Goal: Task Accomplishment & Management: Use online tool/utility

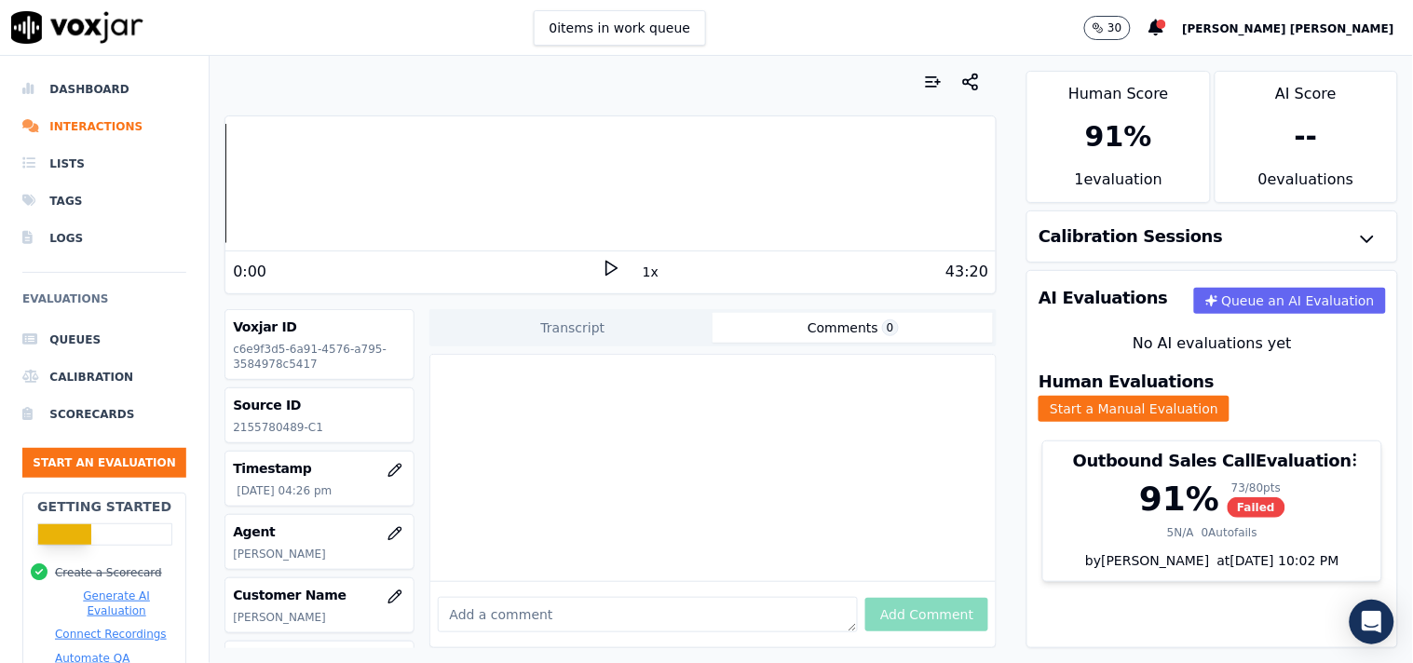
scroll to position [301, 0]
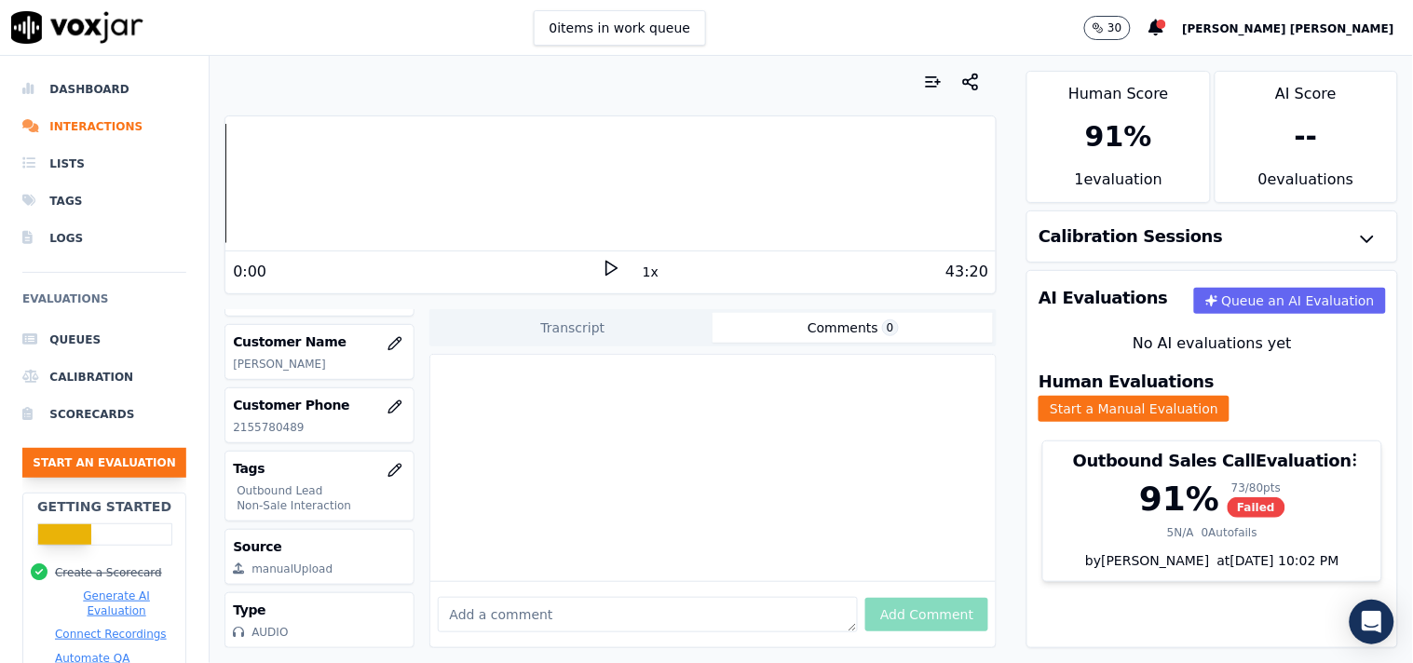
click at [87, 464] on button "Start an Evaluation" at bounding box center [104, 463] width 164 height 30
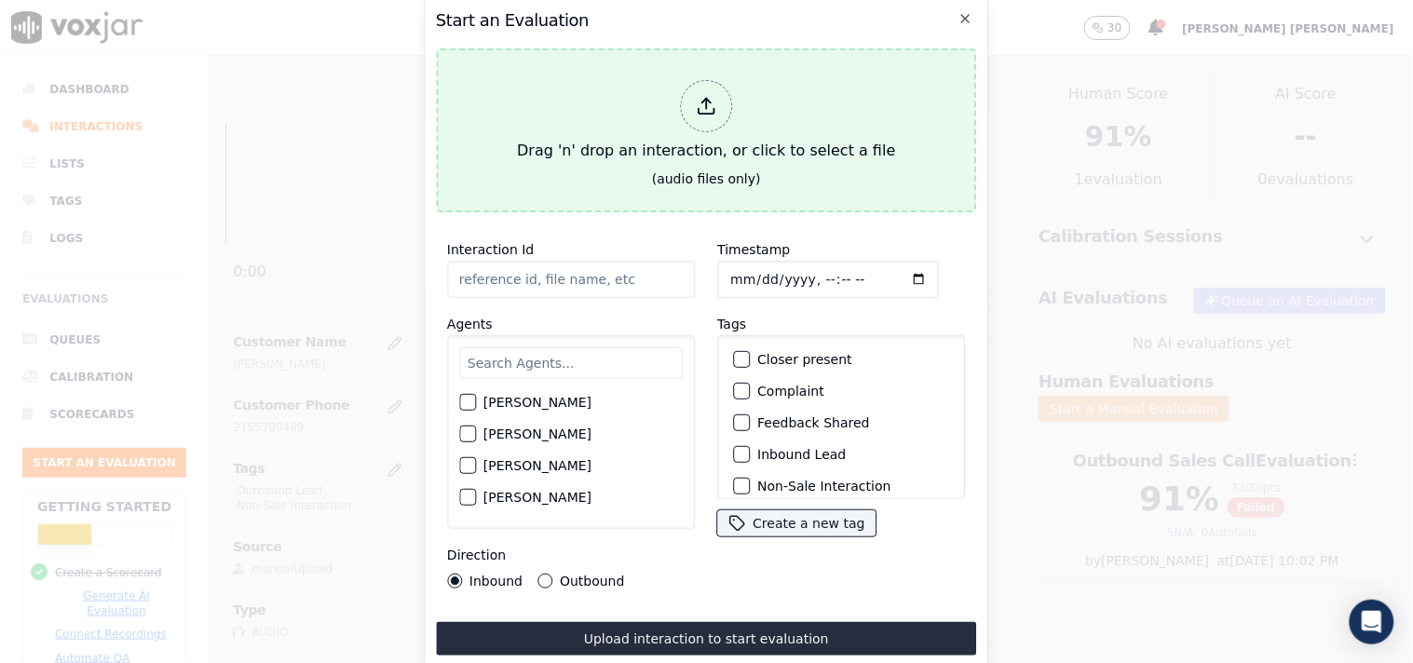
click at [732, 134] on div "Drag 'n' drop an interaction, or click to select a file" at bounding box center [706, 121] width 393 height 97
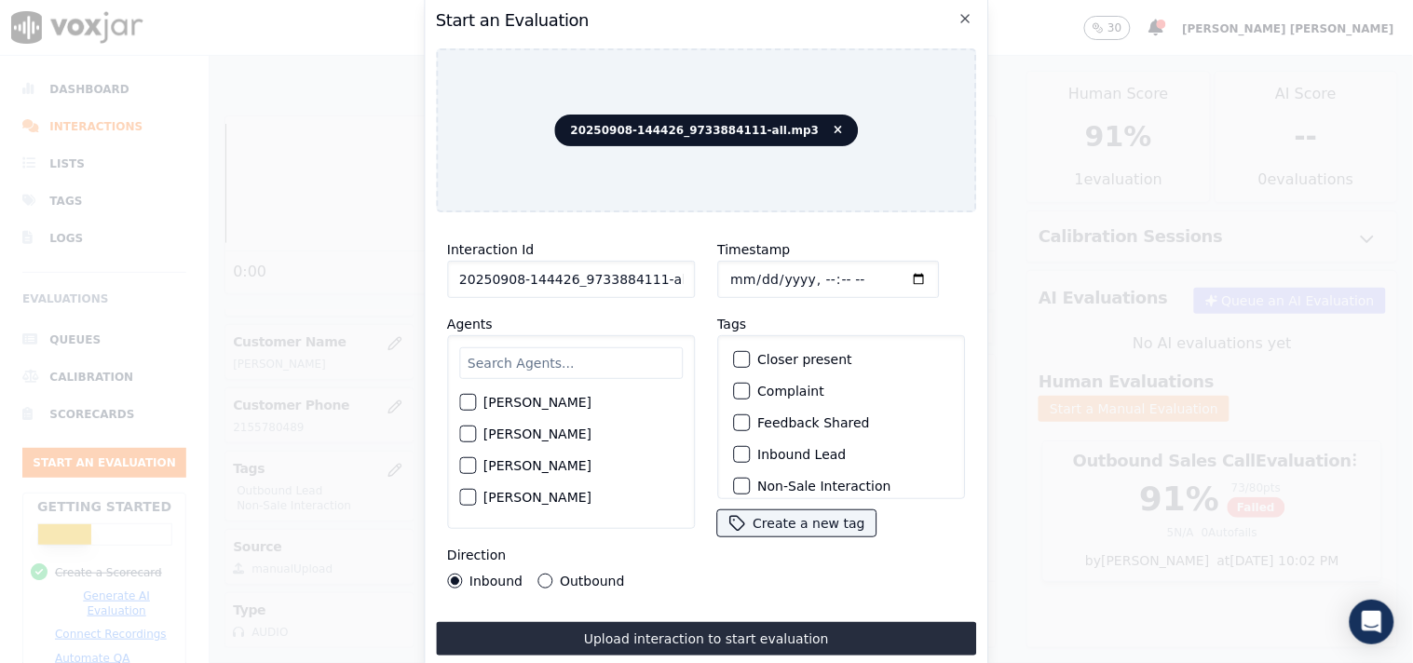
scroll to position [0, 10]
drag, startPoint x: 645, startPoint y: 271, endPoint x: 755, endPoint y: 276, distance: 110.0
click at [755, 276] on div "Interaction Id 20250908-144426_9733884111-all.mp3 Agents [PERSON_NAME] [PERSON_…" at bounding box center [706, 413] width 541 height 373
click at [755, 276] on input "Timestamp" at bounding box center [828, 279] width 222 height 37
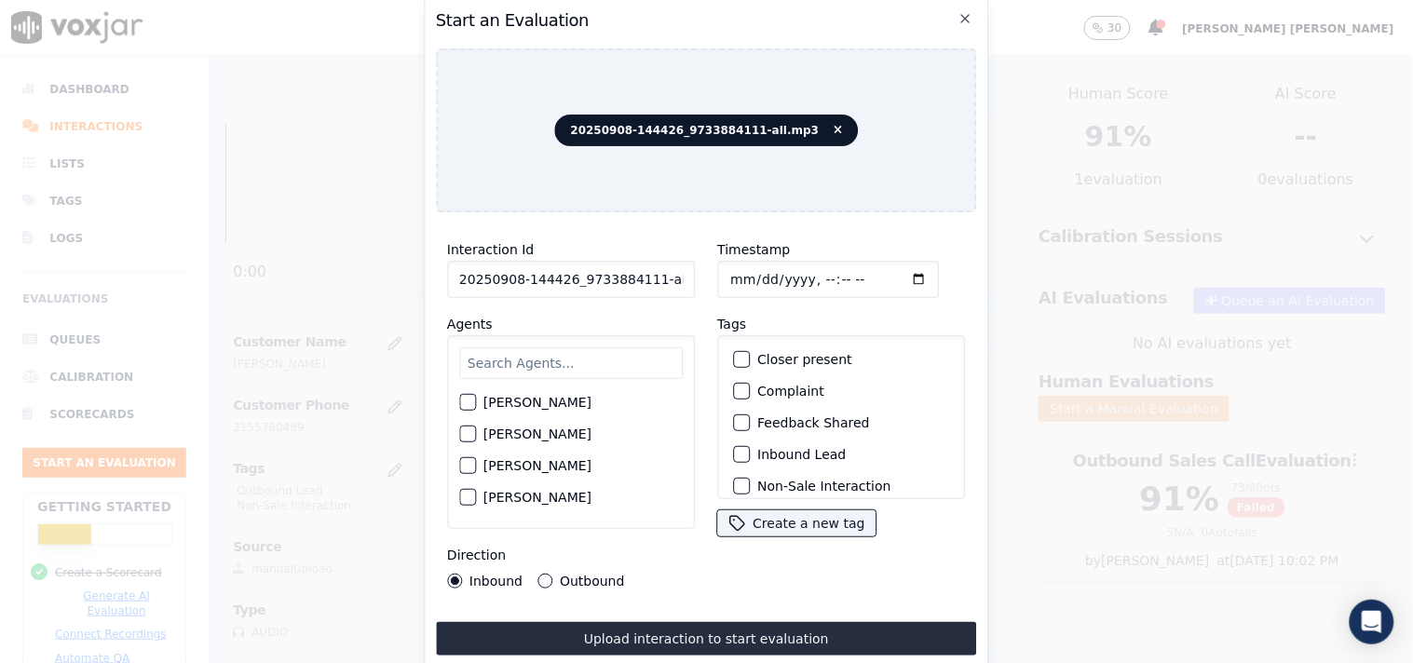
drag, startPoint x: 645, startPoint y: 274, endPoint x: 701, endPoint y: 280, distance: 56.2
click at [652, 276] on input "20250908-144426_9733884111-all.mp3" at bounding box center [571, 279] width 248 height 37
click at [689, 278] on div "Interaction Id 20250908-144426_9733884111-all.mp3 Agents [PERSON_NAME] [PERSON_…" at bounding box center [571, 413] width 270 height 373
click at [706, 280] on div "Timestamp Tags Closer present Complaint Feedback Shared Inbound Lead Non-Sale I…" at bounding box center [841, 413] width 270 height 373
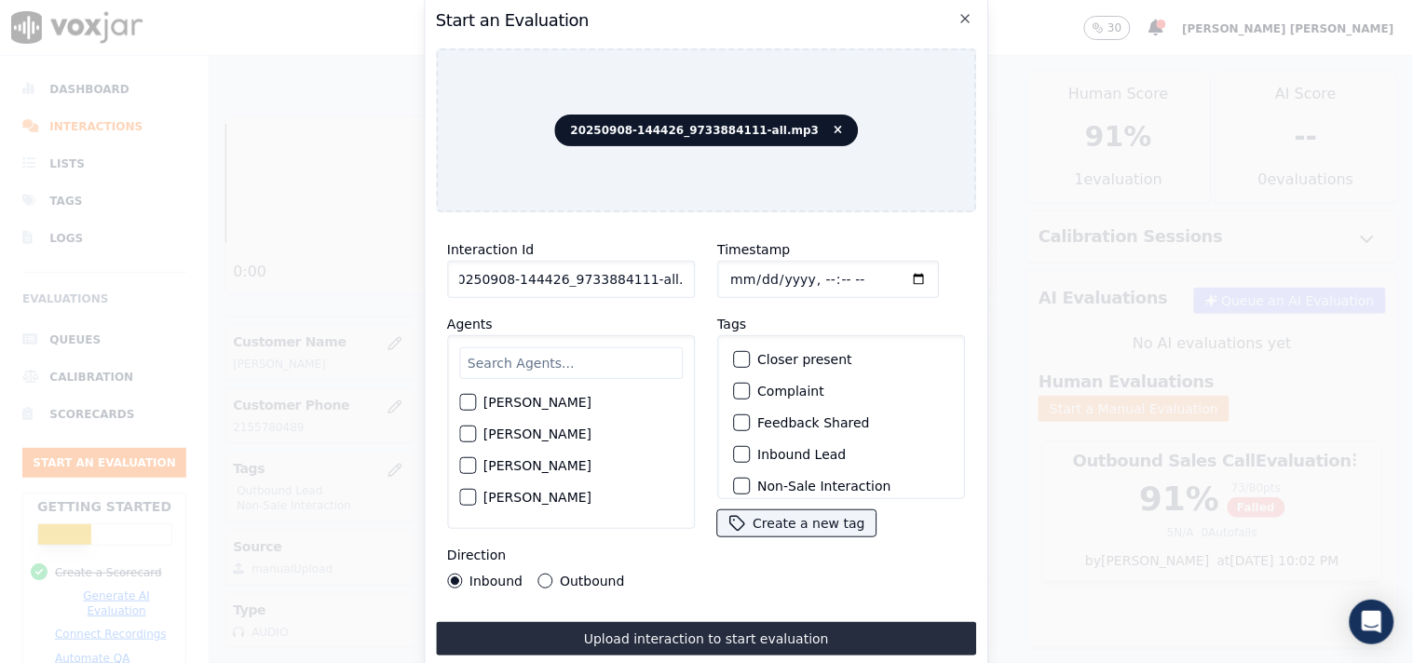
scroll to position [0, 0]
click at [706, 280] on div "Timestamp Tags Closer present Complaint Feedback Shared Inbound Lead Non-Sale I…" at bounding box center [841, 413] width 270 height 373
click at [659, 272] on input "20250908-144426_9733884111-all.mp3" at bounding box center [571, 279] width 248 height 37
type input "20250908-144426_9733884111-C1"
click at [494, 365] on input "text" at bounding box center [571, 364] width 224 height 32
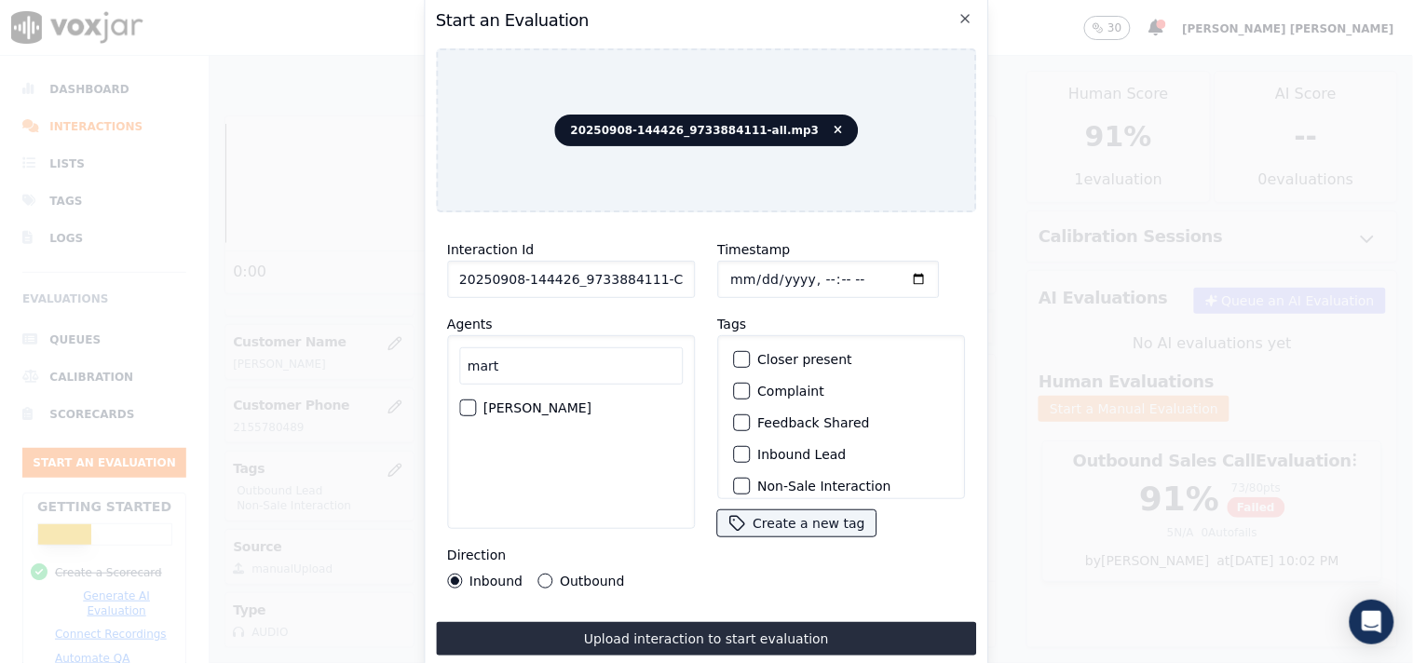
type input "mart"
click at [533, 402] on label "[PERSON_NAME]" at bounding box center [538, 408] width 108 height 13
click at [476, 400] on button "[PERSON_NAME]" at bounding box center [467, 408] width 17 height 17
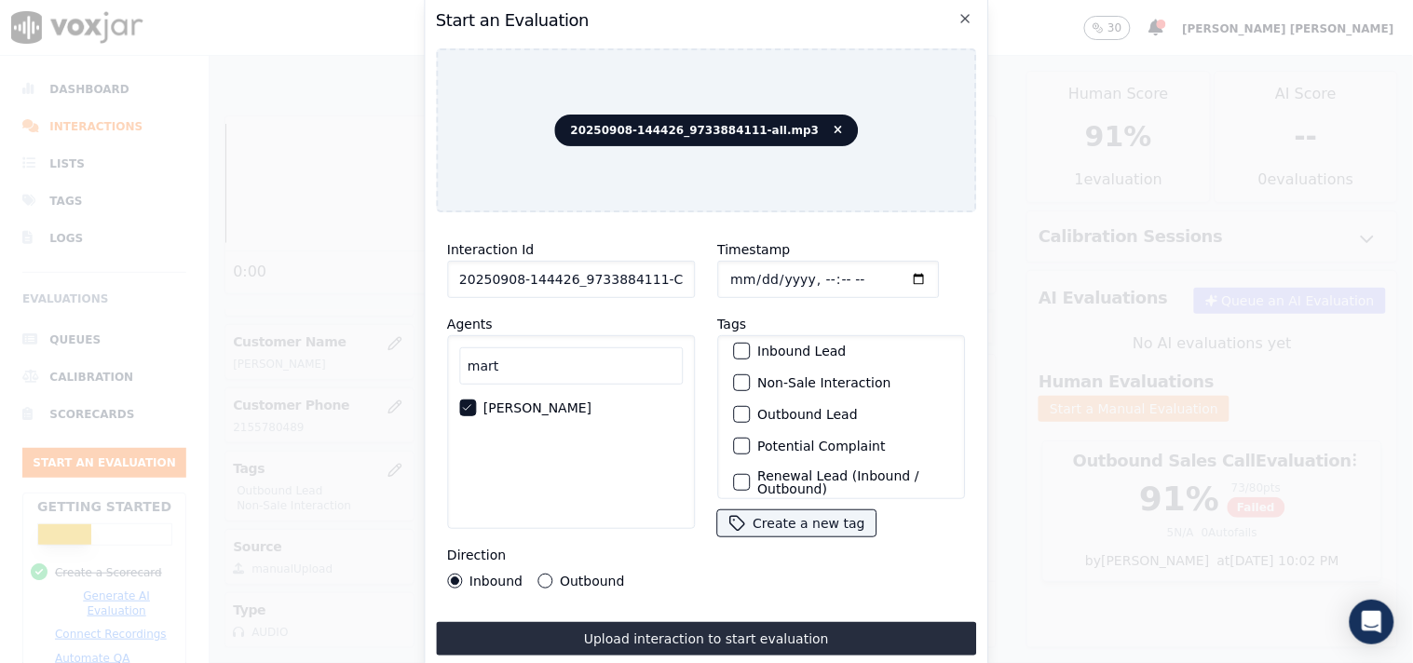
click at [799, 345] on label "Inbound Lead" at bounding box center [801, 351] width 89 height 13
click at [750, 345] on button "Inbound Lead" at bounding box center [741, 351] width 17 height 17
click at [801, 376] on label "Non-Sale Interaction" at bounding box center [823, 382] width 133 height 13
click at [750, 375] on button "Non-Sale Interaction" at bounding box center [741, 383] width 17 height 17
click at [550, 574] on div "Outbound" at bounding box center [581, 581] width 87 height 15
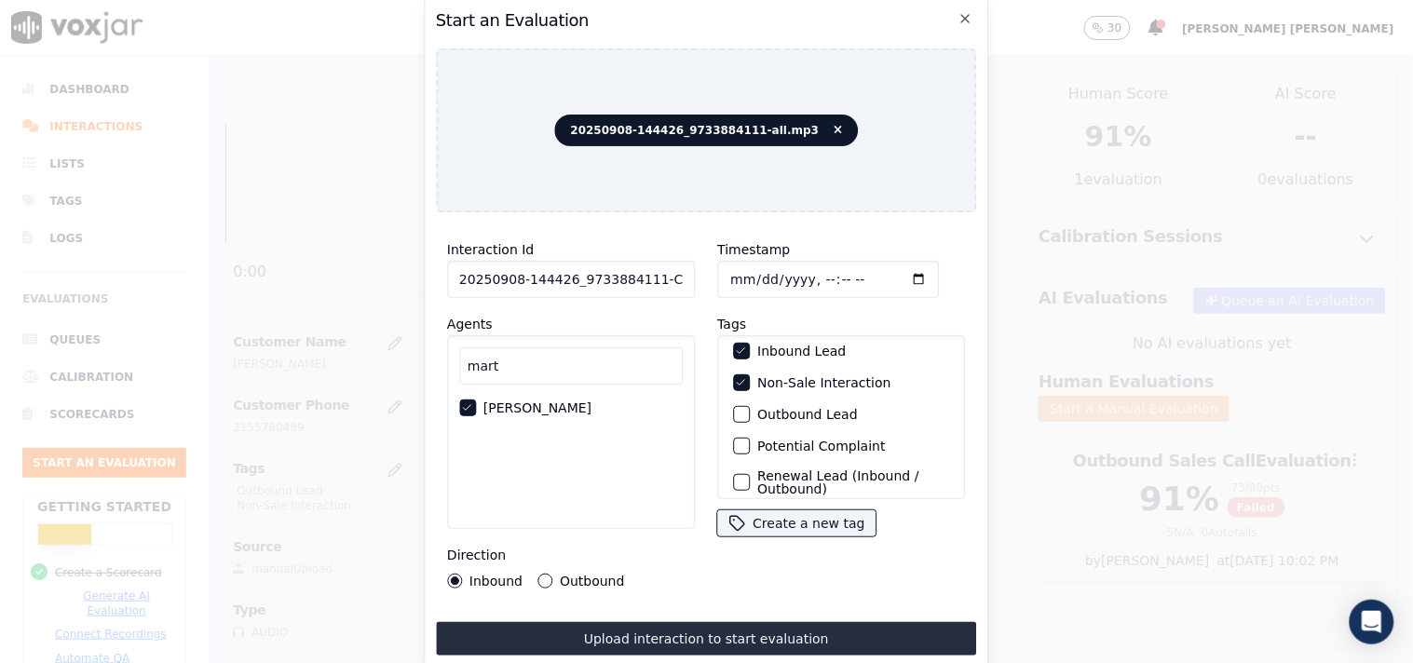
click at [729, 274] on input "Timestamp" at bounding box center [828, 279] width 222 height 37
type input "[DATE]T17:30"
click at [909, 562] on div "Timestamp Tags Closer present Complaint Feedback Shared Inbound Lead Non-Sale I…" at bounding box center [841, 413] width 270 height 373
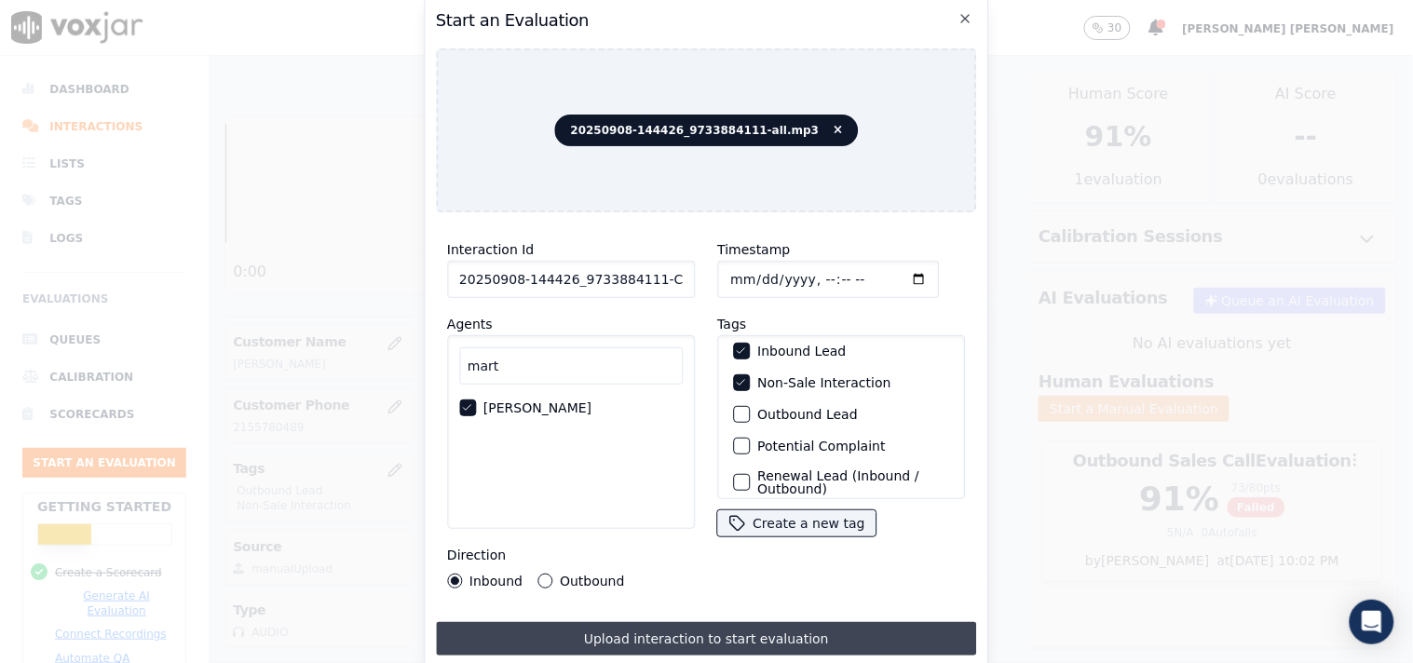
click at [662, 622] on button "Upload interaction to start evaluation" at bounding box center [706, 639] width 541 height 34
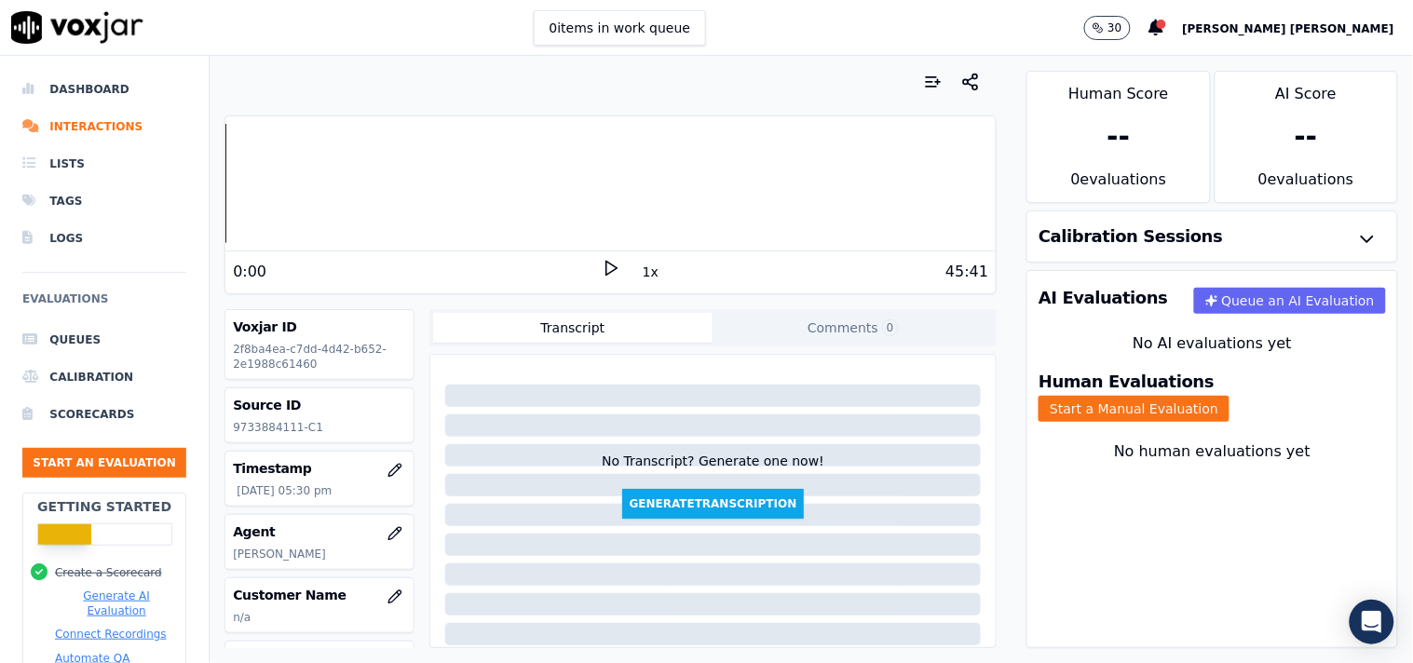
click at [1252, 407] on div "Human Evaluations Start a Manual Evaluation" at bounding box center [1213, 397] width 370 height 71
click at [1230, 396] on button "Start a Manual Evaluation" at bounding box center [1134, 409] width 191 height 26
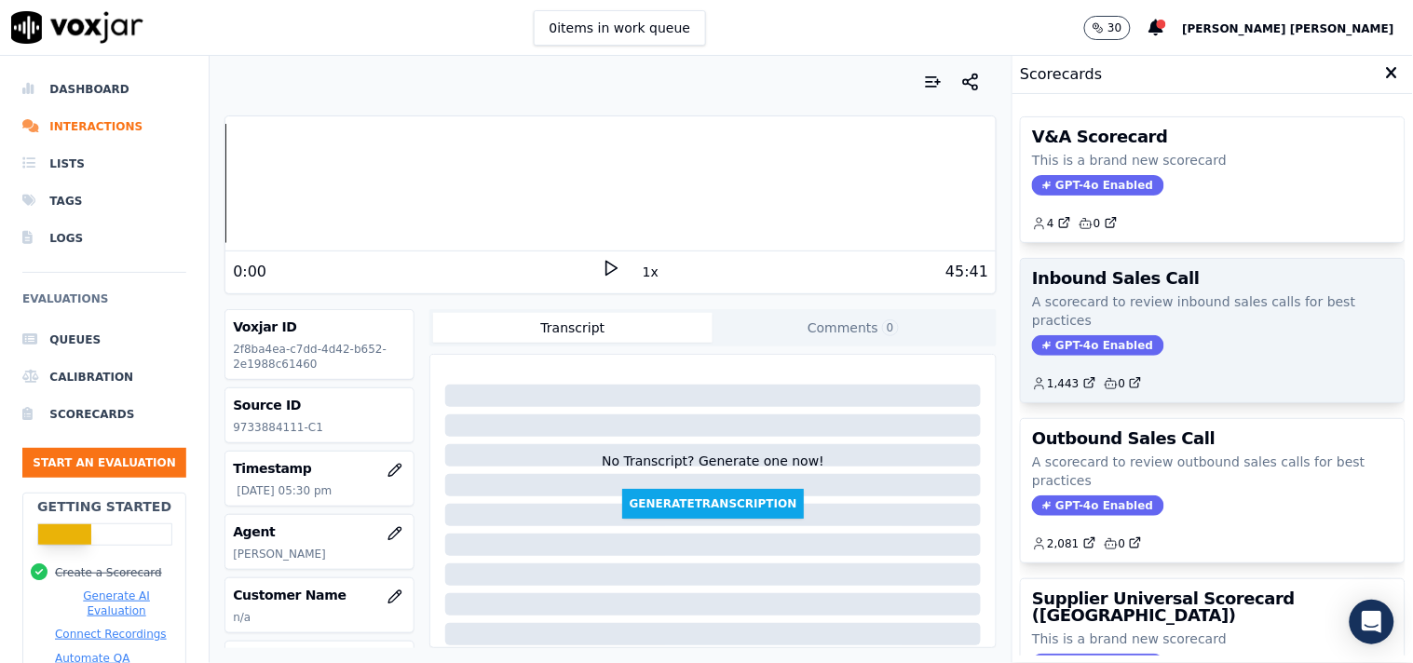
drag, startPoint x: 1065, startPoint y: 499, endPoint x: 1072, endPoint y: 333, distance: 166.9
click at [1072, 333] on div "V&A Scorecard This is a brand new scorecard GPT-4o Enabled 4 0 Inbound Sales Ca…" at bounding box center [1213, 379] width 386 height 554
click at [1072, 333] on div "Inbound Sales Call A scorecard to review inbound sales calls for best practices…" at bounding box center [1213, 330] width 384 height 143
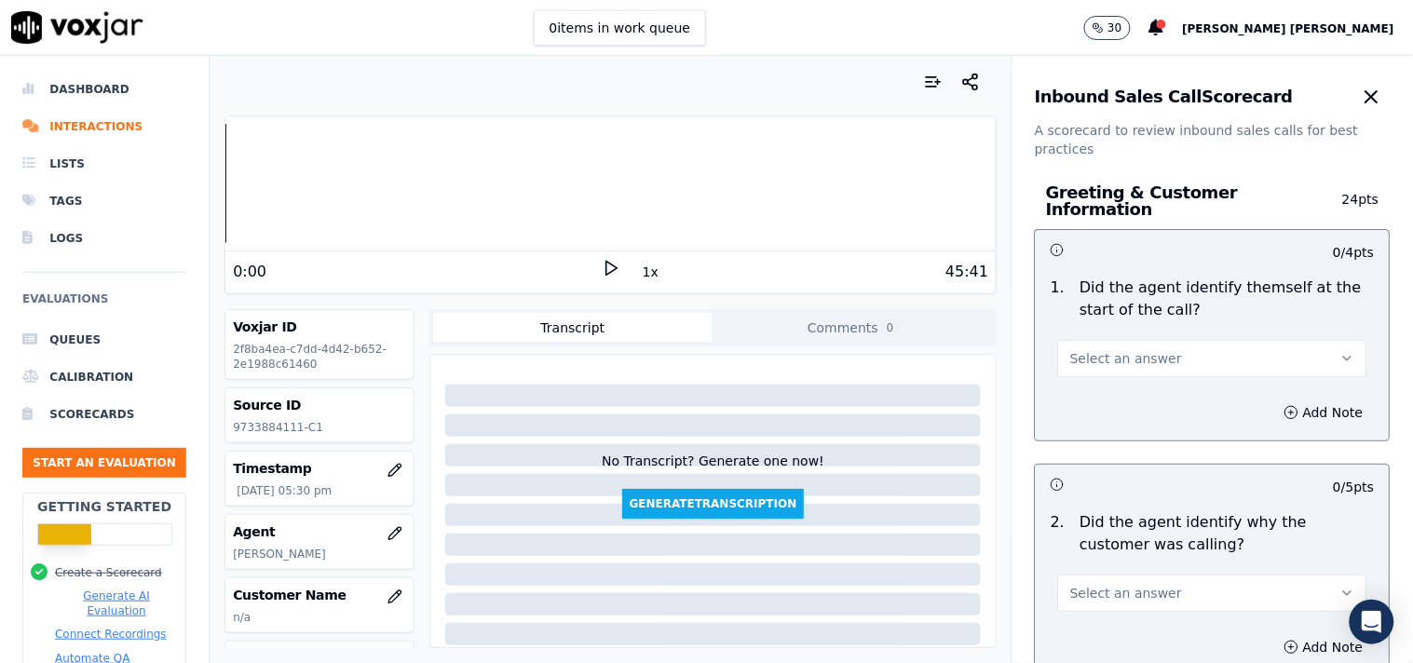
click at [1174, 347] on button "Select an answer" at bounding box center [1212, 358] width 309 height 37
click at [1139, 384] on div "Yes" at bounding box center [1181, 391] width 274 height 30
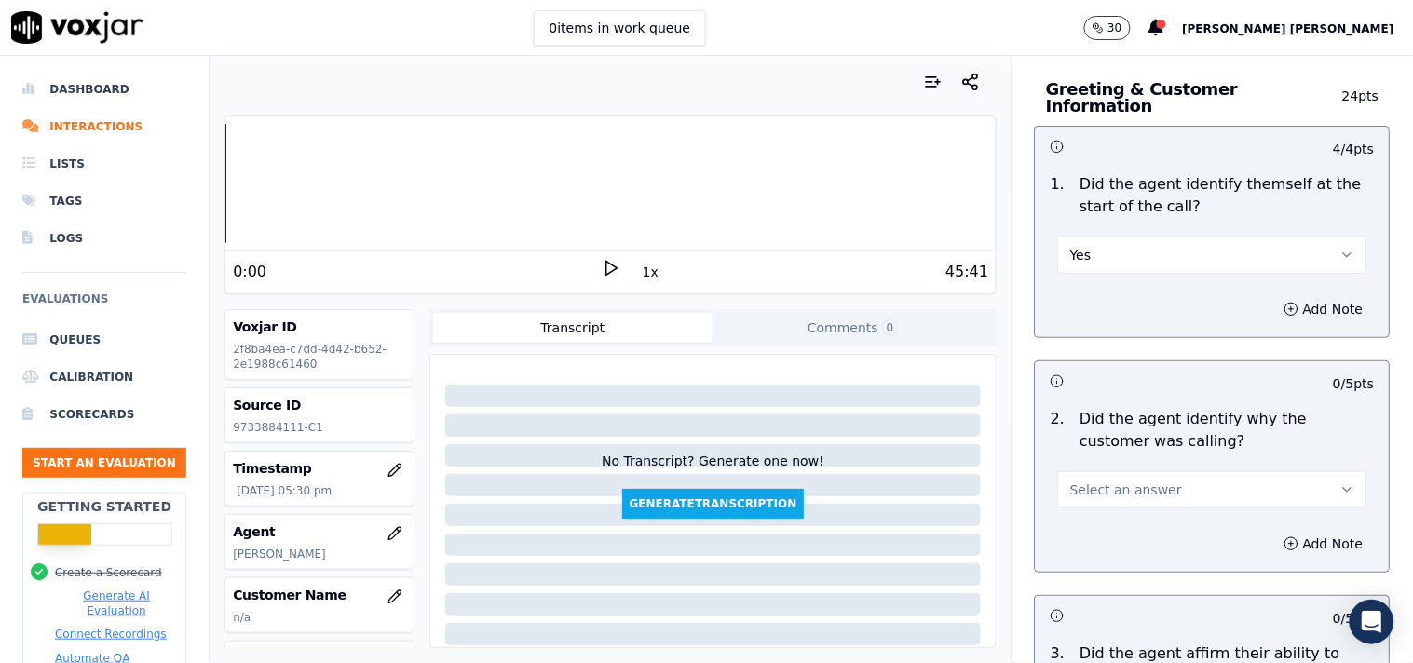
click at [1150, 479] on button "Select an answer" at bounding box center [1212, 489] width 309 height 37
click at [1120, 517] on div "Yes" at bounding box center [1181, 523] width 274 height 30
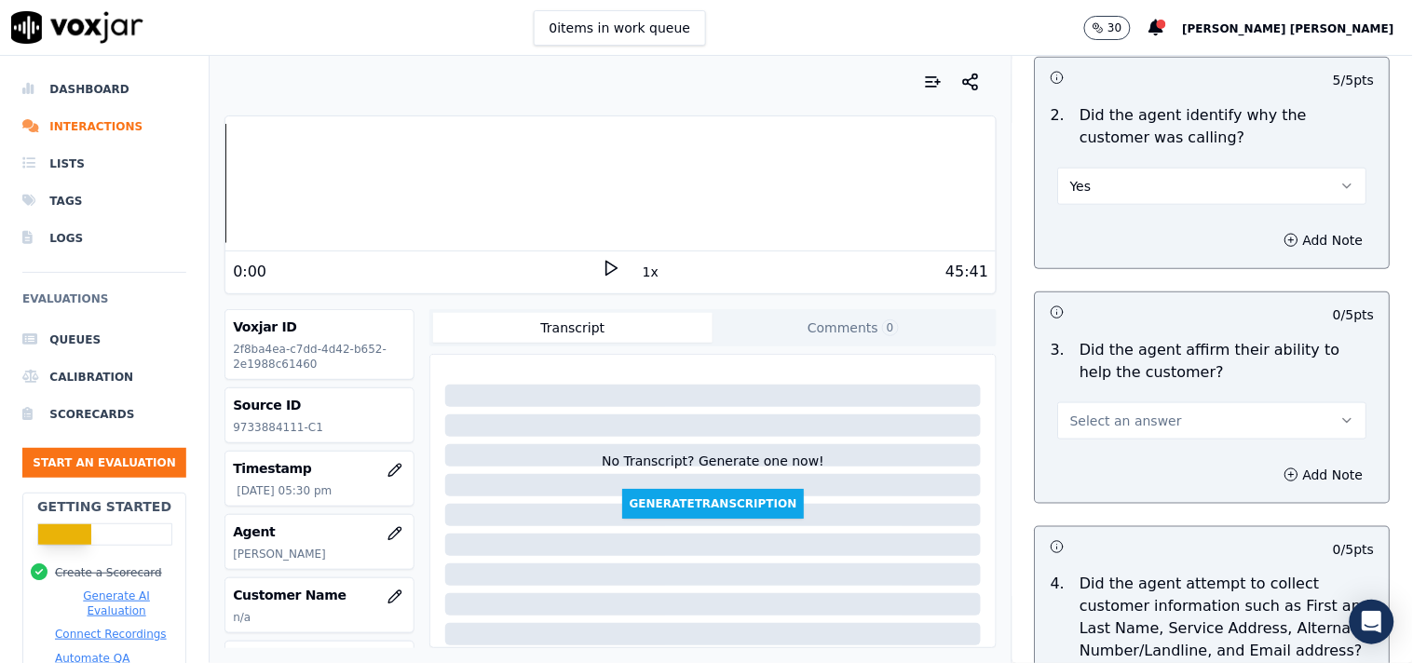
scroll to position [414, 0]
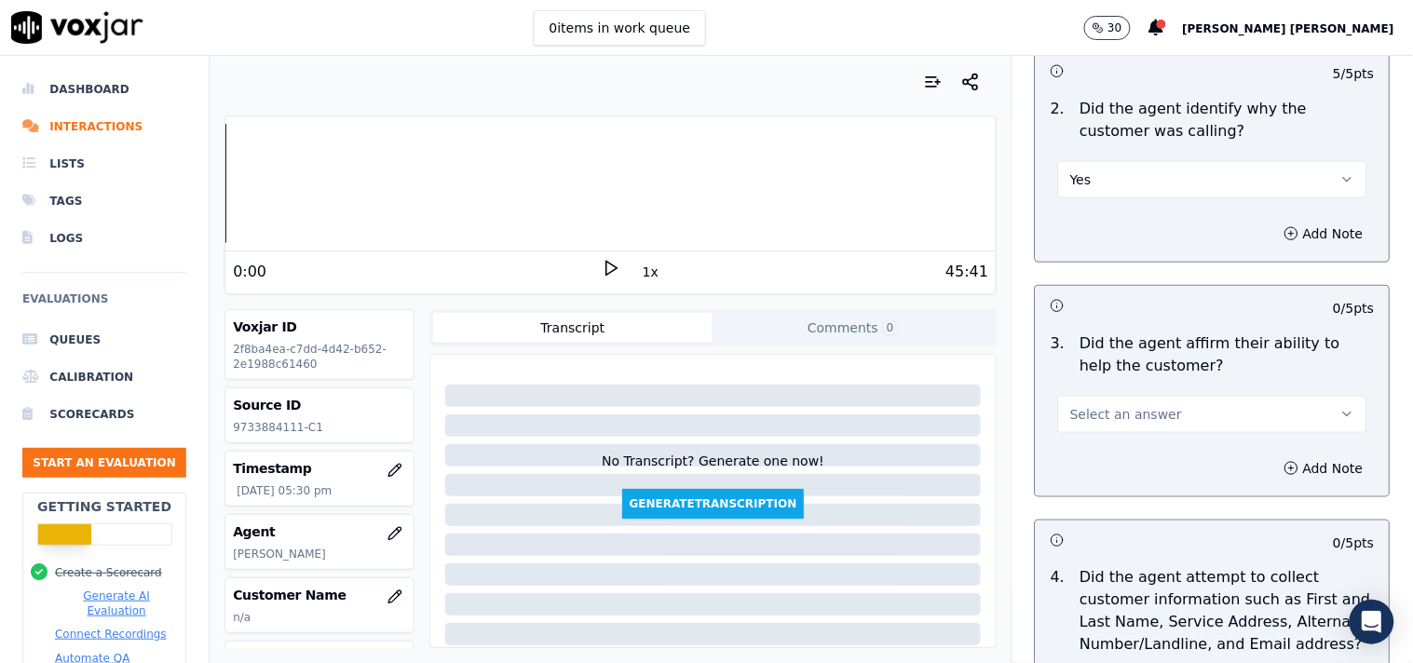
click at [1151, 402] on button "Select an answer" at bounding box center [1212, 414] width 309 height 37
click at [1112, 462] on div "No" at bounding box center [1181, 477] width 274 height 30
click at [1131, 396] on button "No" at bounding box center [1212, 414] width 309 height 37
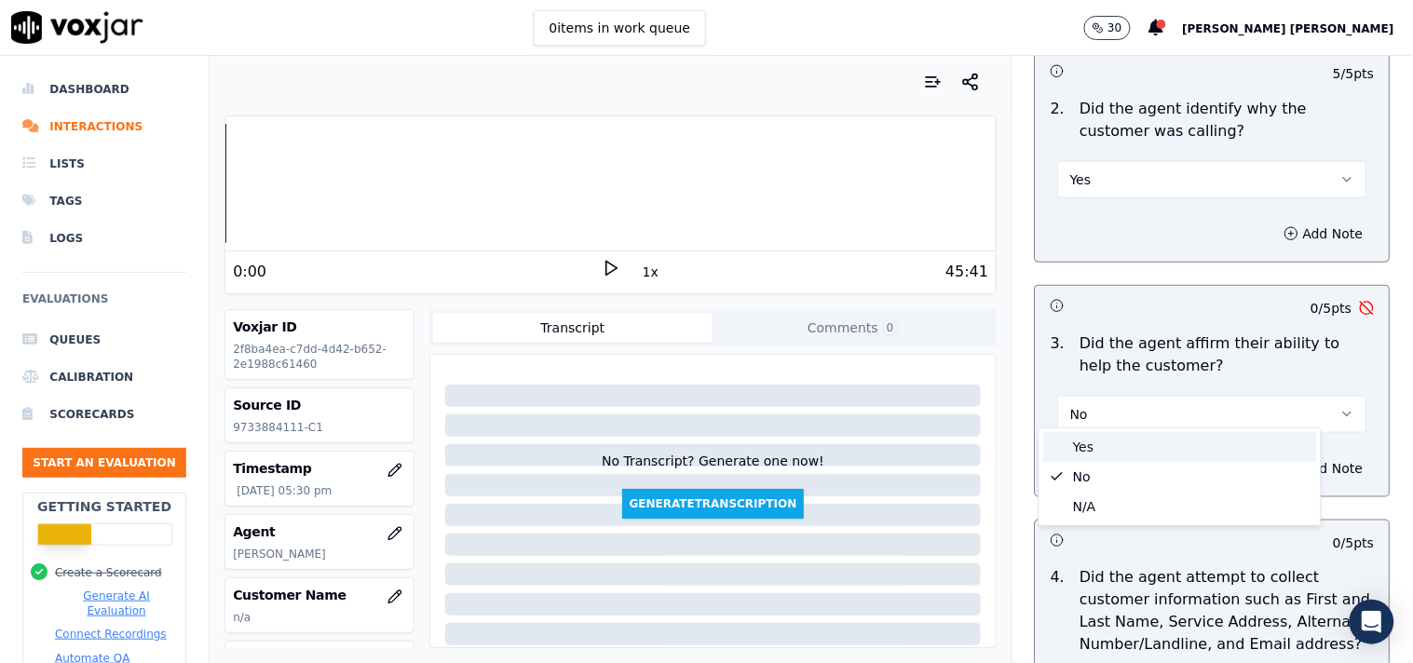
click at [1100, 432] on div "Yes" at bounding box center [1181, 447] width 274 height 30
click at [1100, 445] on div "Add Note" at bounding box center [1213, 469] width 354 height 56
click at [1127, 404] on button "Yes" at bounding box center [1212, 414] width 309 height 37
click at [1107, 443] on div "Yes" at bounding box center [1181, 447] width 274 height 30
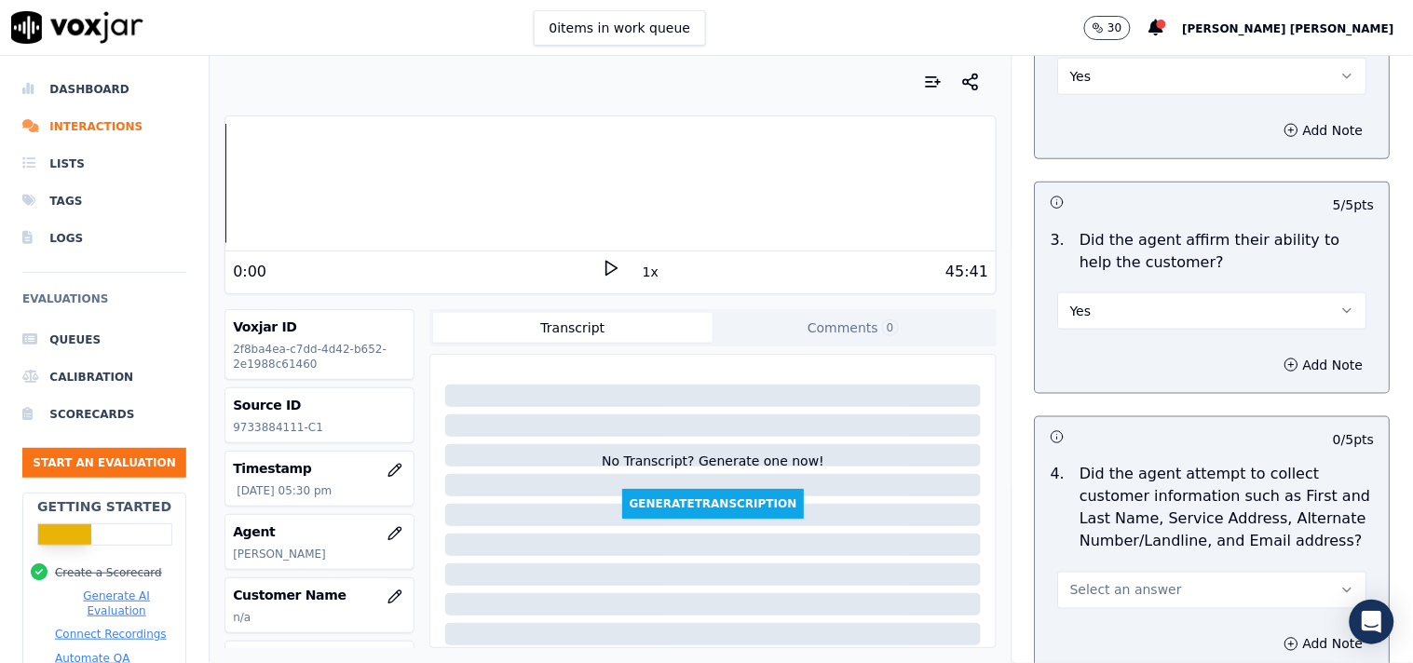
click at [1104, 584] on span "Select an answer" at bounding box center [1127, 590] width 112 height 19
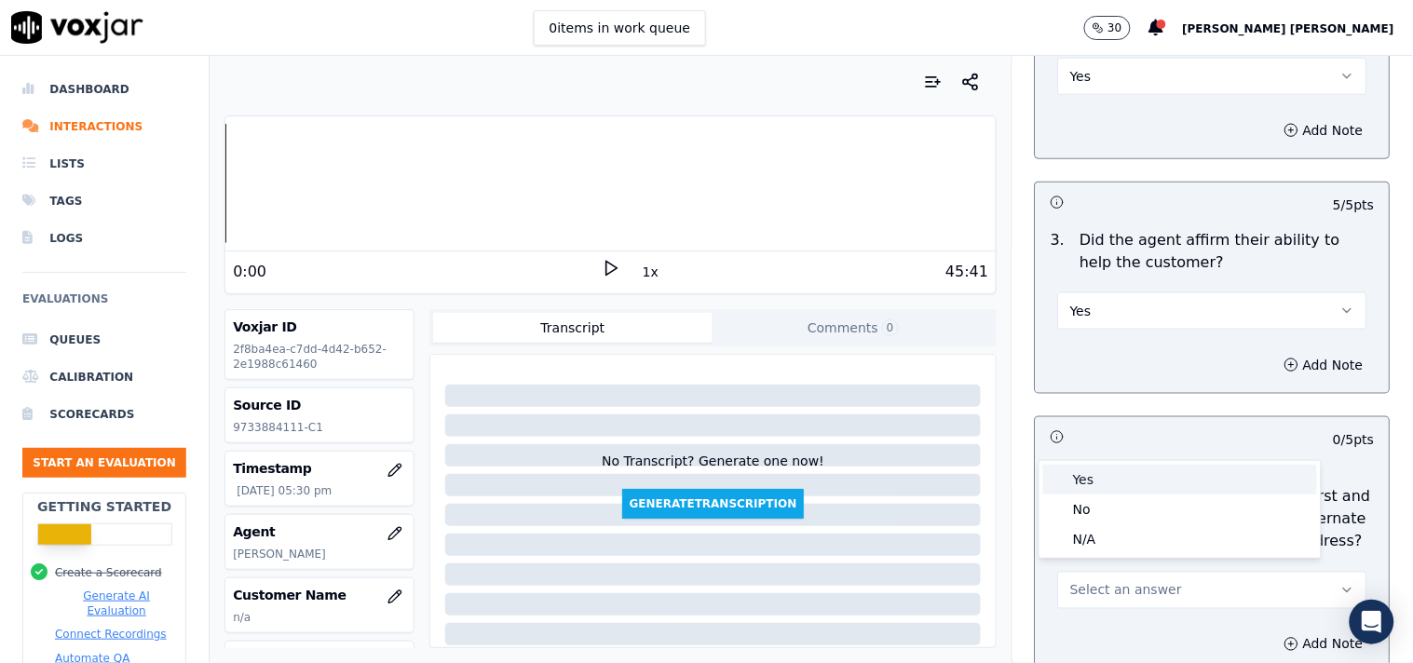
click at [1128, 471] on div "Yes" at bounding box center [1181, 480] width 274 height 30
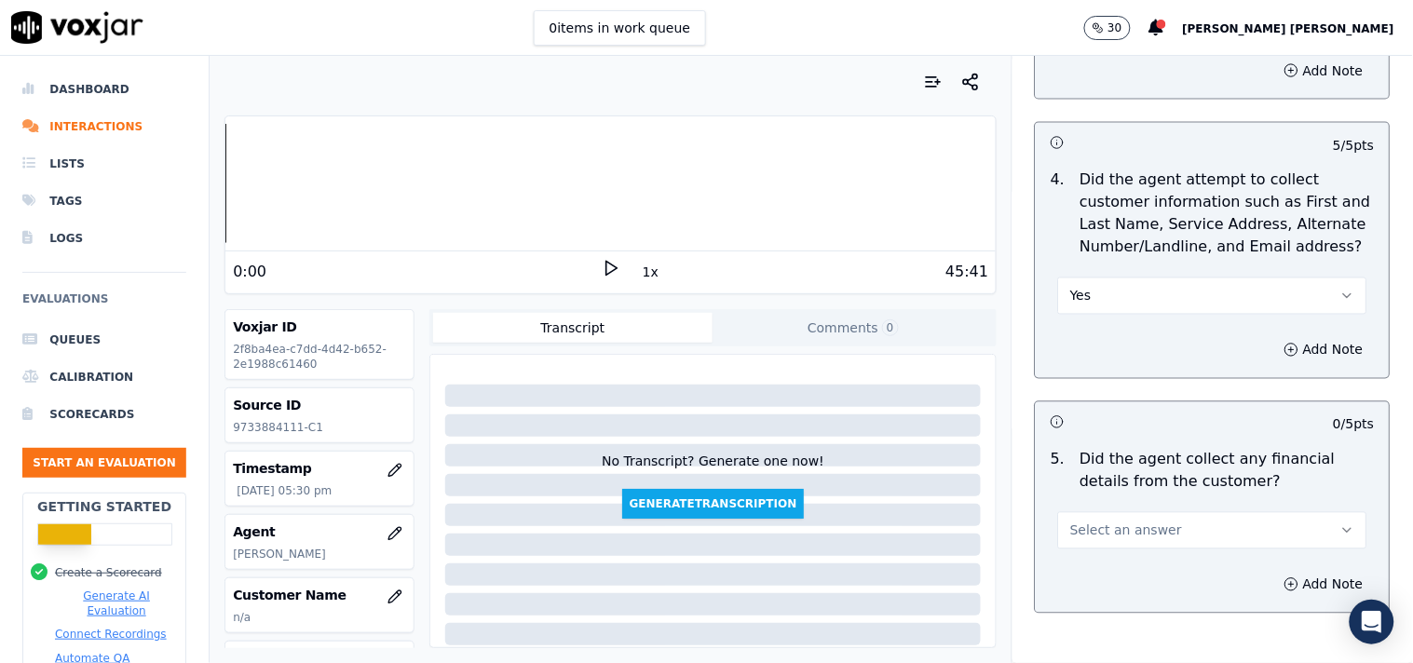
scroll to position [827, 0]
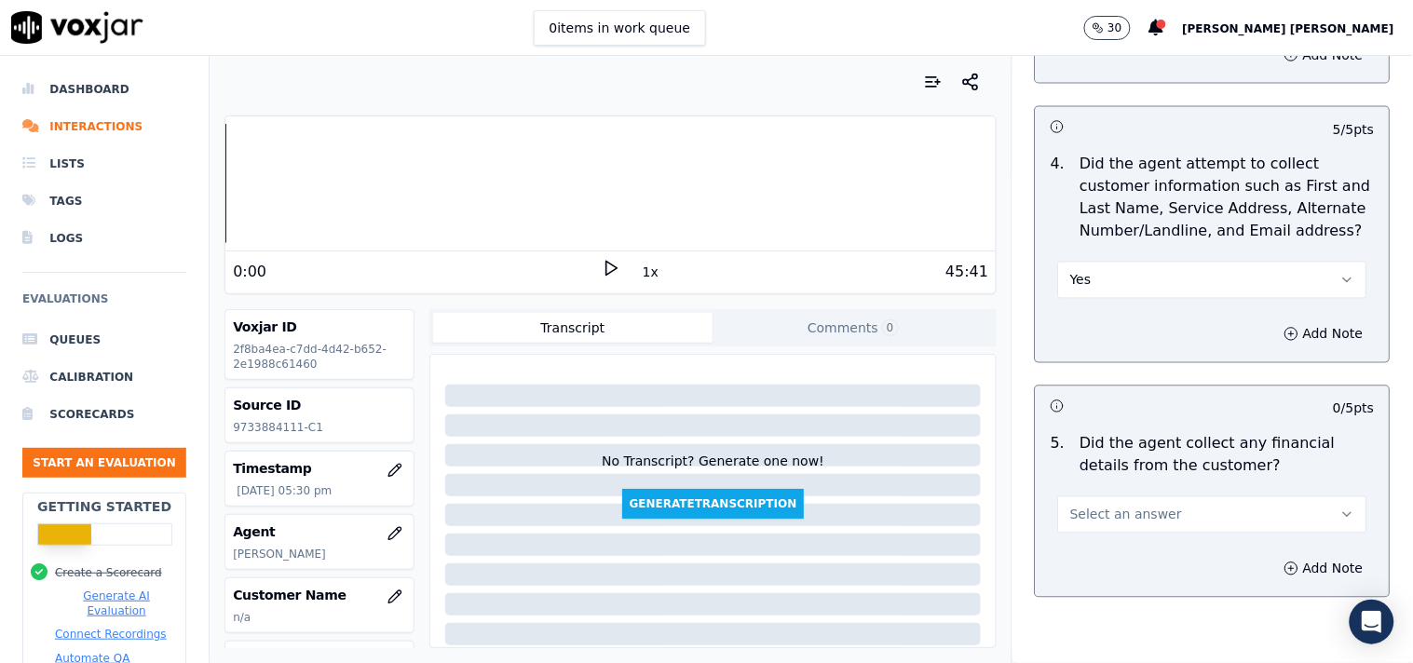
click at [1129, 506] on span "Select an answer" at bounding box center [1127, 515] width 112 height 19
click at [1103, 534] on div "Yes" at bounding box center [1181, 548] width 274 height 30
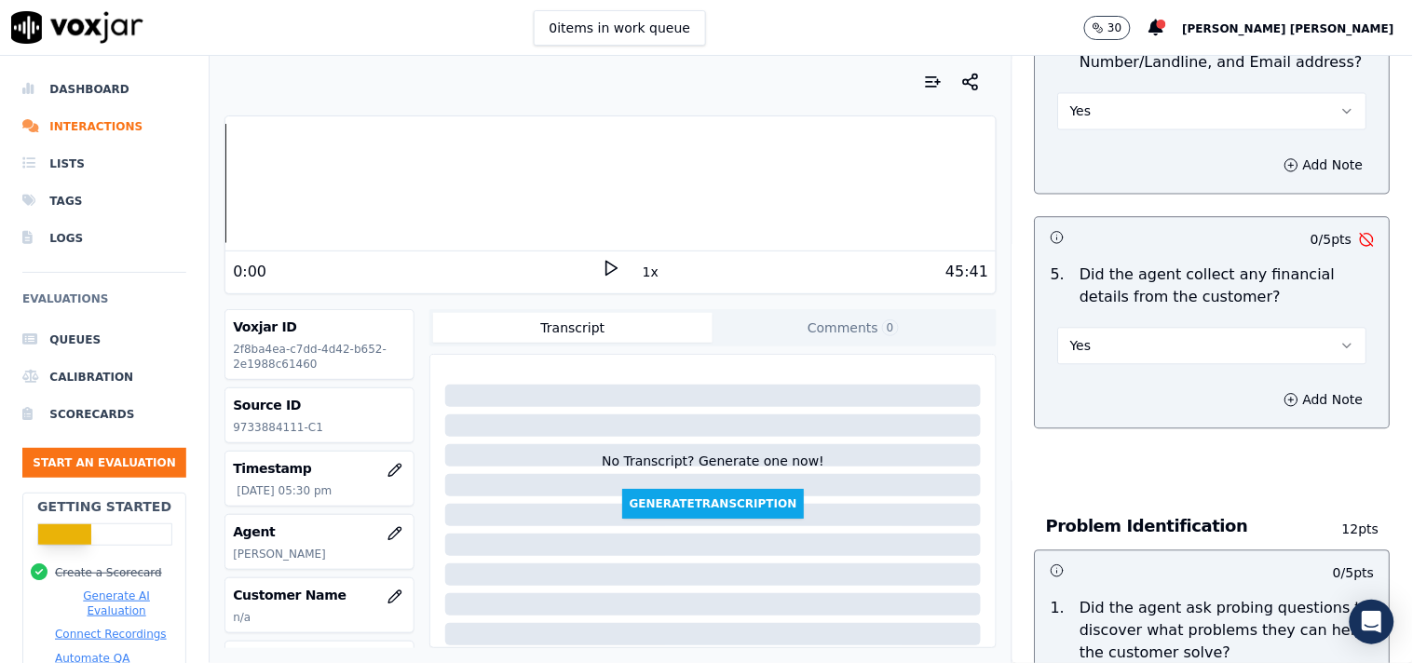
scroll to position [1035, 0]
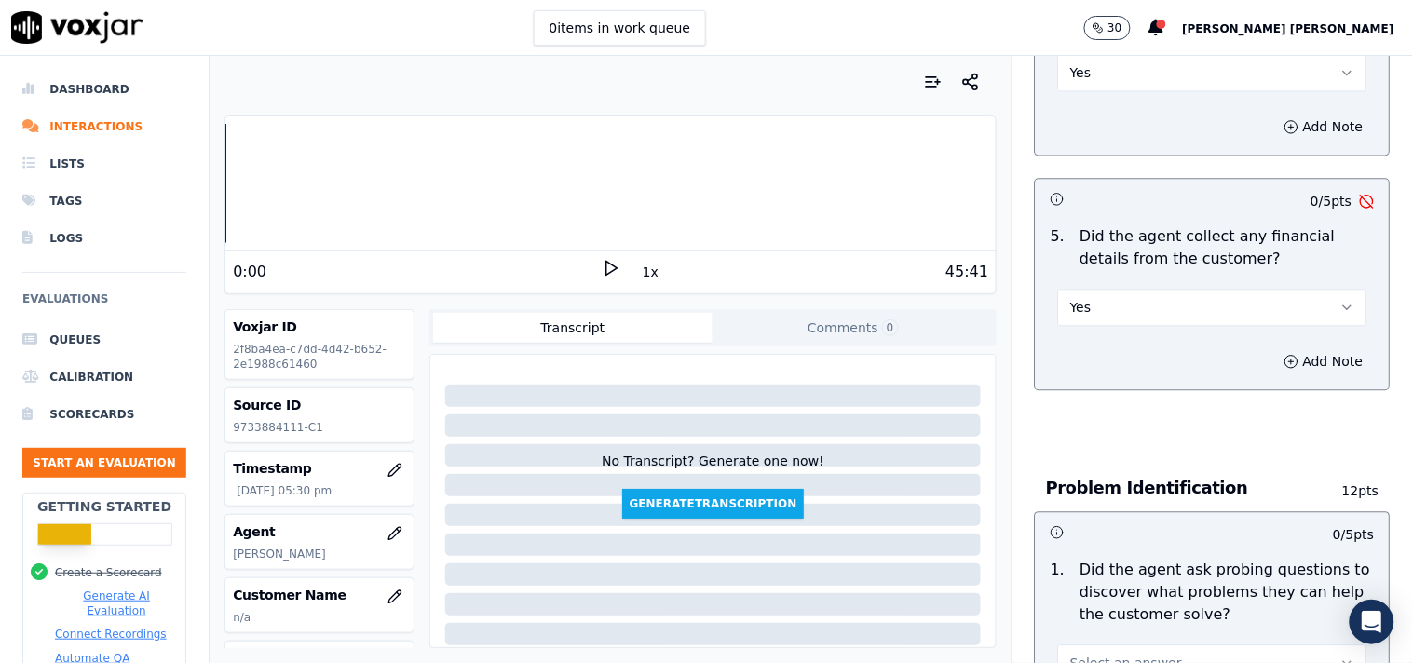
click at [1168, 334] on div "Add Note" at bounding box center [1213, 362] width 354 height 56
click at [1166, 285] on div "Yes" at bounding box center [1212, 305] width 309 height 41
click at [1159, 304] on button "Yes" at bounding box center [1212, 307] width 309 height 37
click at [1115, 377] on div "No" at bounding box center [1181, 371] width 274 height 30
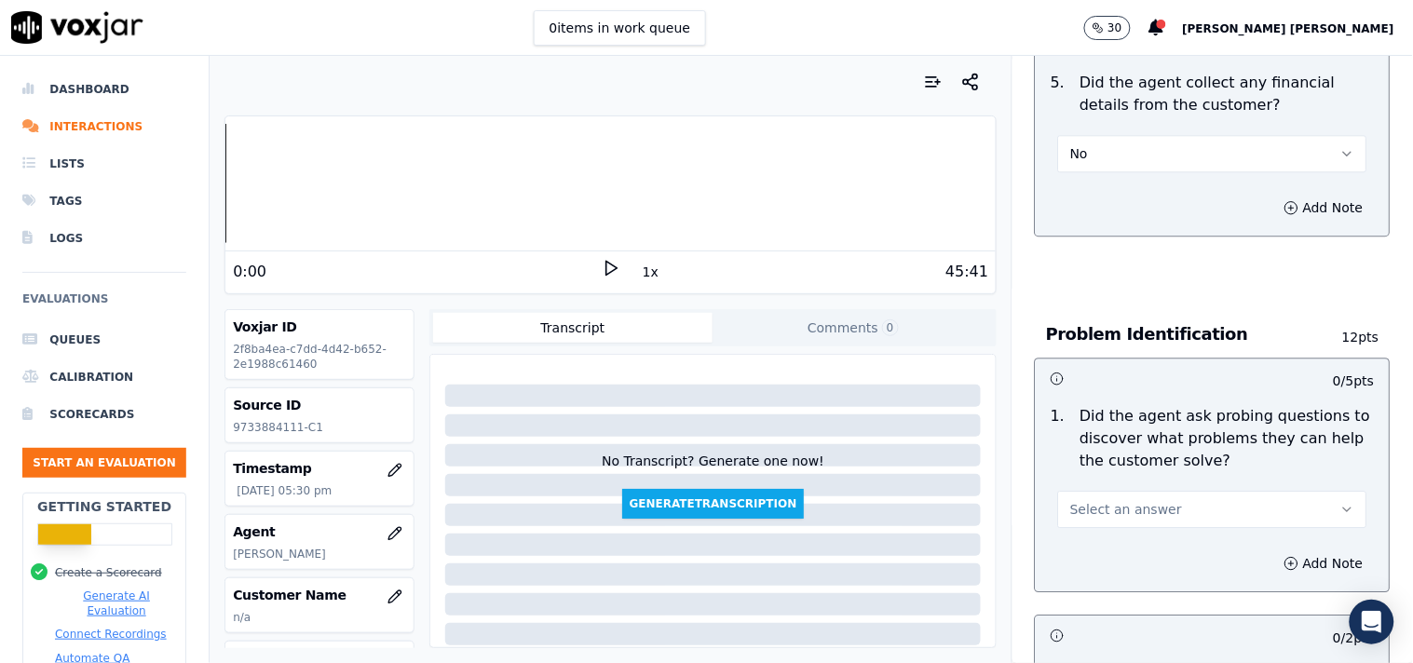
scroll to position [1242, 0]
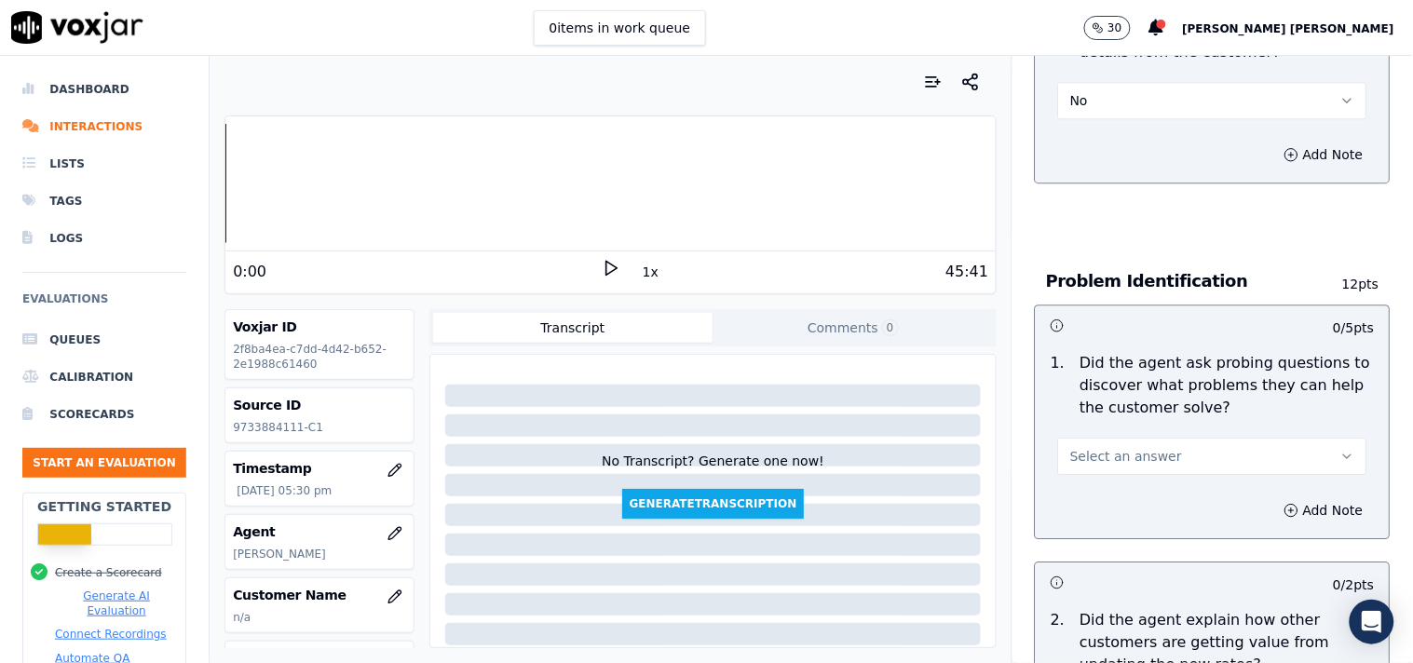
click at [1171, 452] on button "Select an answer" at bounding box center [1212, 456] width 309 height 37
click at [1135, 498] on div "Yes" at bounding box center [1181, 489] width 274 height 30
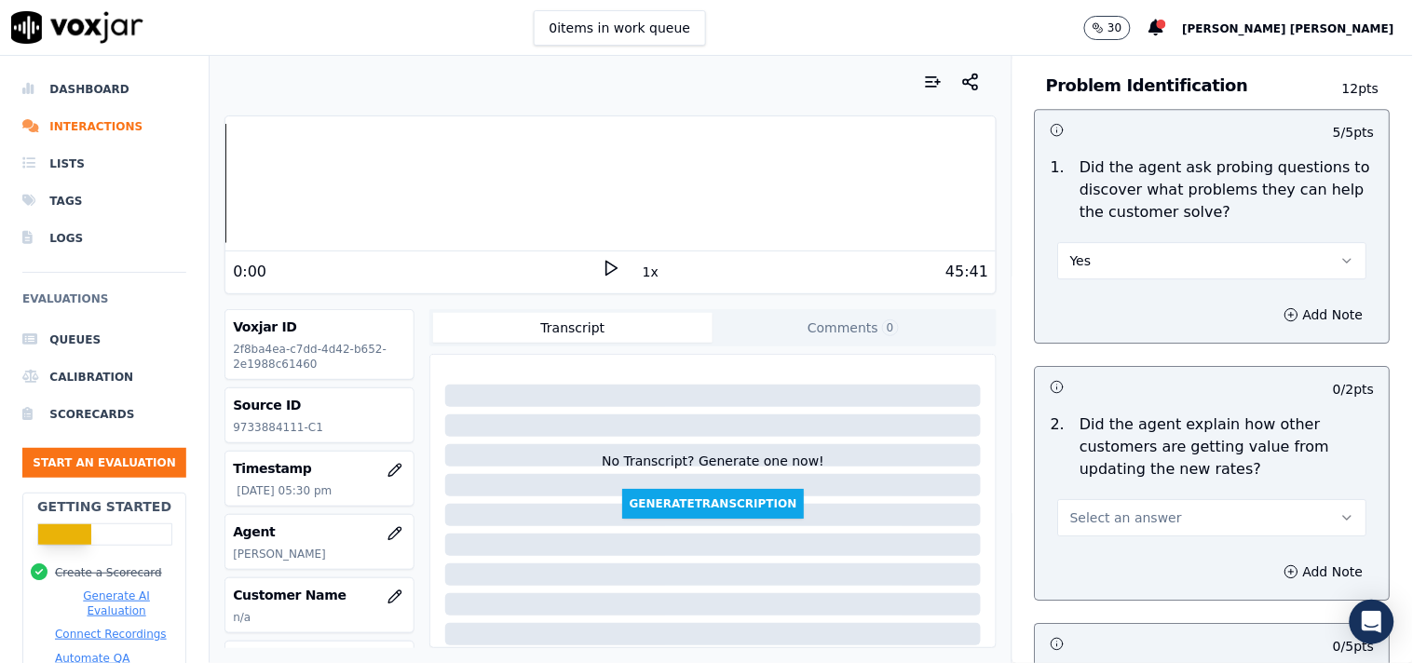
scroll to position [1449, 0]
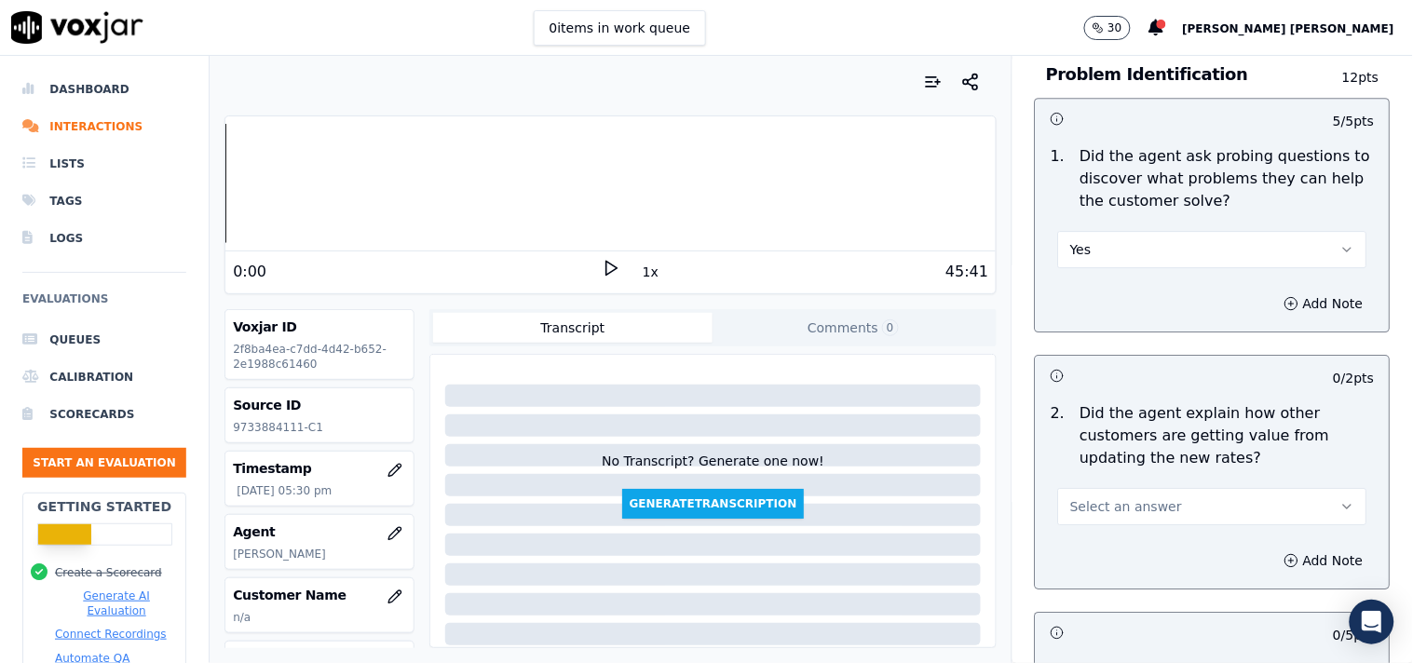
click at [1151, 488] on button "Select an answer" at bounding box center [1212, 506] width 309 height 37
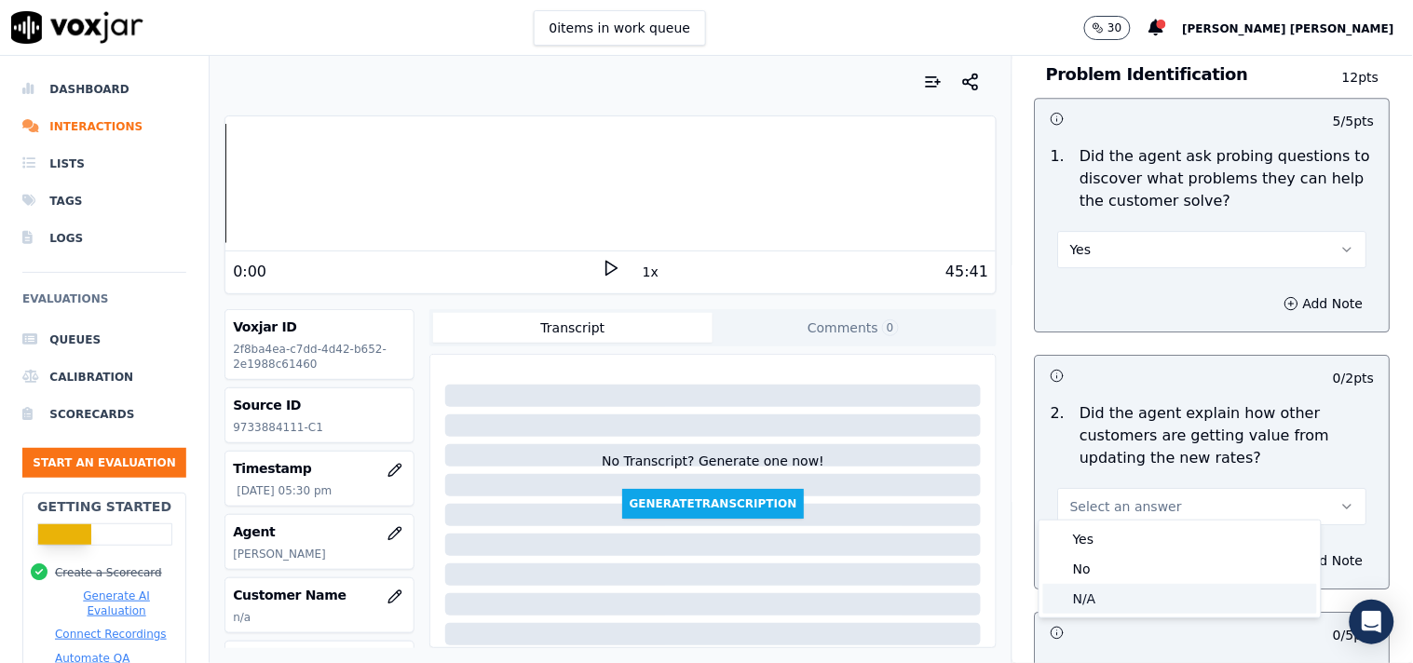
click at [1104, 591] on div "N/A" at bounding box center [1181, 599] width 274 height 30
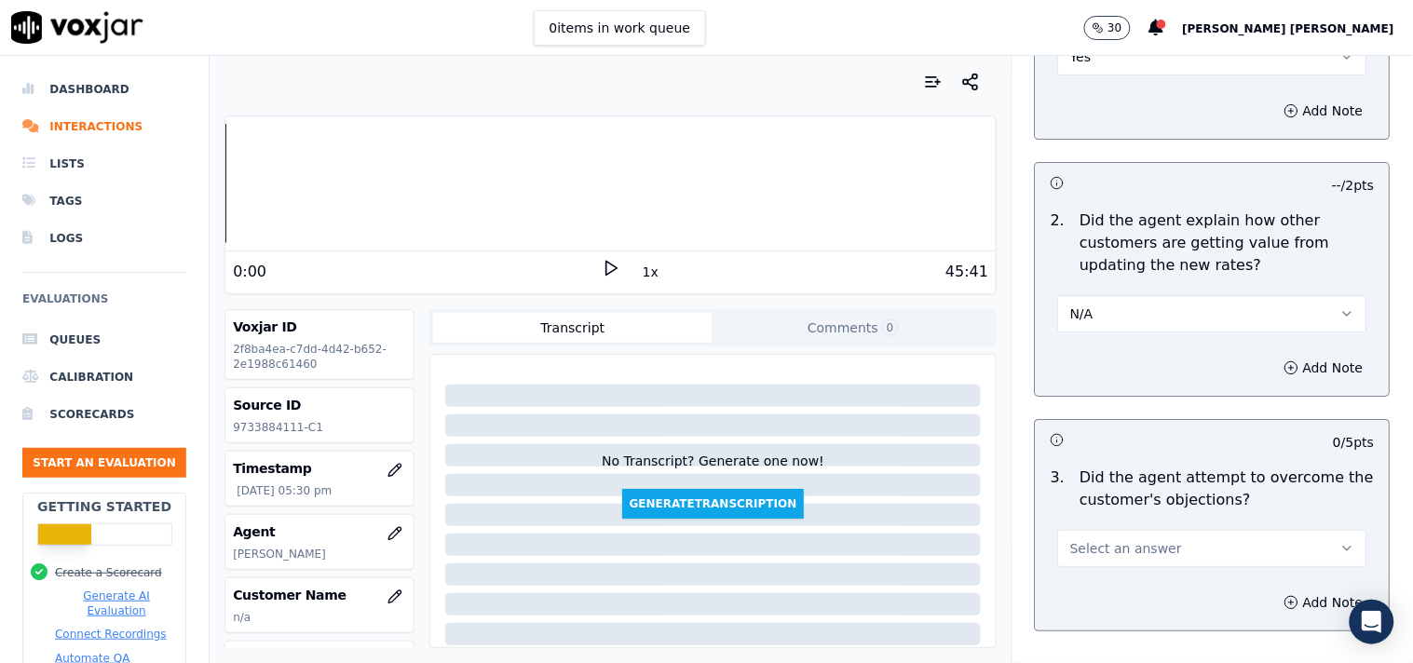
scroll to position [1656, 0]
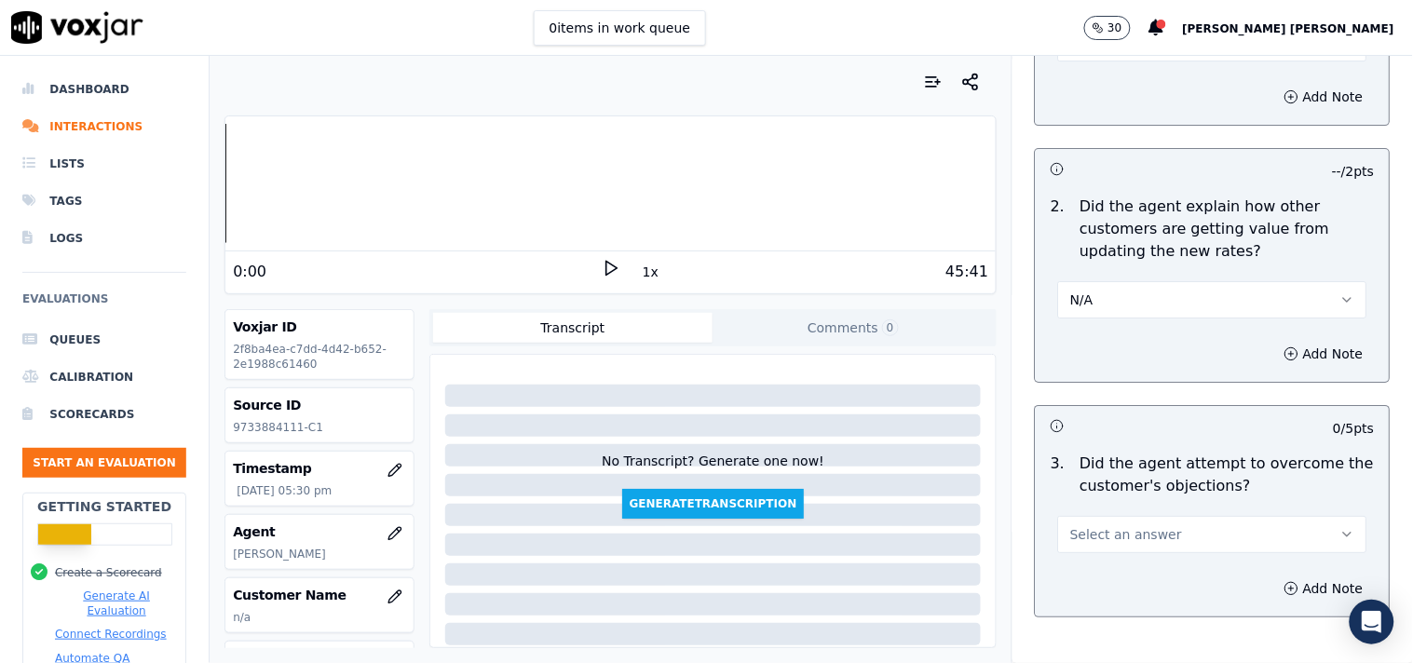
click at [1132, 516] on button "Select an answer" at bounding box center [1212, 534] width 309 height 37
click at [1115, 574] on div "Yes" at bounding box center [1181, 568] width 274 height 30
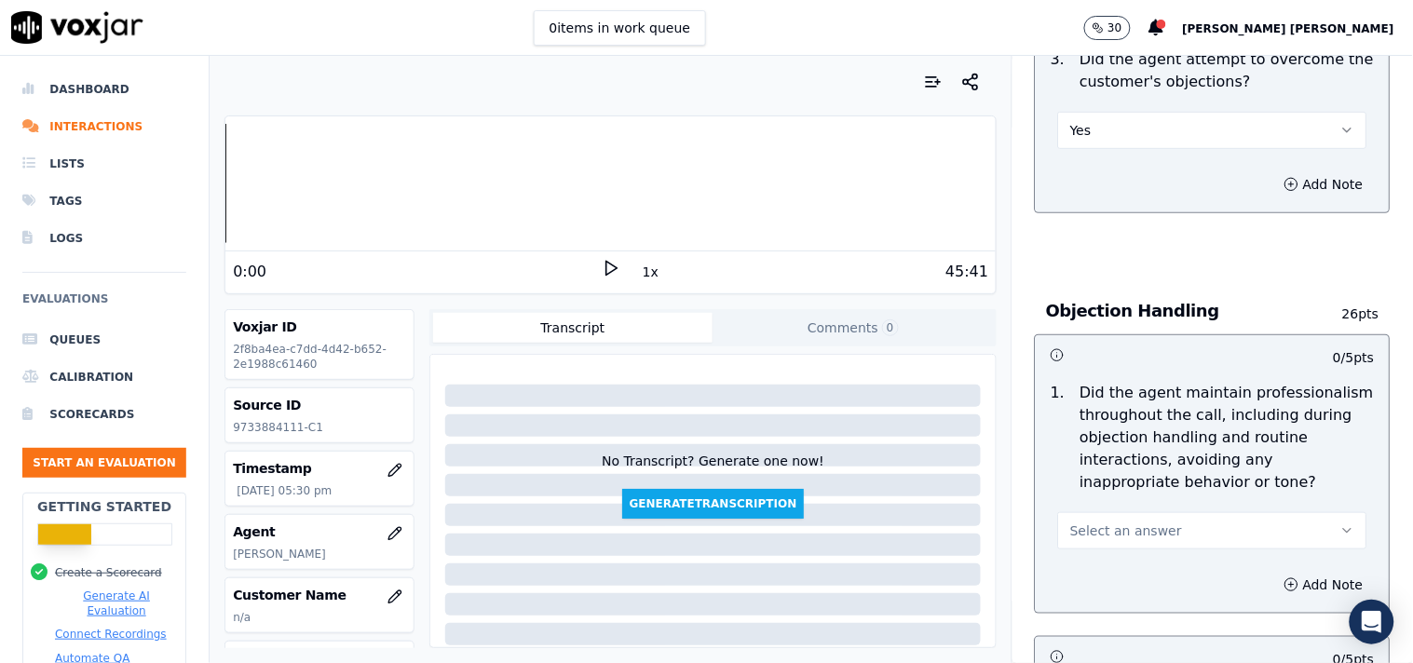
scroll to position [2070, 0]
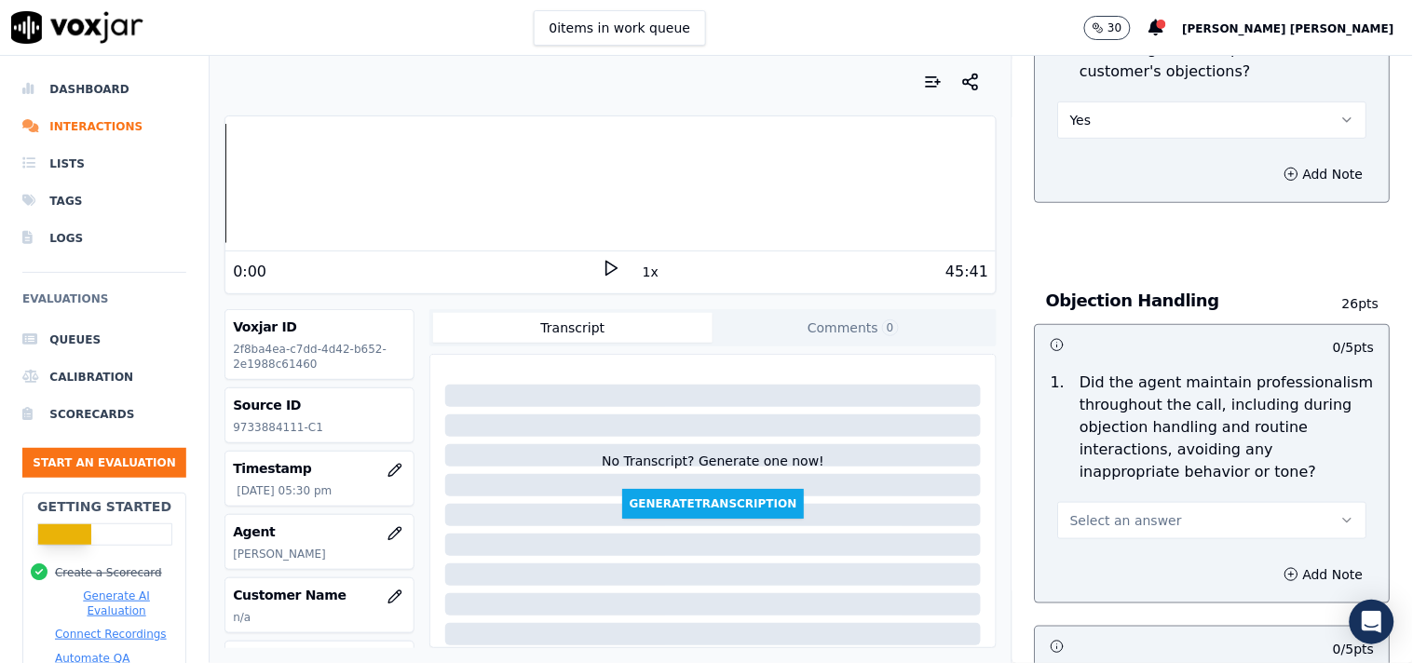
click at [1131, 519] on span "Select an answer" at bounding box center [1127, 521] width 112 height 19
click at [1123, 542] on div "Yes" at bounding box center [1181, 554] width 274 height 30
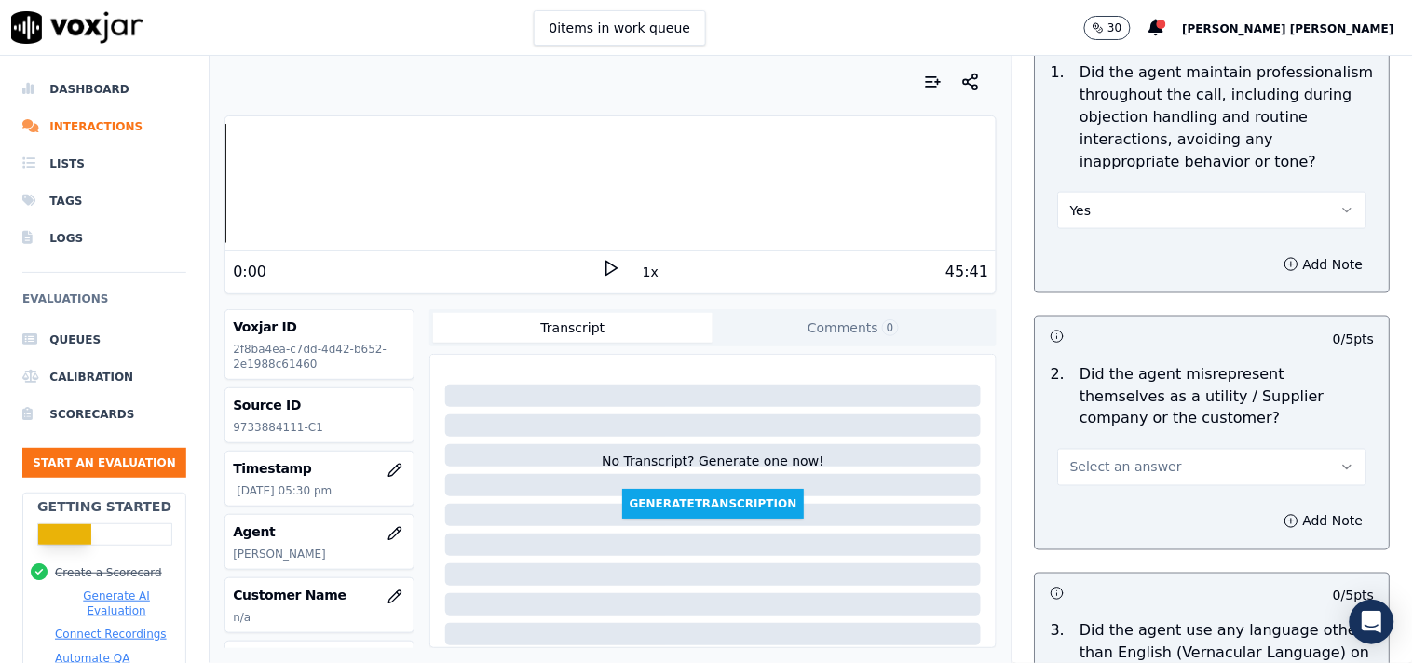
click at [1125, 476] on button "Select an answer" at bounding box center [1212, 467] width 309 height 37
click at [1109, 538] on div "No" at bounding box center [1181, 531] width 274 height 30
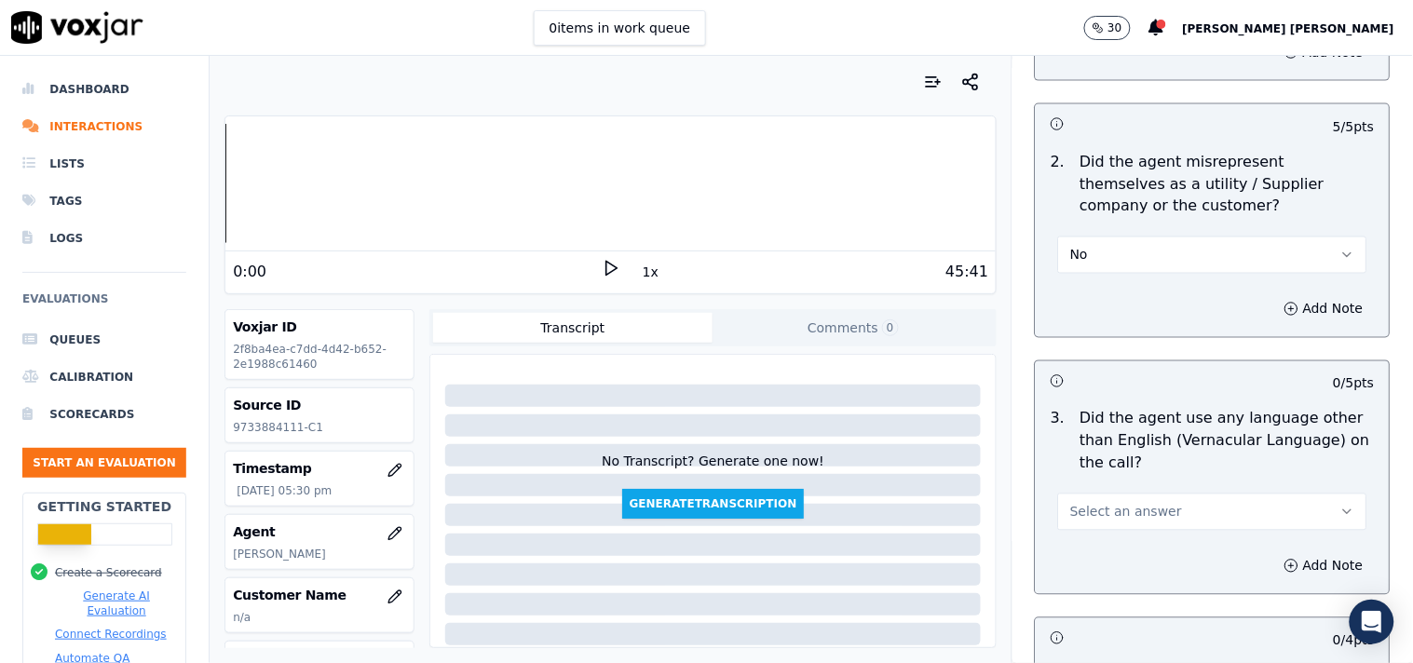
scroll to position [2691, 0]
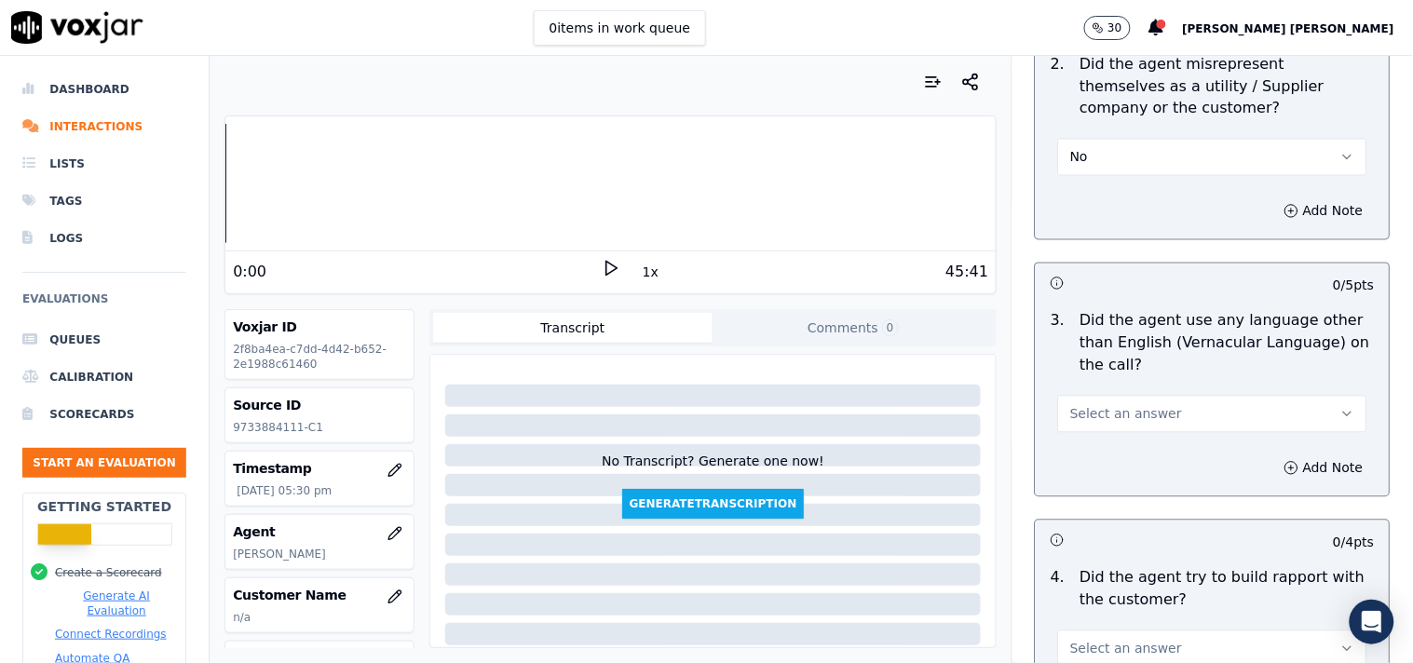
click at [1147, 404] on button "Select an answer" at bounding box center [1212, 414] width 309 height 37
click at [1124, 471] on div "No" at bounding box center [1181, 477] width 274 height 30
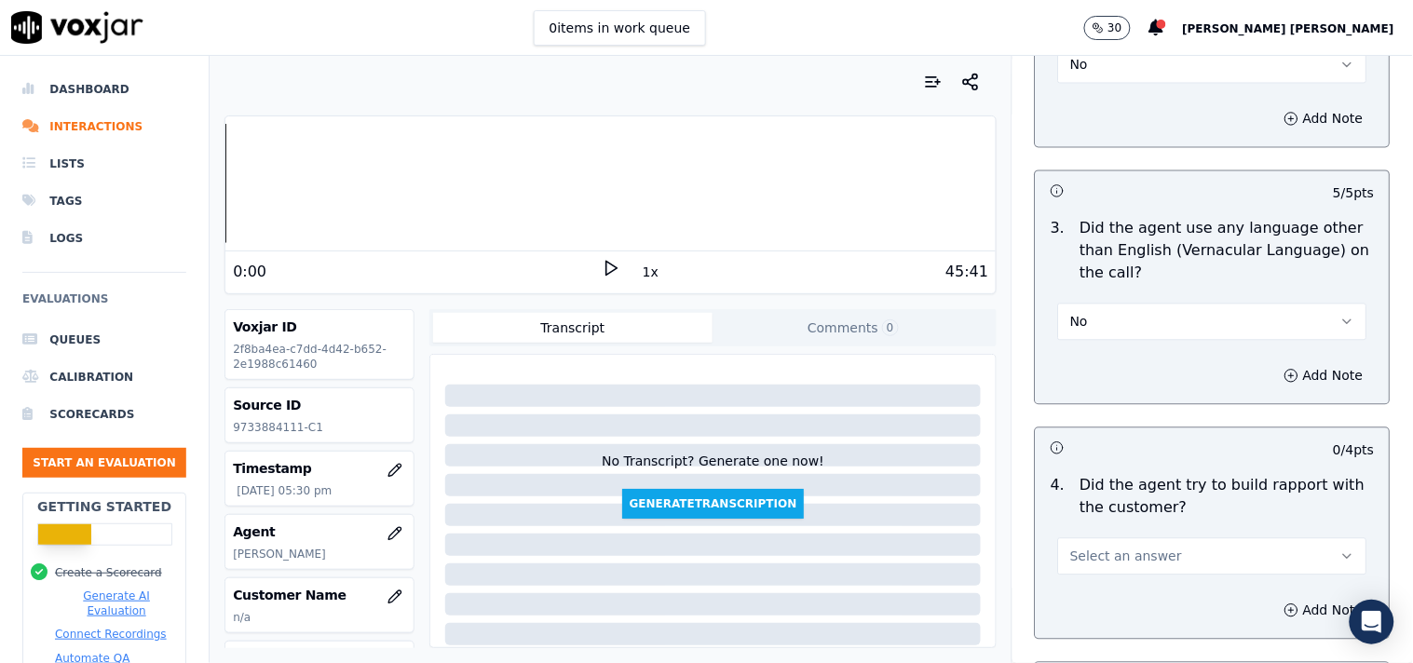
scroll to position [3002, 0]
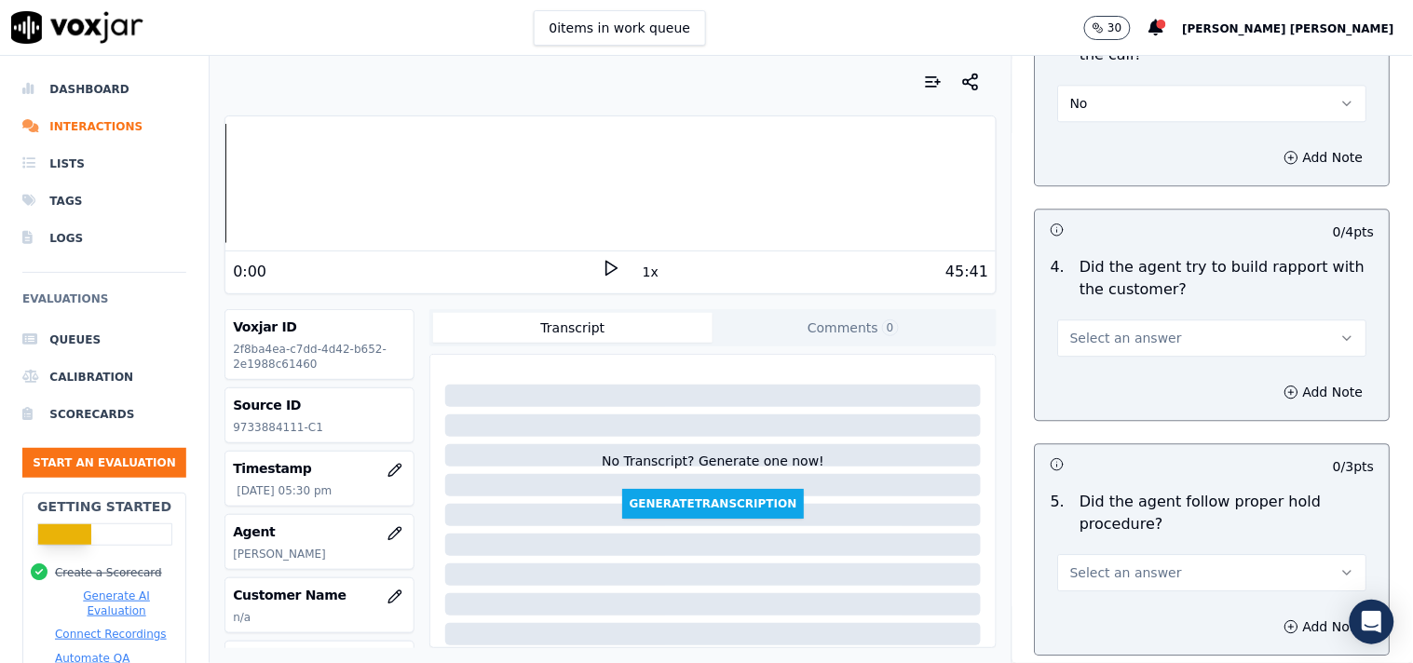
click at [1130, 346] on button "Select an answer" at bounding box center [1212, 338] width 309 height 37
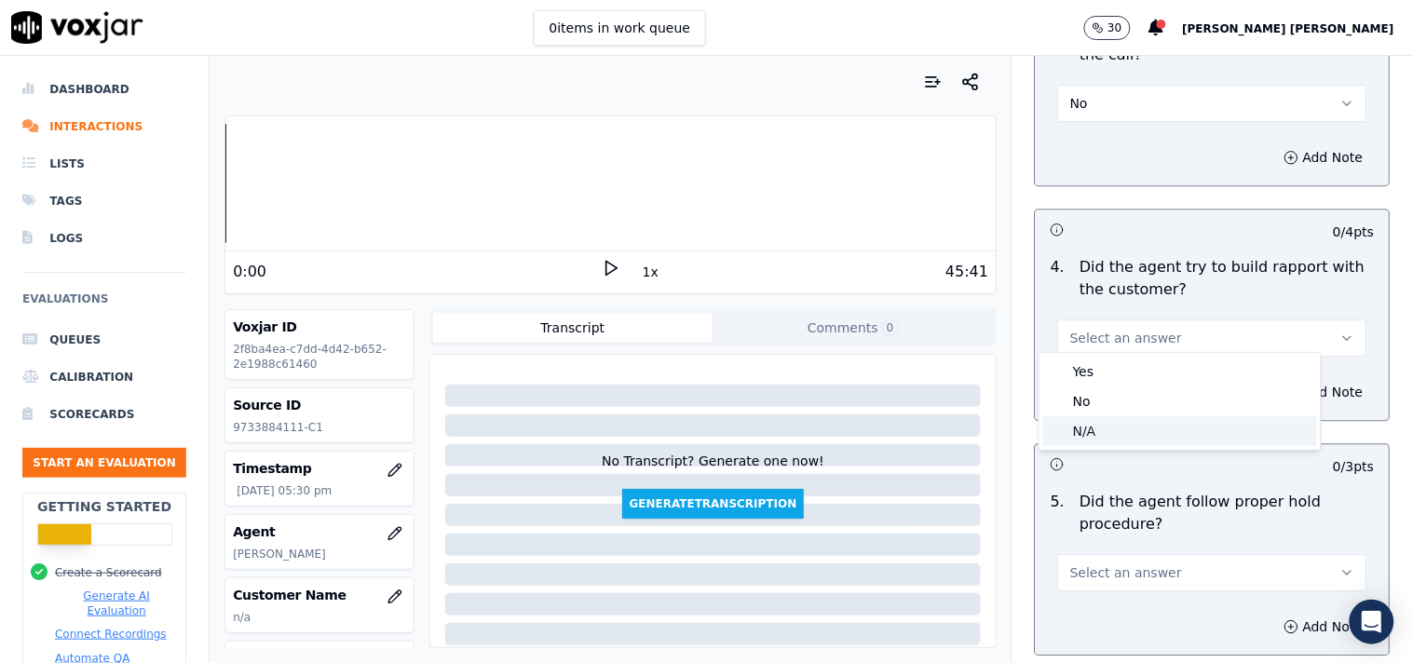
click at [1105, 423] on div "N/A" at bounding box center [1181, 431] width 274 height 30
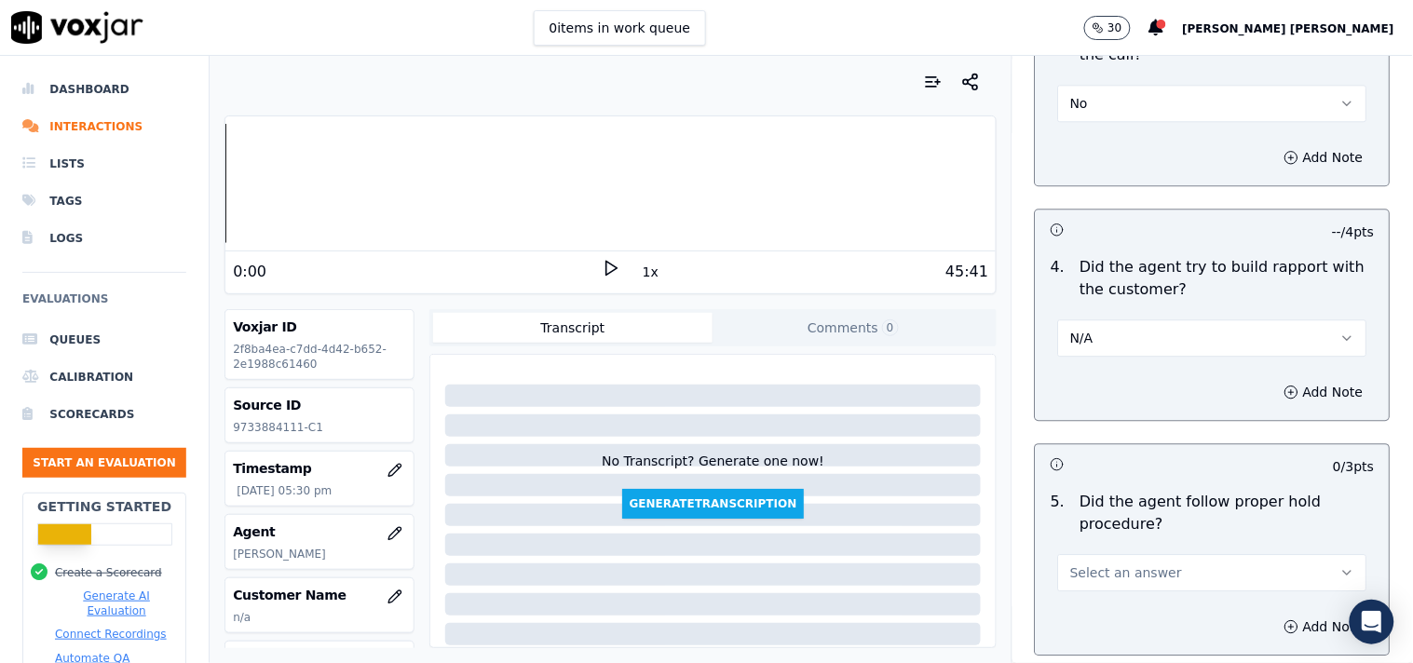
scroll to position [3105, 0]
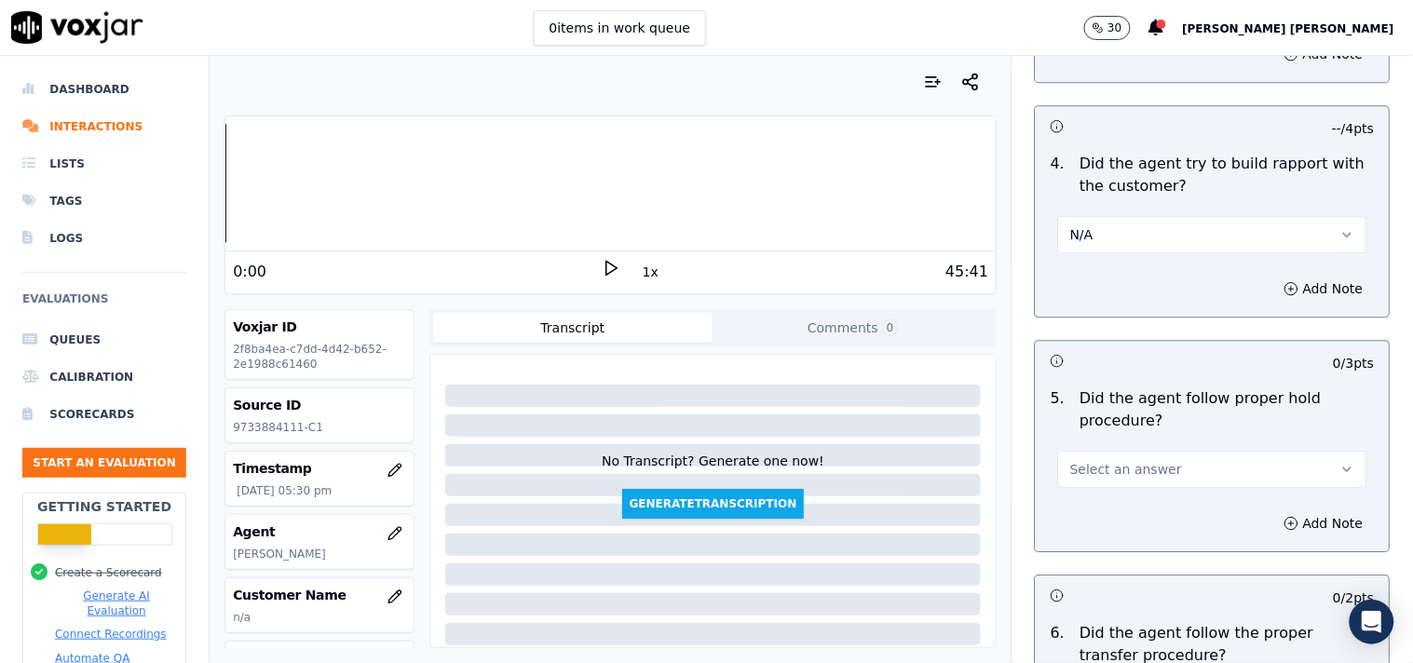
click at [1106, 460] on span "Select an answer" at bounding box center [1127, 469] width 112 height 19
click at [1099, 509] on div "Yes" at bounding box center [1181, 503] width 274 height 30
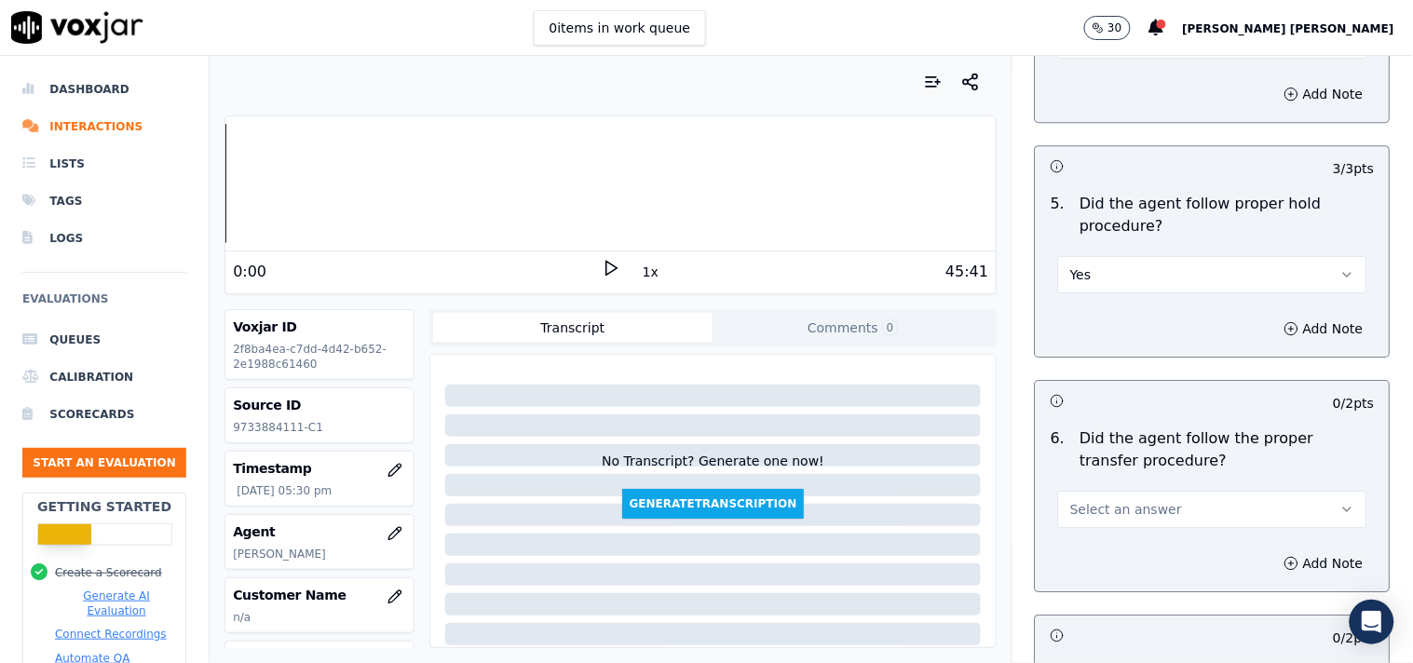
scroll to position [3312, 0]
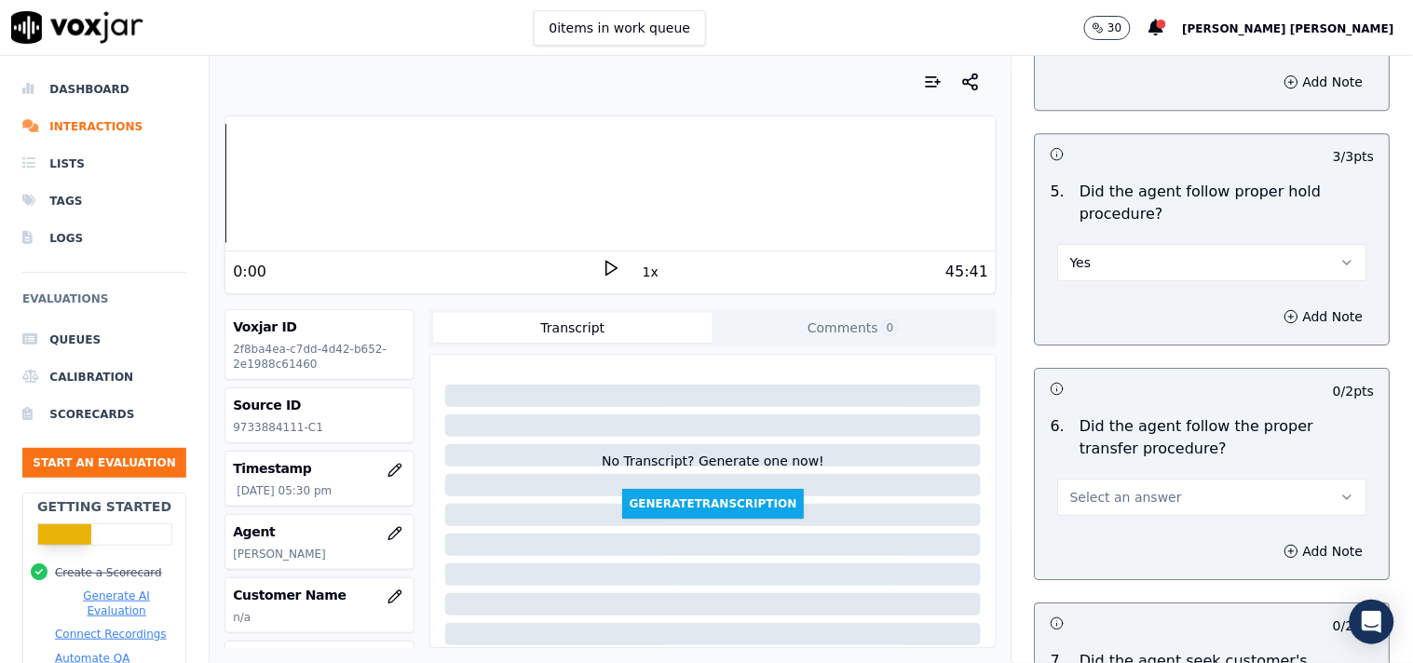
click at [1144, 490] on span "Select an answer" at bounding box center [1127, 497] width 112 height 19
click at [1127, 525] on div "Yes" at bounding box center [1181, 531] width 274 height 30
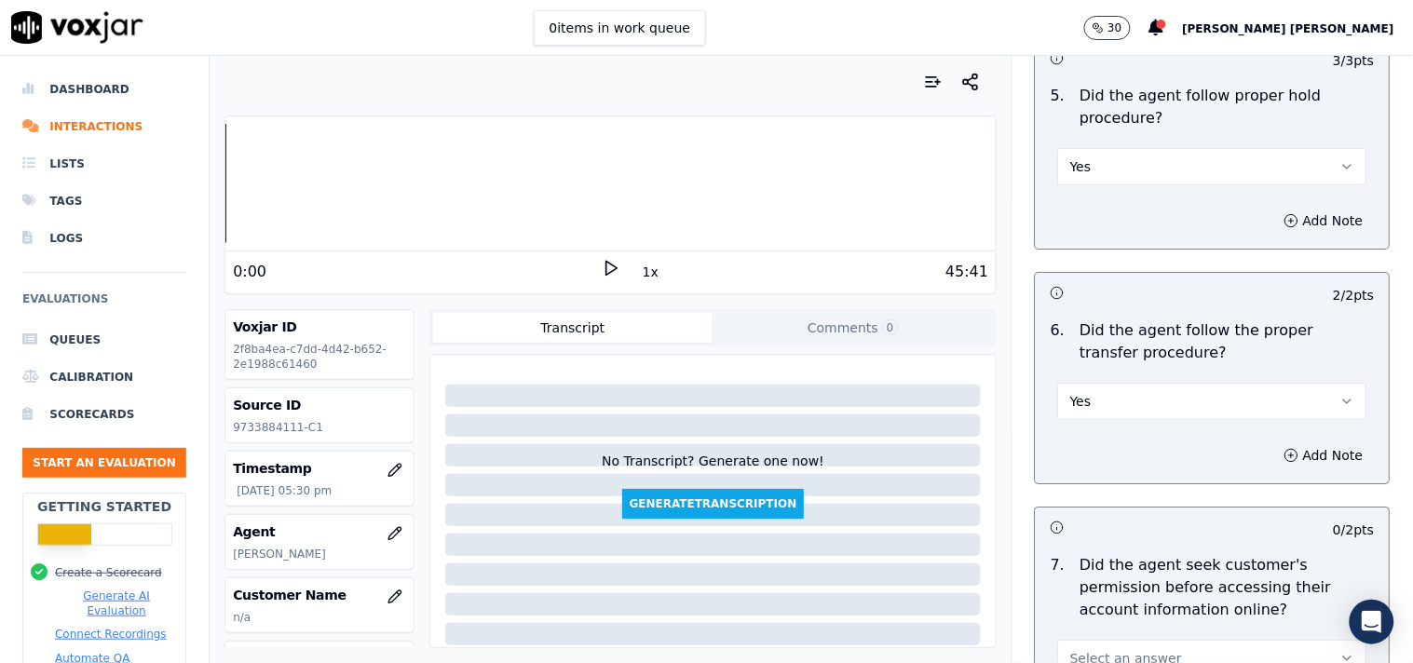
scroll to position [3519, 0]
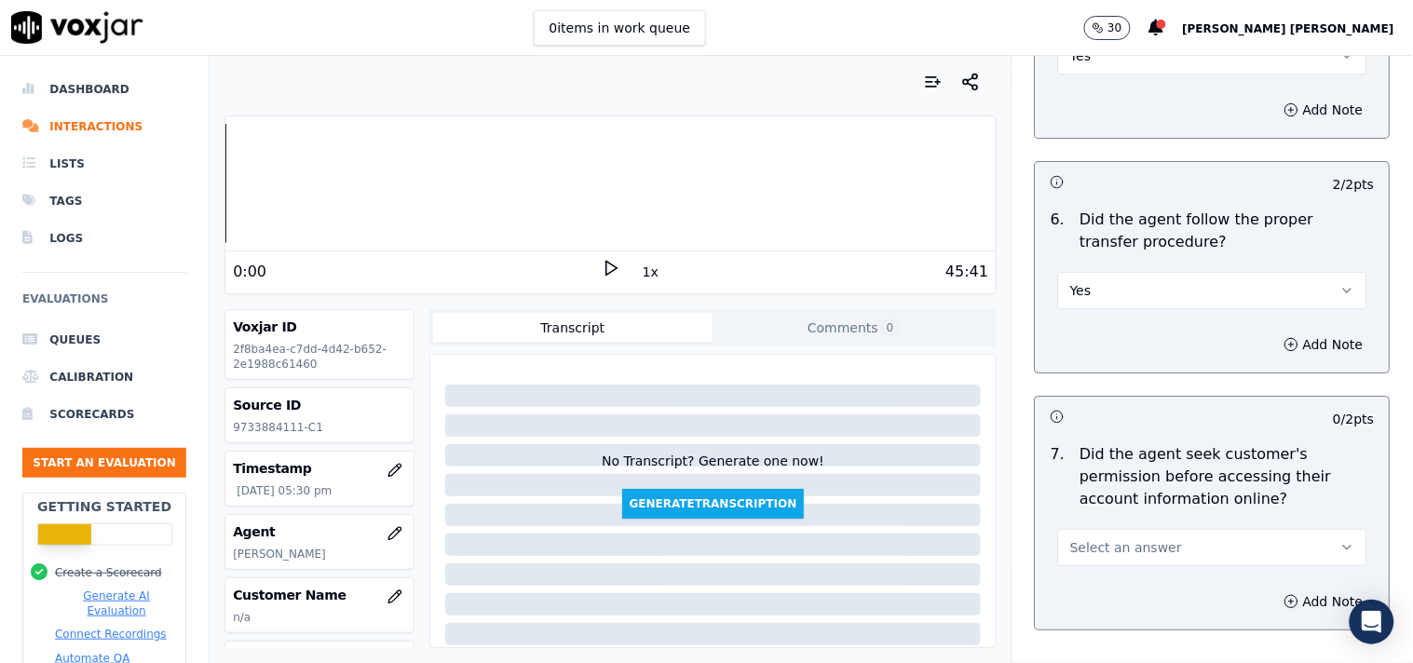
click at [1127, 539] on span "Select an answer" at bounding box center [1127, 548] width 112 height 19
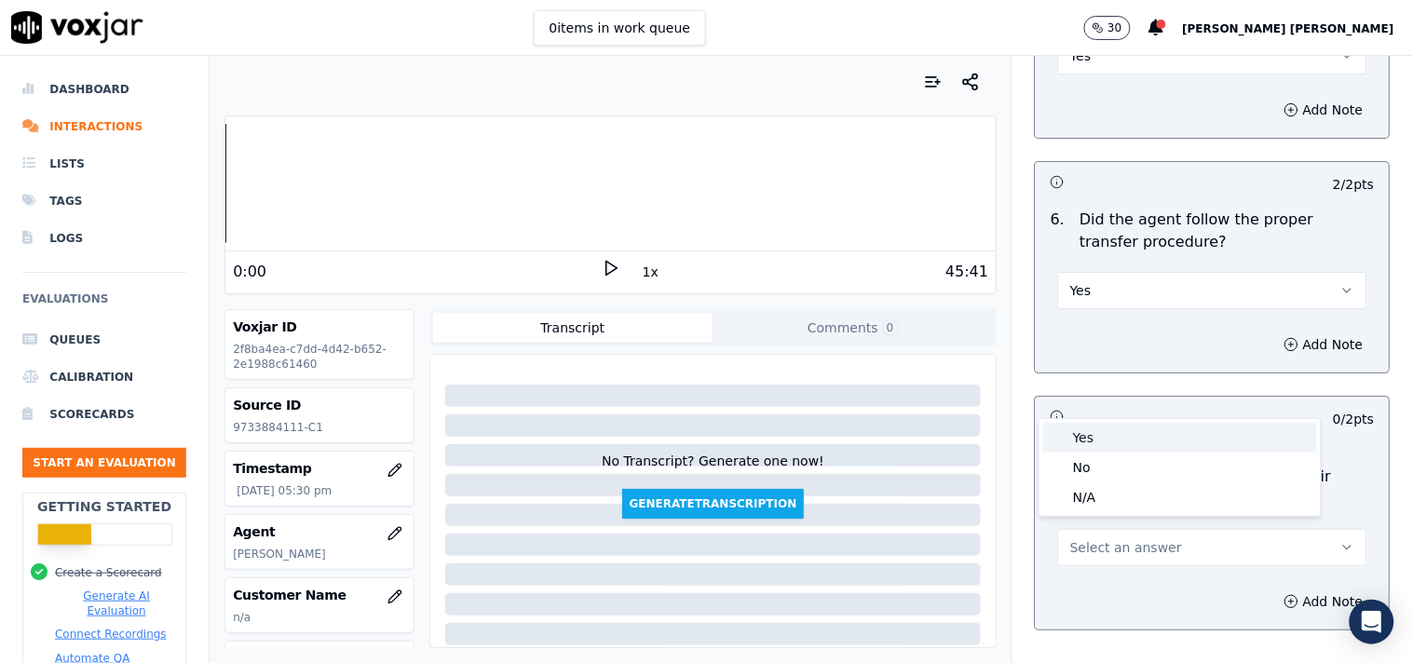
click at [1081, 443] on div "Yes" at bounding box center [1181, 438] width 274 height 30
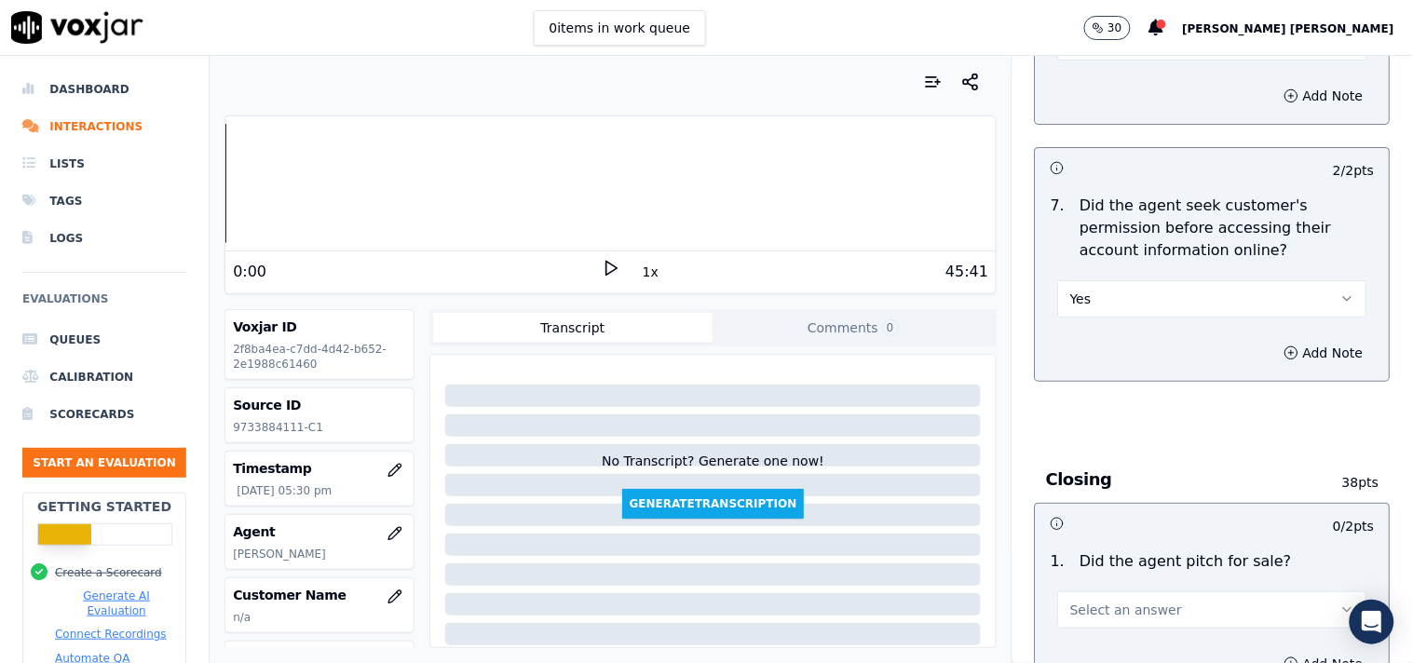
scroll to position [3830, 0]
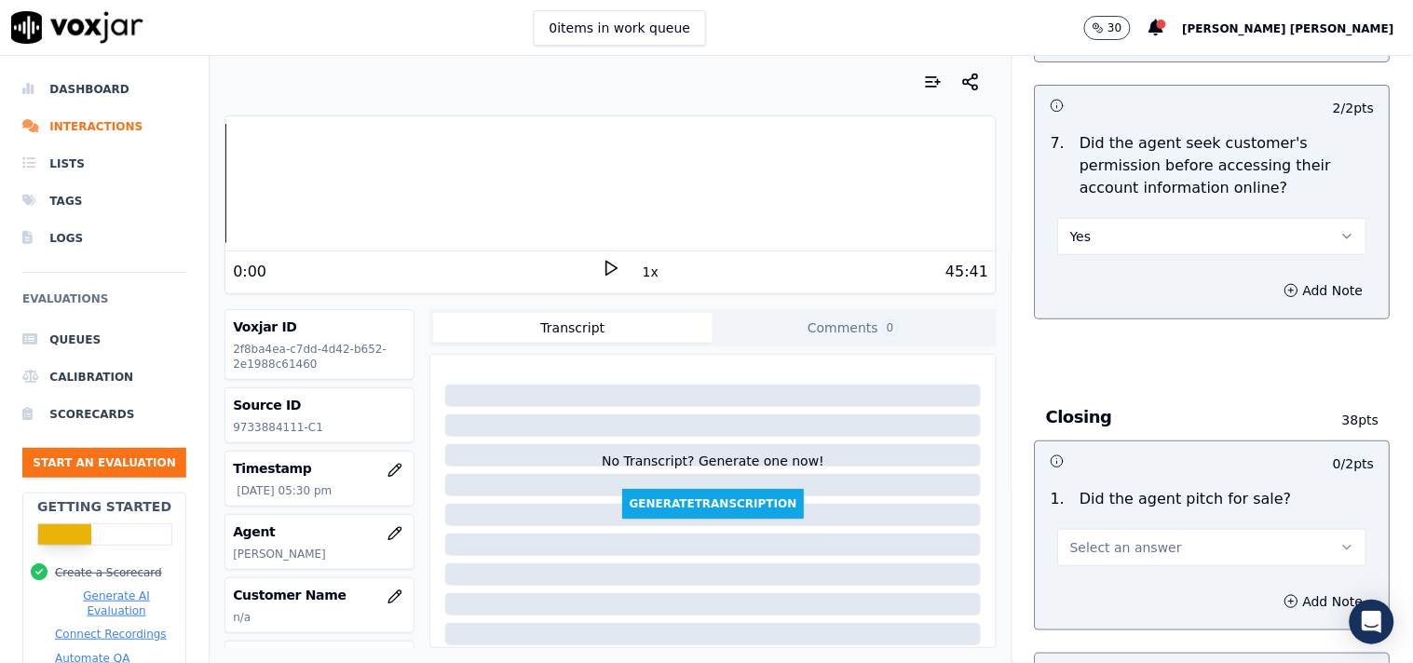
click at [1148, 544] on button "Select an answer" at bounding box center [1212, 547] width 309 height 37
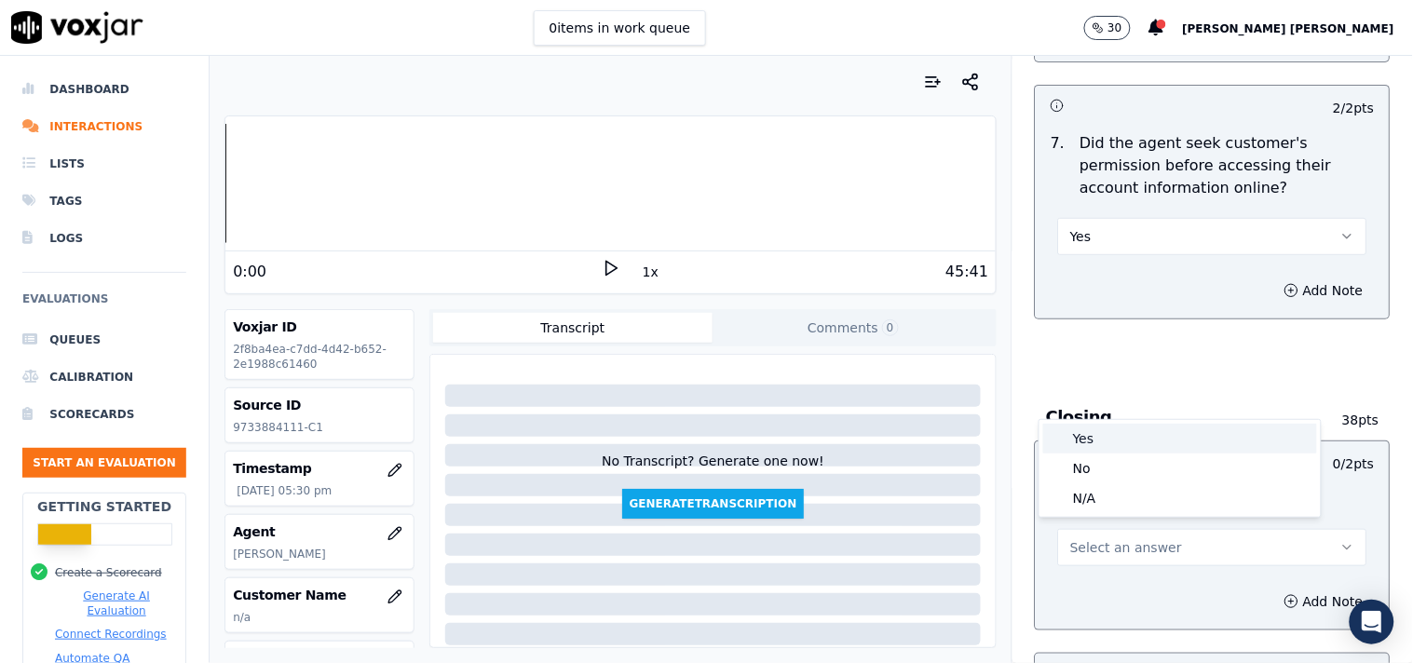
click at [1122, 441] on div "Yes" at bounding box center [1181, 439] width 274 height 30
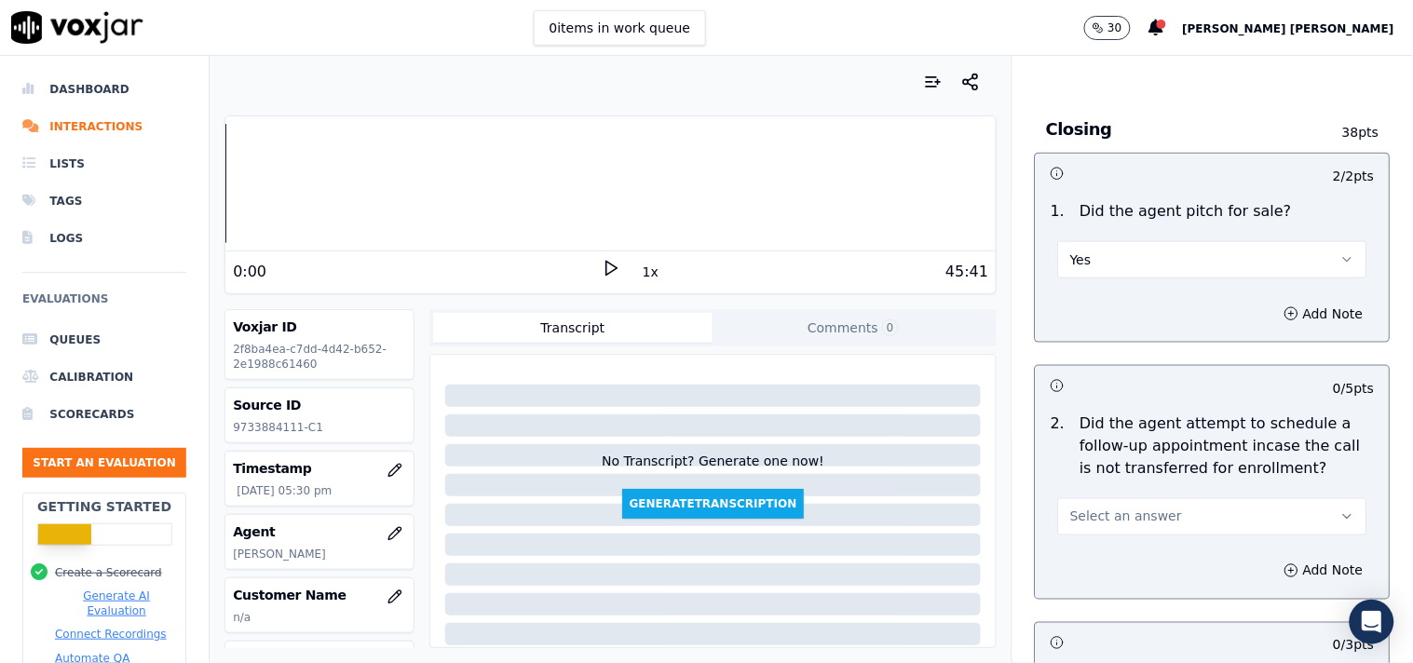
scroll to position [4141, 0]
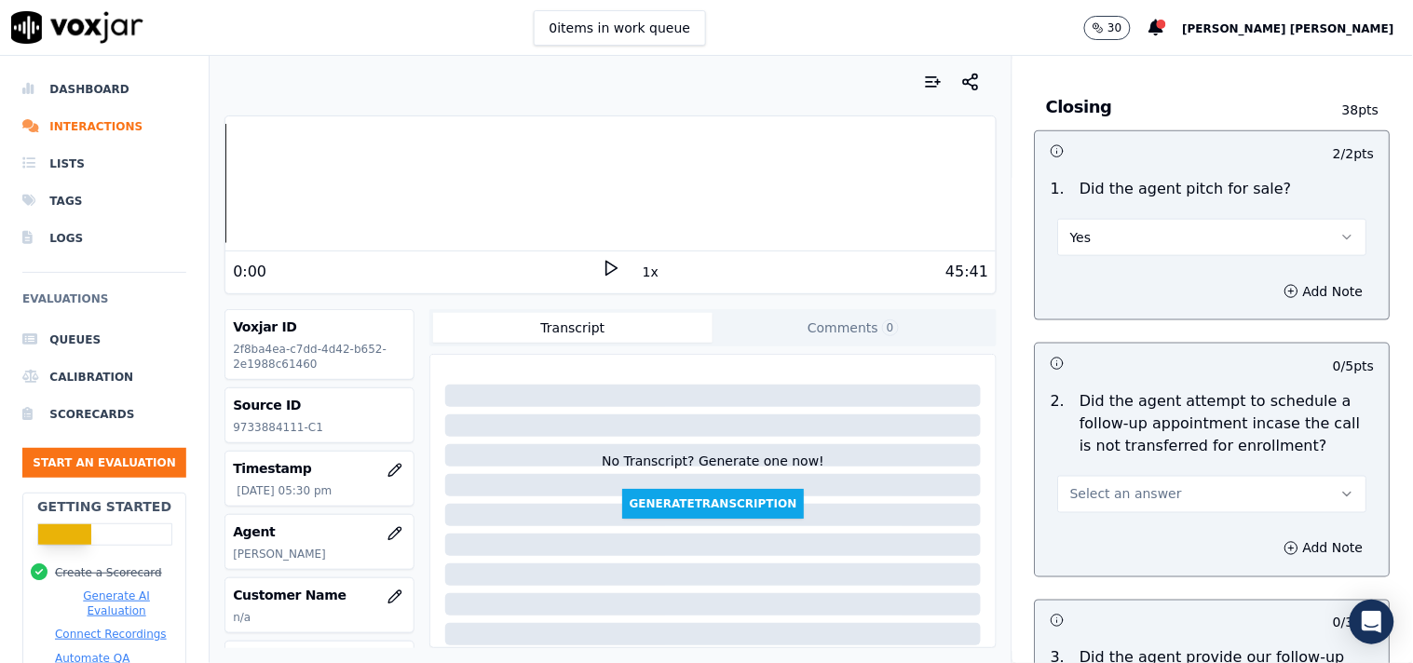
click at [1114, 505] on button "Select an answer" at bounding box center [1212, 494] width 309 height 37
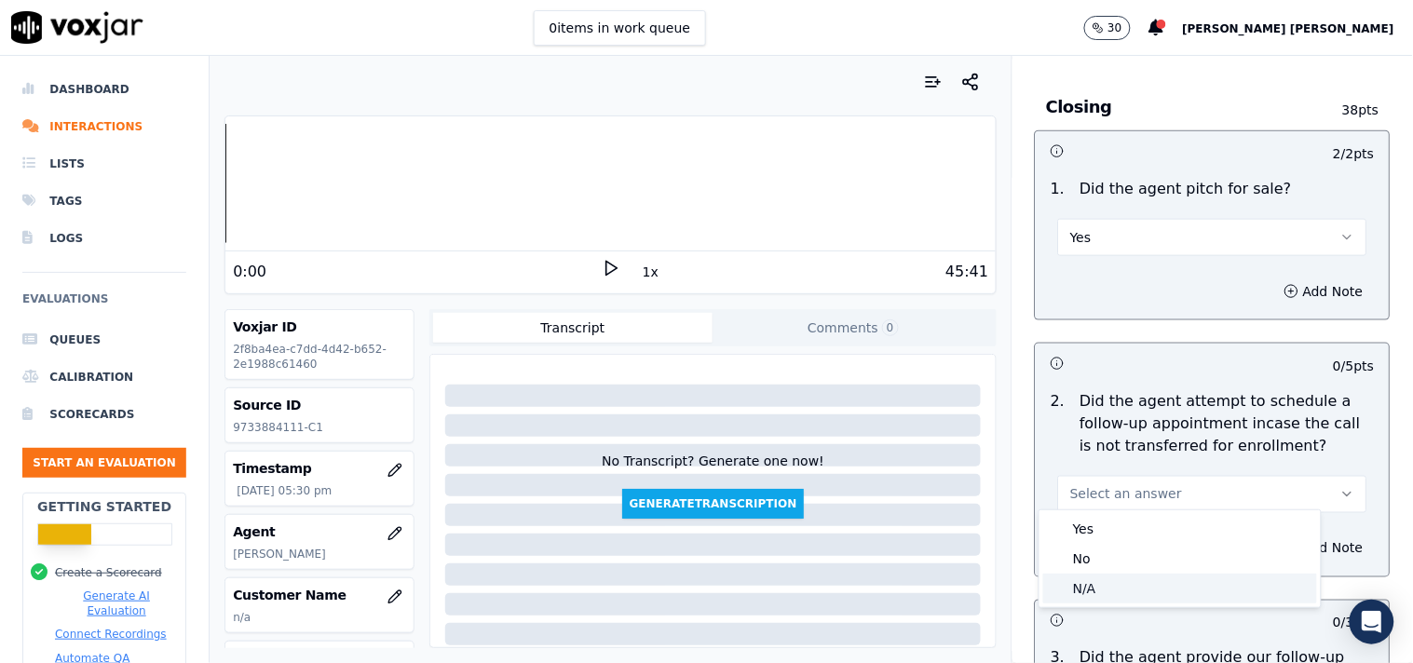
click at [1092, 582] on div "N/A" at bounding box center [1181, 589] width 274 height 30
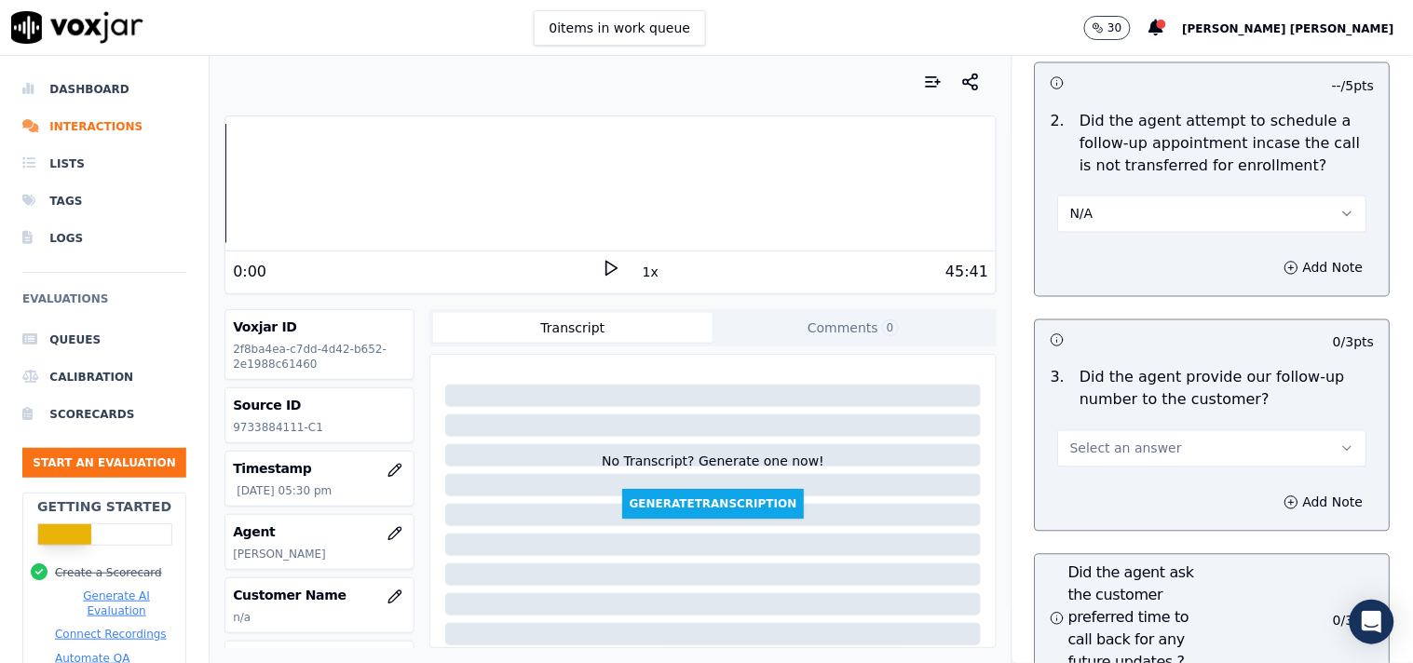
scroll to position [4451, 0]
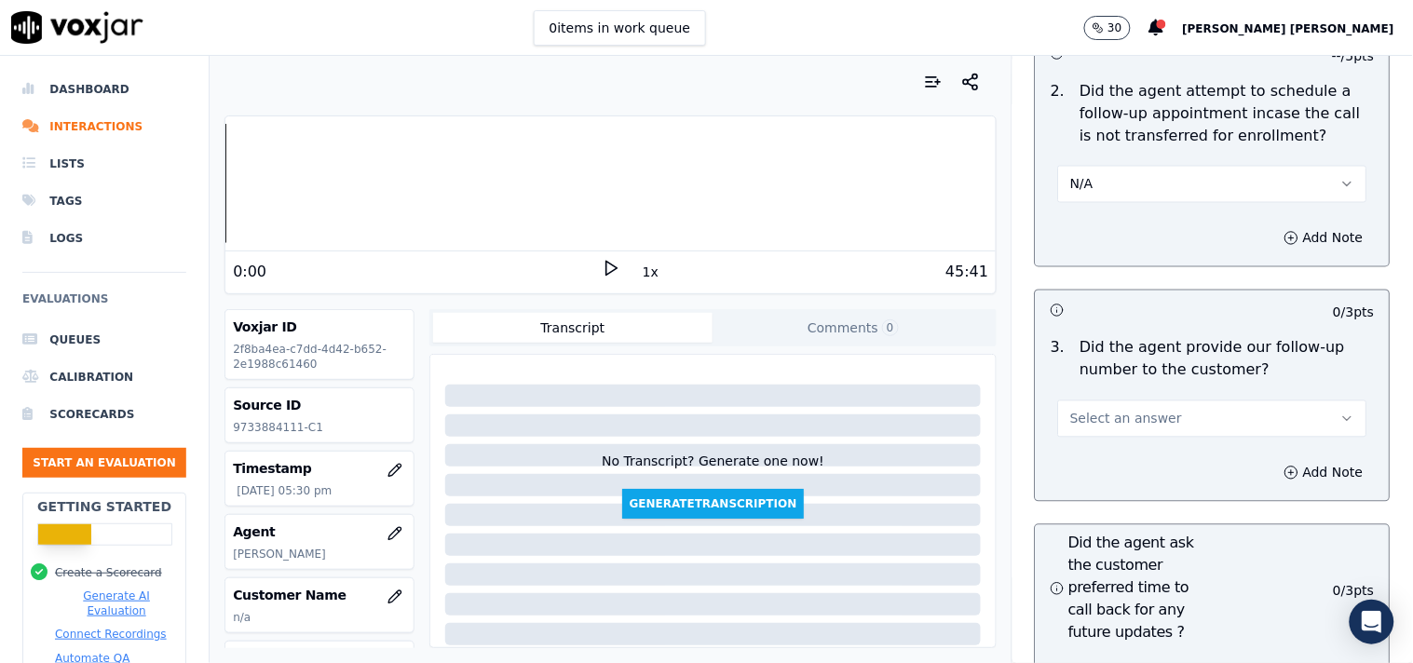
click at [1103, 401] on button "Select an answer" at bounding box center [1212, 419] width 309 height 37
click at [1104, 449] on div "Yes" at bounding box center [1181, 453] width 274 height 30
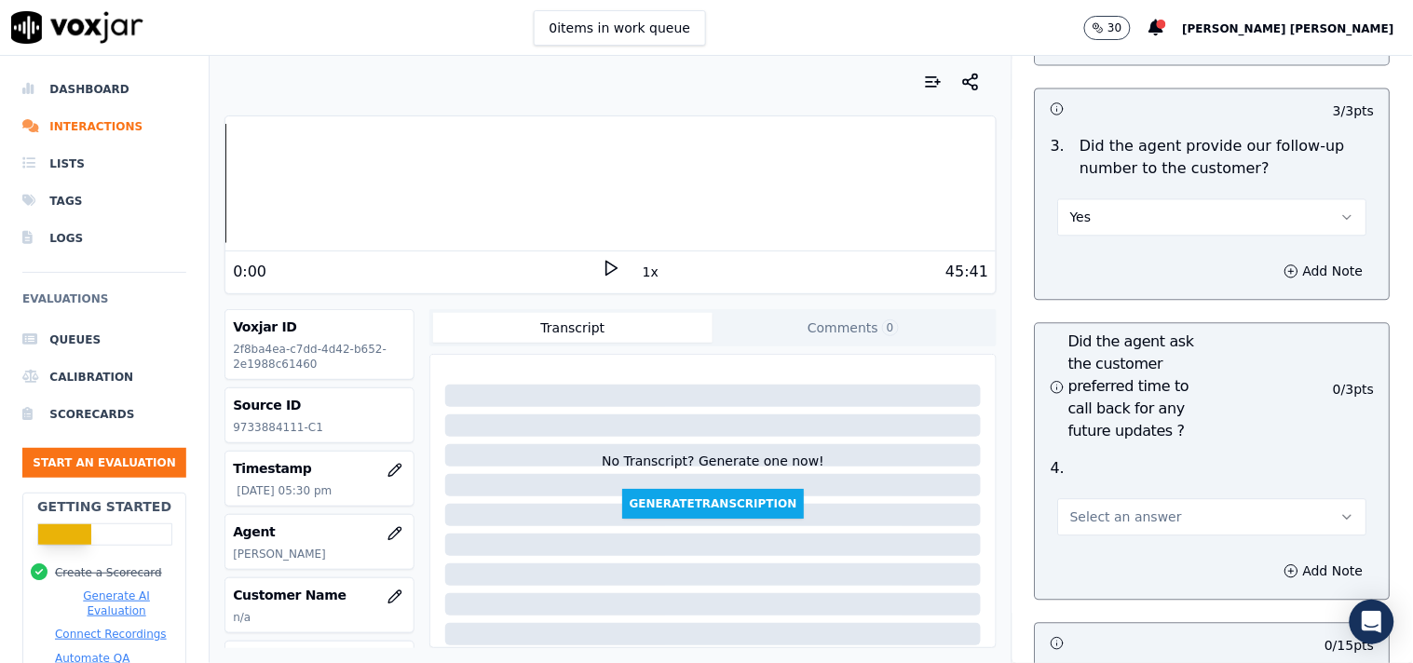
scroll to position [4659, 0]
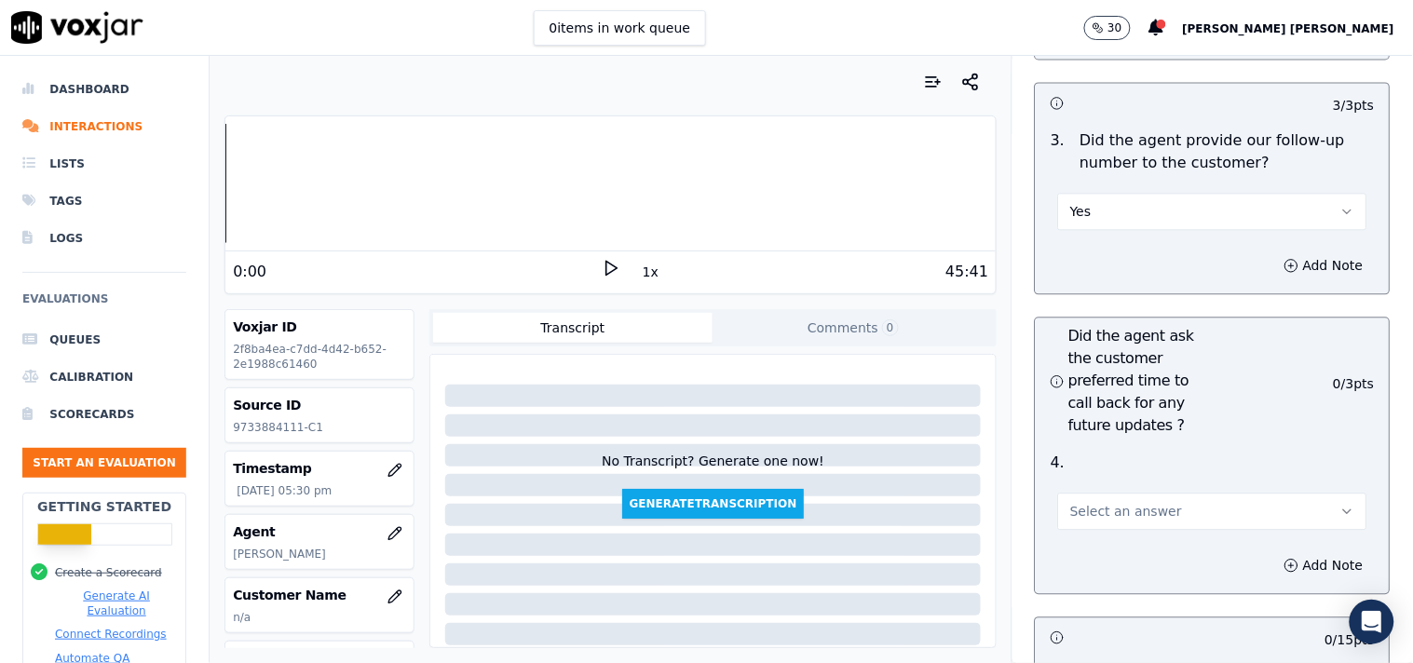
click at [1112, 507] on span "Select an answer" at bounding box center [1127, 511] width 112 height 19
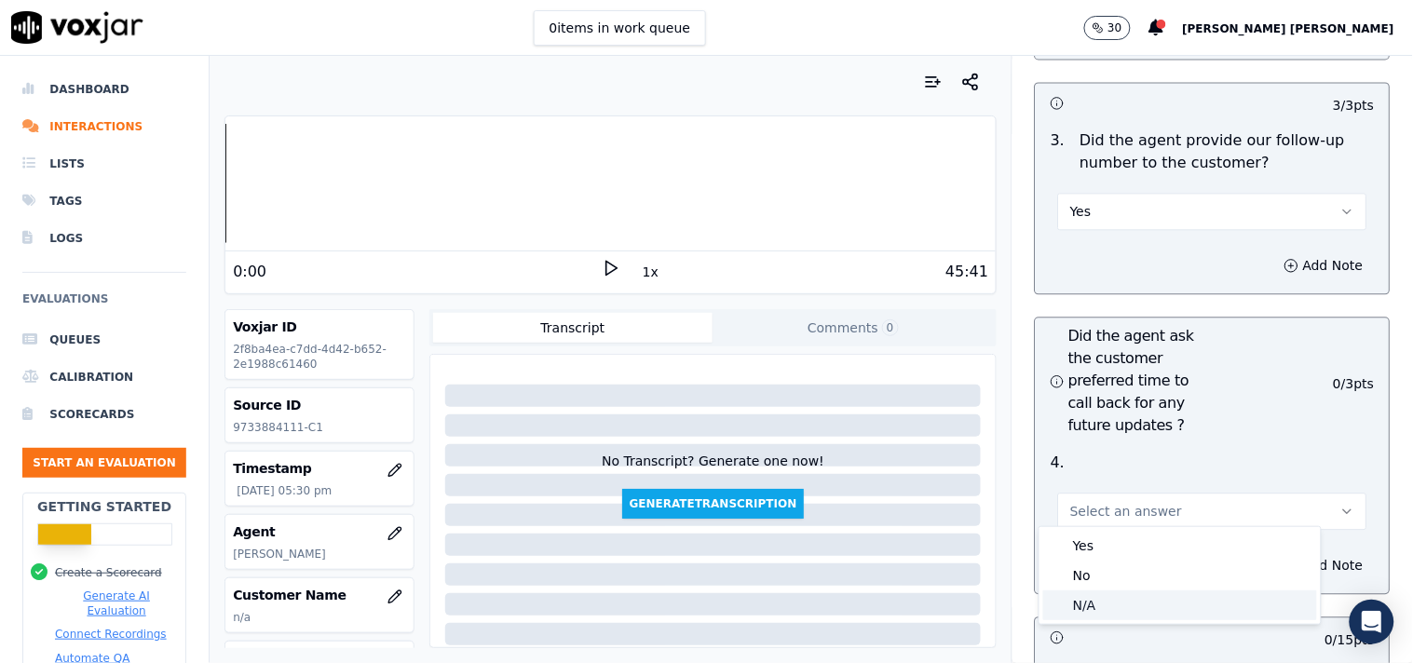
drag, startPoint x: 1096, startPoint y: 575, endPoint x: 1091, endPoint y: 599, distance: 24.7
click at [1091, 599] on div "Yes No N/A" at bounding box center [1180, 575] width 281 height 97
click at [1091, 599] on div "N/A" at bounding box center [1181, 606] width 274 height 30
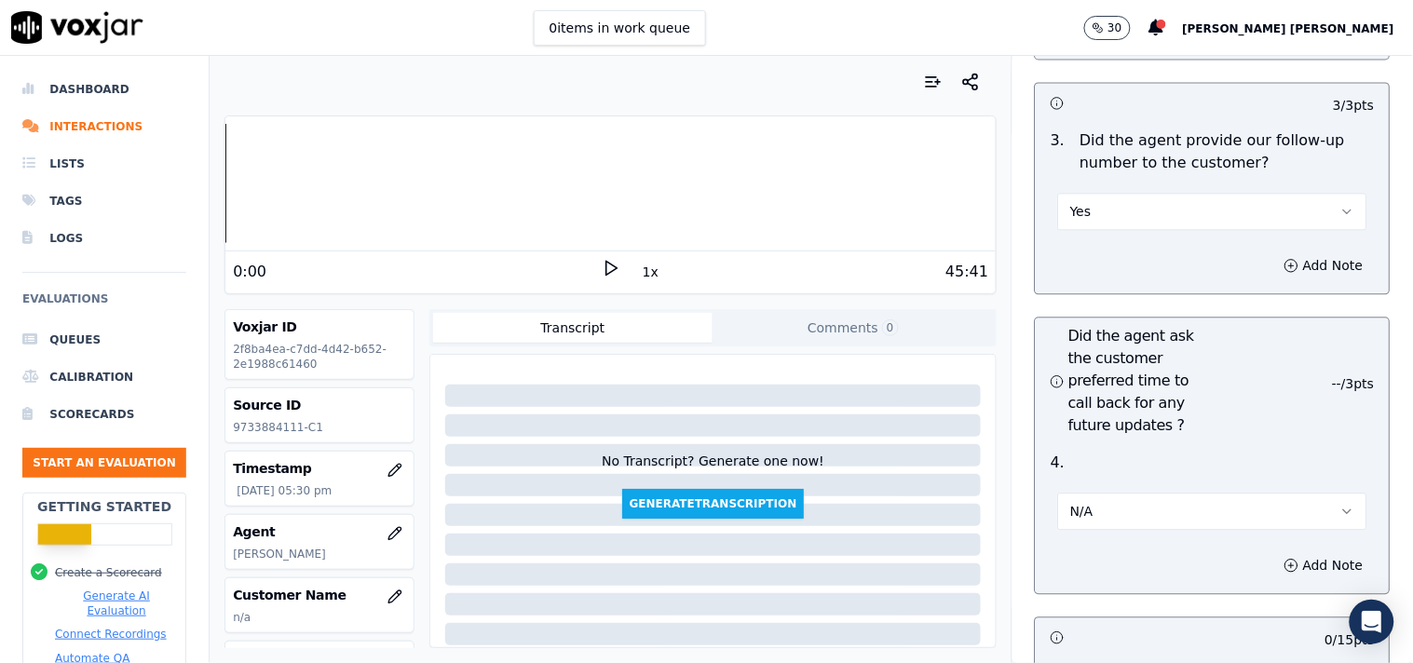
scroll to position [4762, 0]
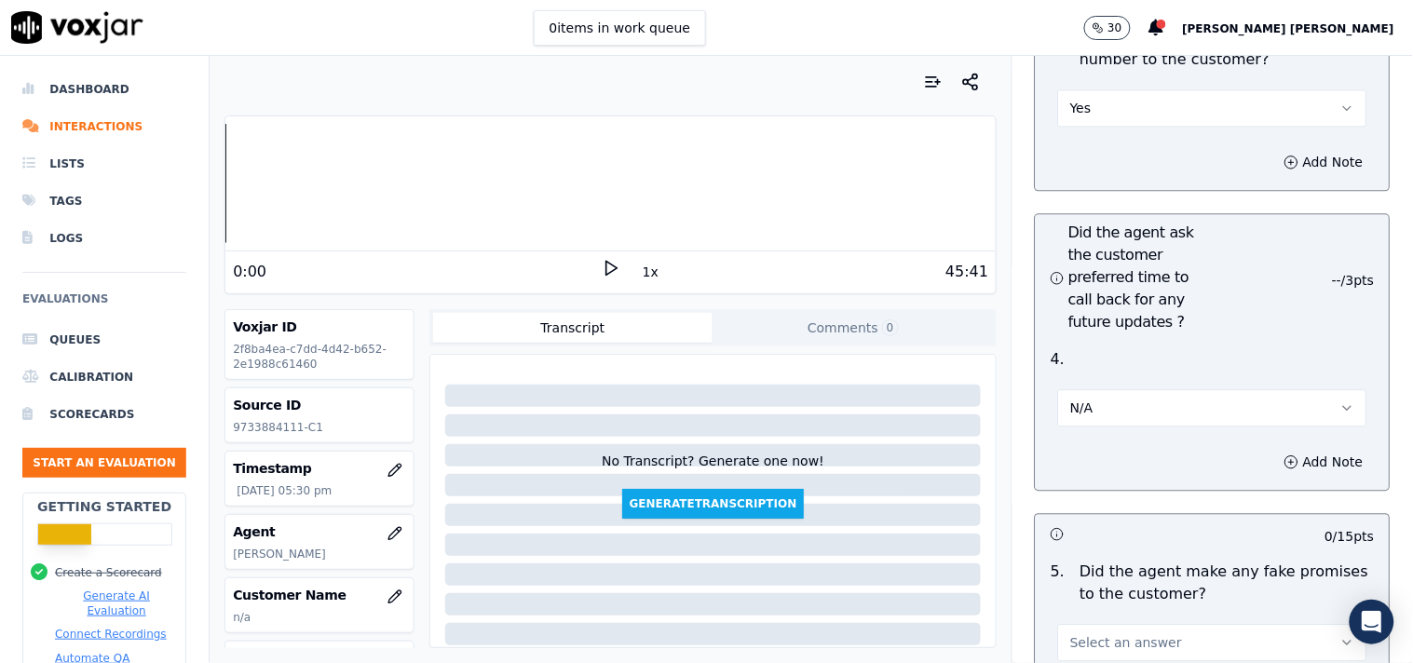
click at [1110, 403] on button "N/A" at bounding box center [1212, 407] width 309 height 37
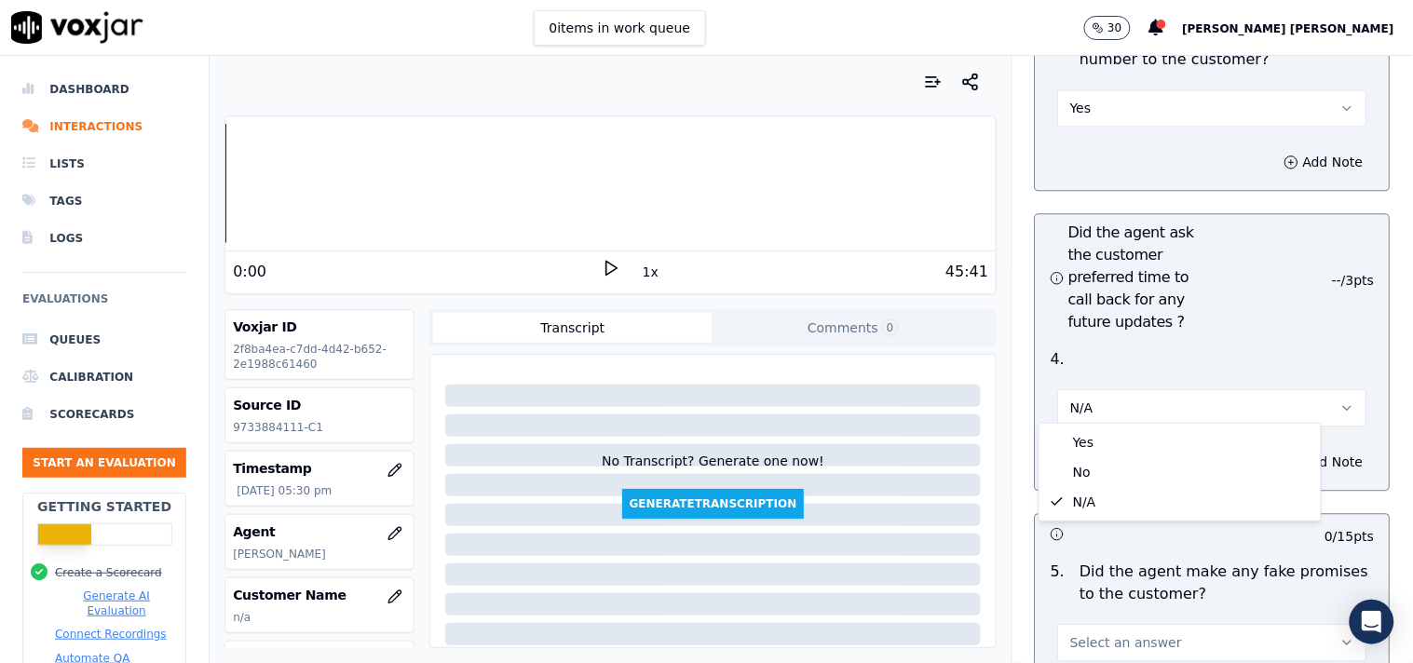
click at [1172, 553] on div "5 . Did the agent make any fake promises to the customer? Select an answer" at bounding box center [1213, 611] width 354 height 116
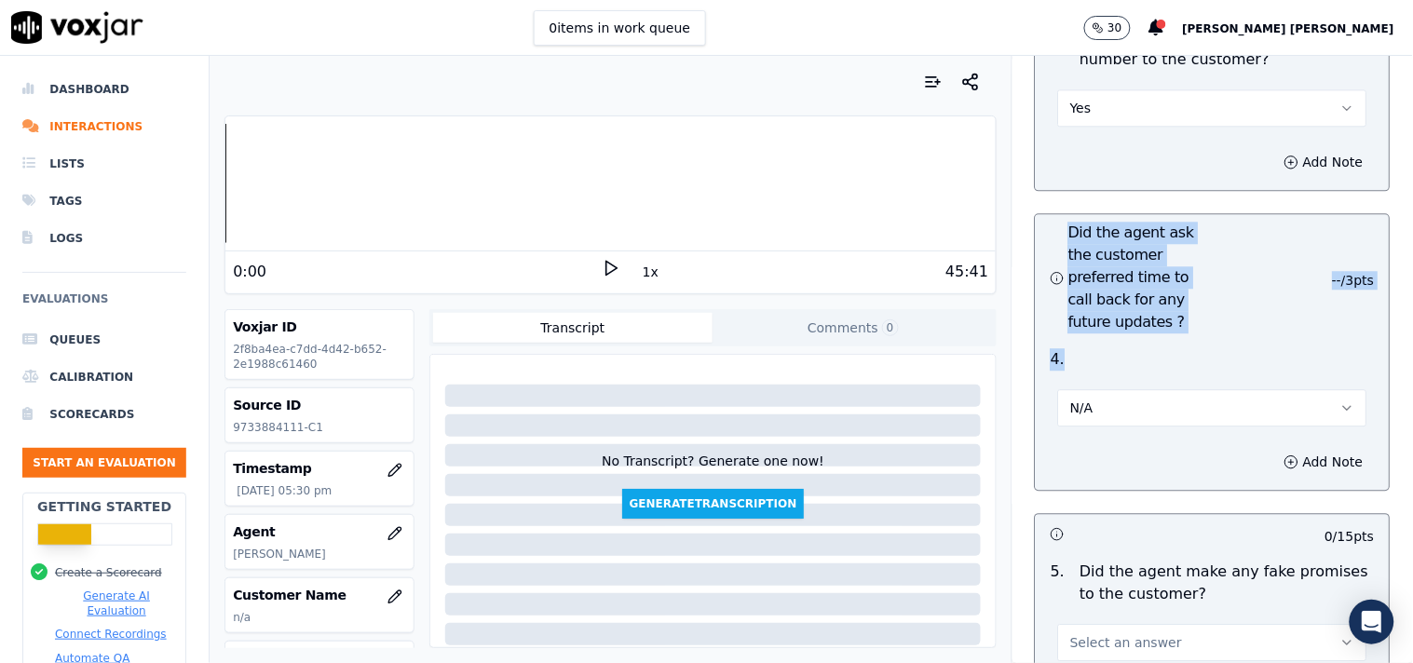
drag, startPoint x: 1048, startPoint y: 226, endPoint x: 1175, endPoint y: 340, distance: 170.2
click at [1175, 340] on div "Did the agent ask the customer preferred time to call back for any future updat…" at bounding box center [1213, 352] width 356 height 278
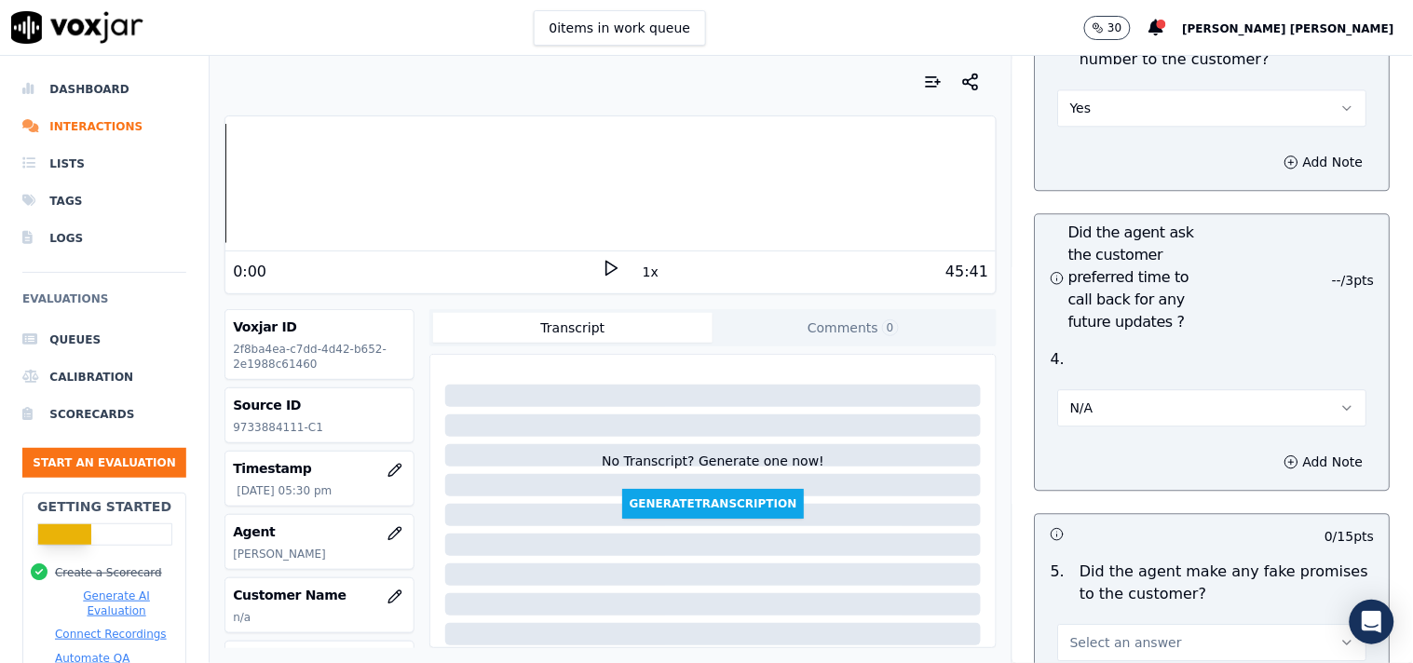
click at [1139, 441] on div "Add Note" at bounding box center [1213, 462] width 354 height 56
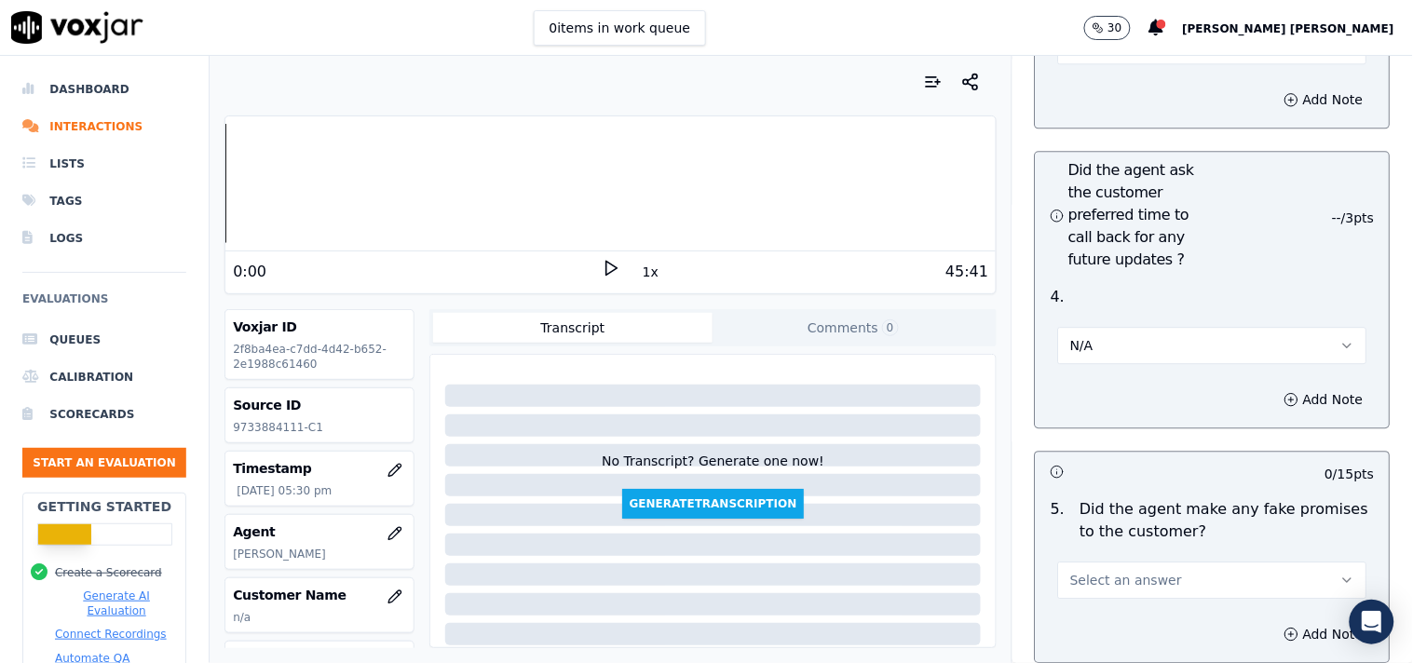
scroll to position [4969, 0]
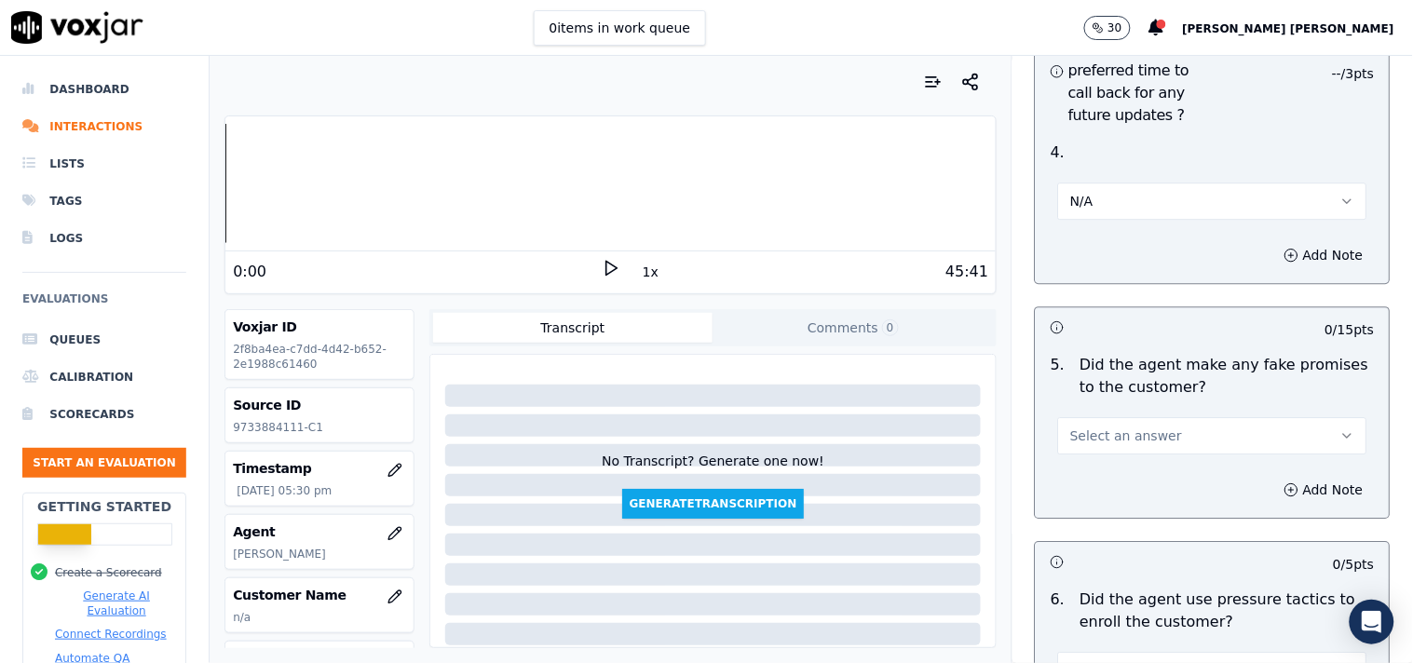
click at [1151, 427] on button "Select an answer" at bounding box center [1212, 435] width 309 height 37
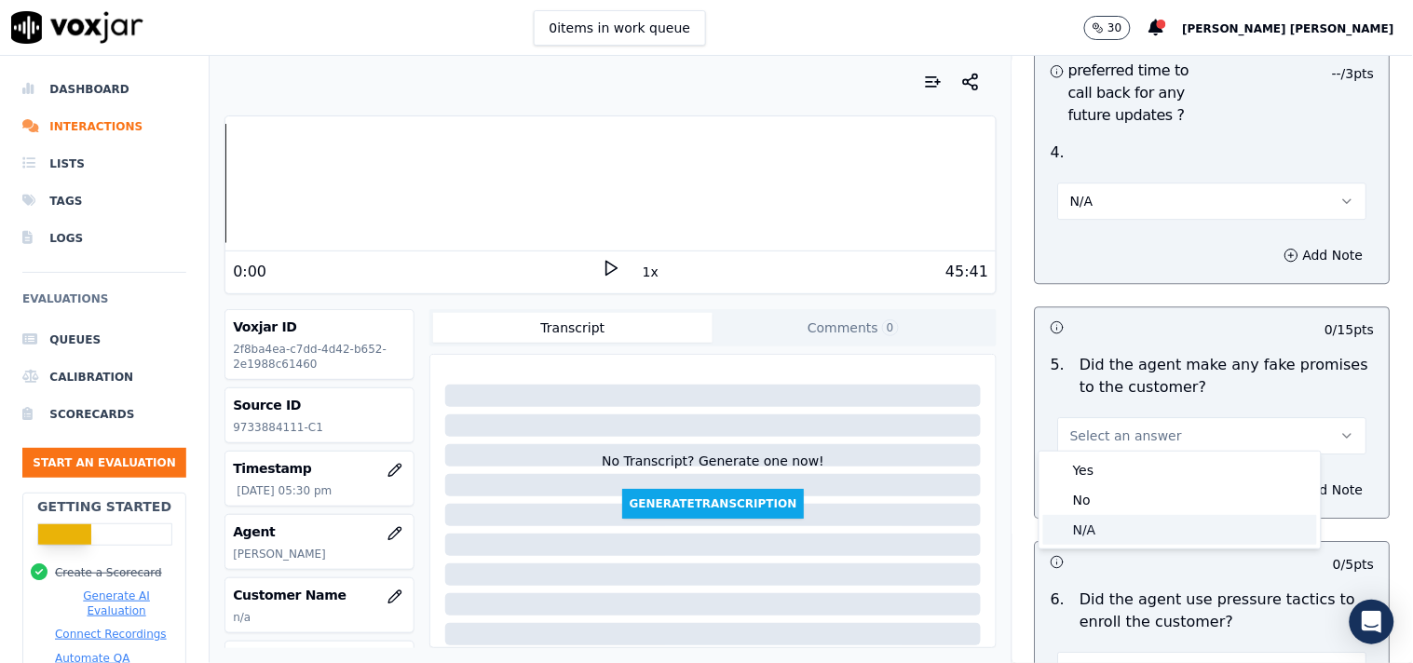
click at [1106, 522] on div "N/A" at bounding box center [1181, 530] width 274 height 30
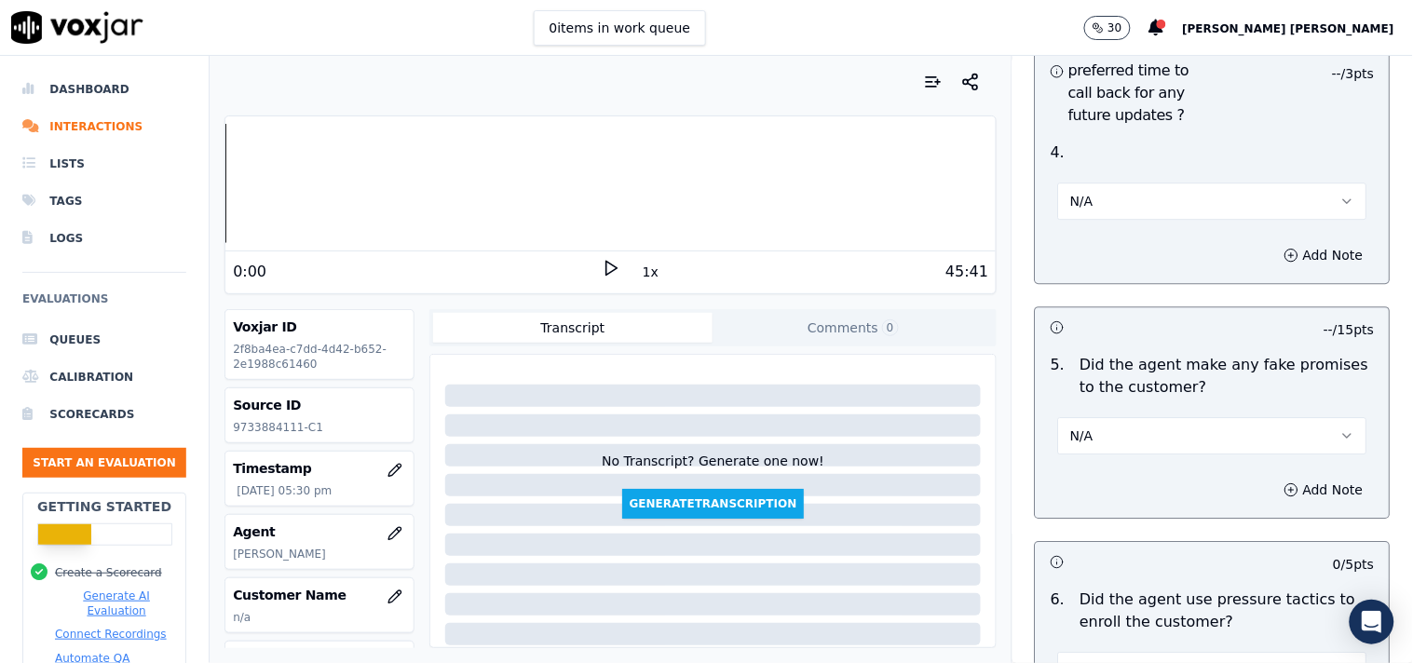
scroll to position [5176, 0]
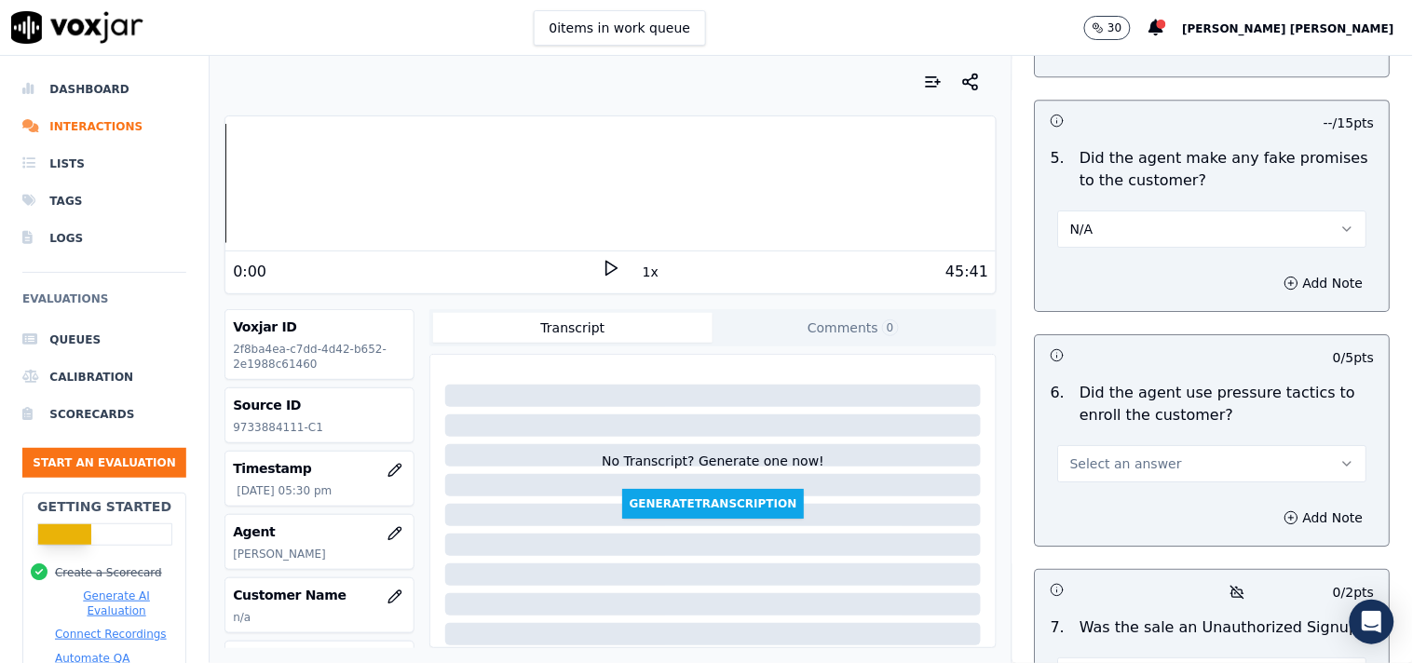
click at [1153, 211] on button "N/A" at bounding box center [1212, 229] width 309 height 37
click at [1130, 299] on div "No" at bounding box center [1181, 294] width 274 height 30
click at [1186, 461] on button "Select an answer" at bounding box center [1212, 463] width 309 height 37
click at [1148, 525] on div "No" at bounding box center [1181, 528] width 274 height 30
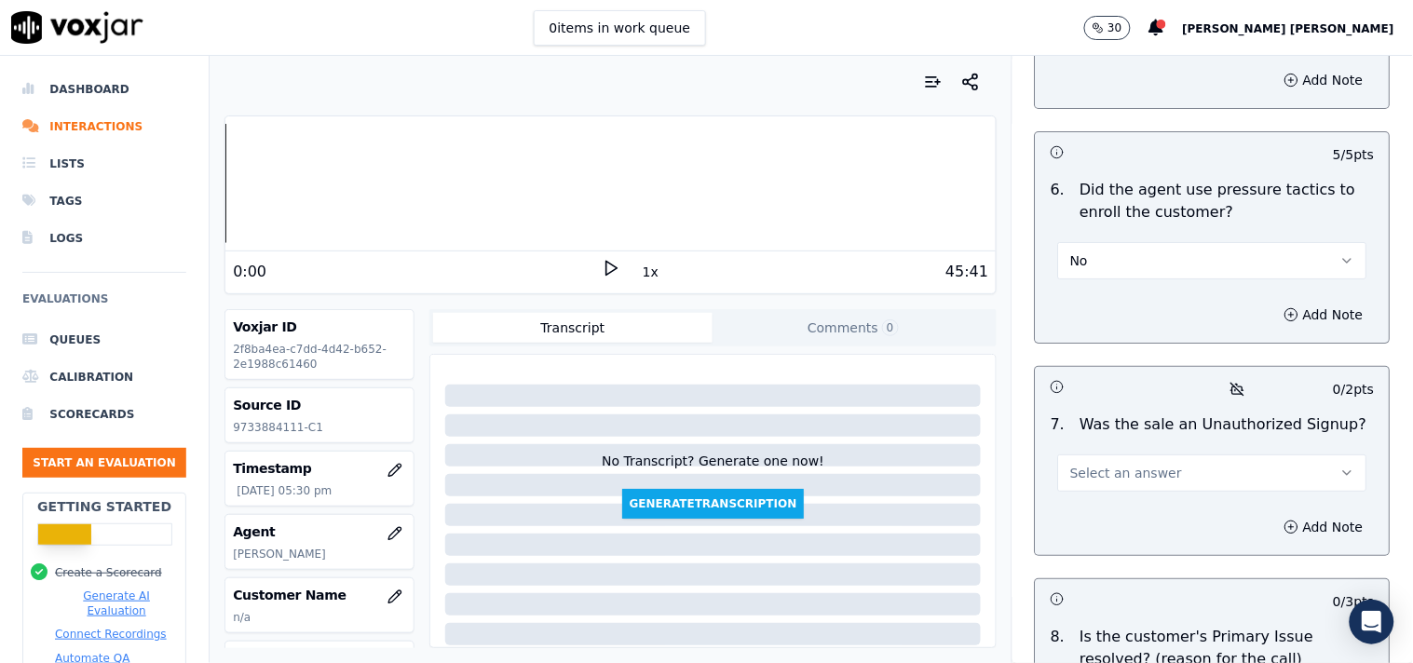
scroll to position [5383, 0]
click at [1153, 476] on button "Select an answer" at bounding box center [1212, 469] width 309 height 37
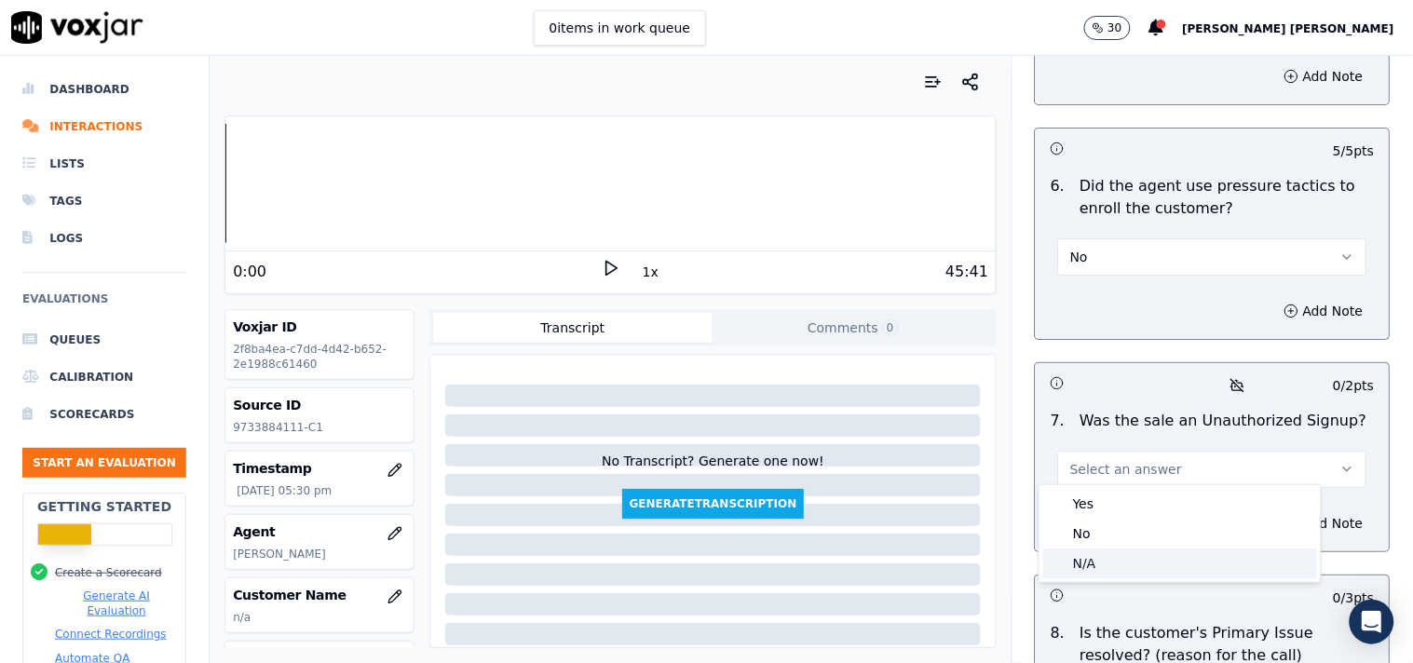
click at [1103, 553] on div "N/A" at bounding box center [1181, 564] width 274 height 30
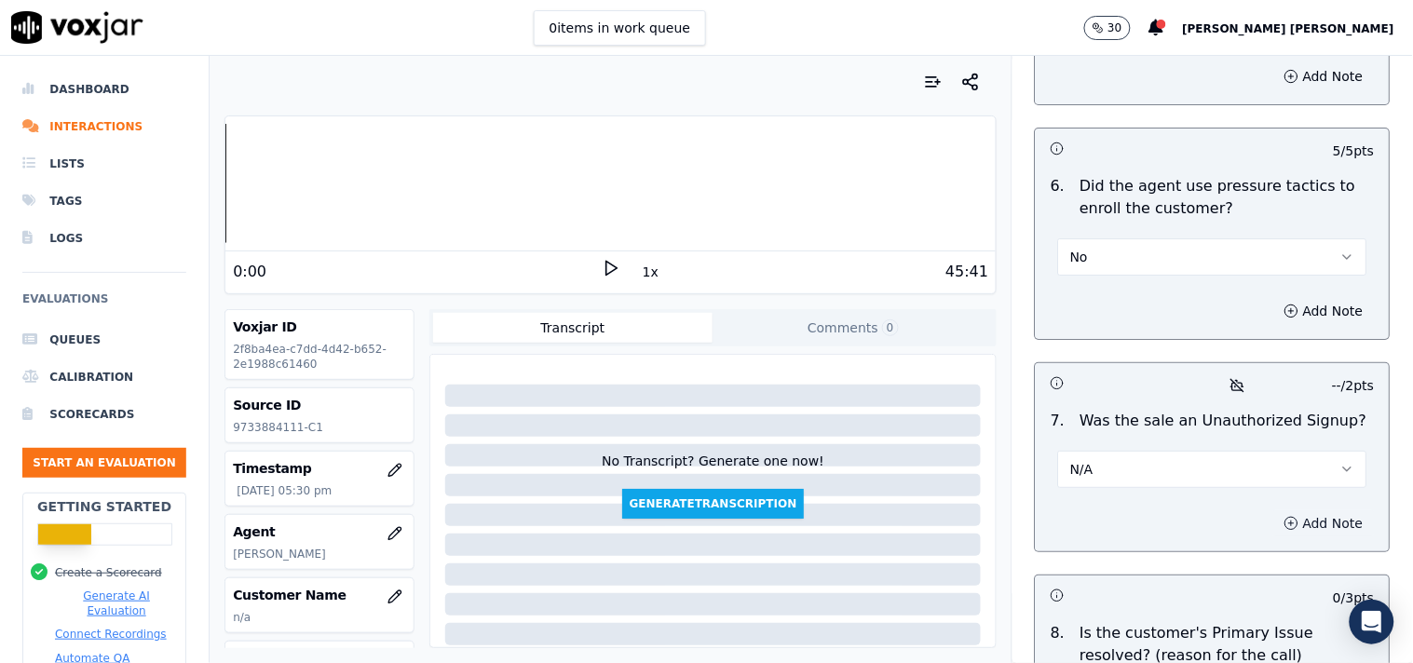
click at [1287, 517] on circle "button" at bounding box center [1293, 523] width 12 height 12
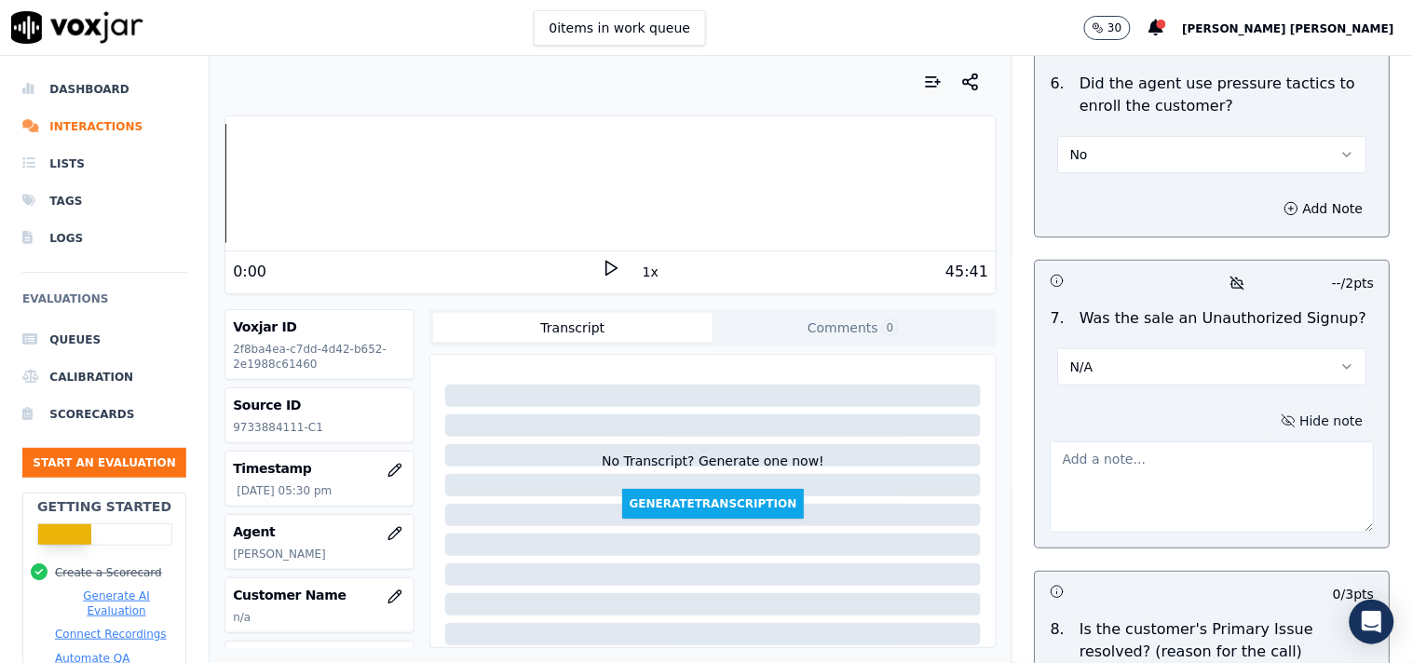
scroll to position [5590, 0]
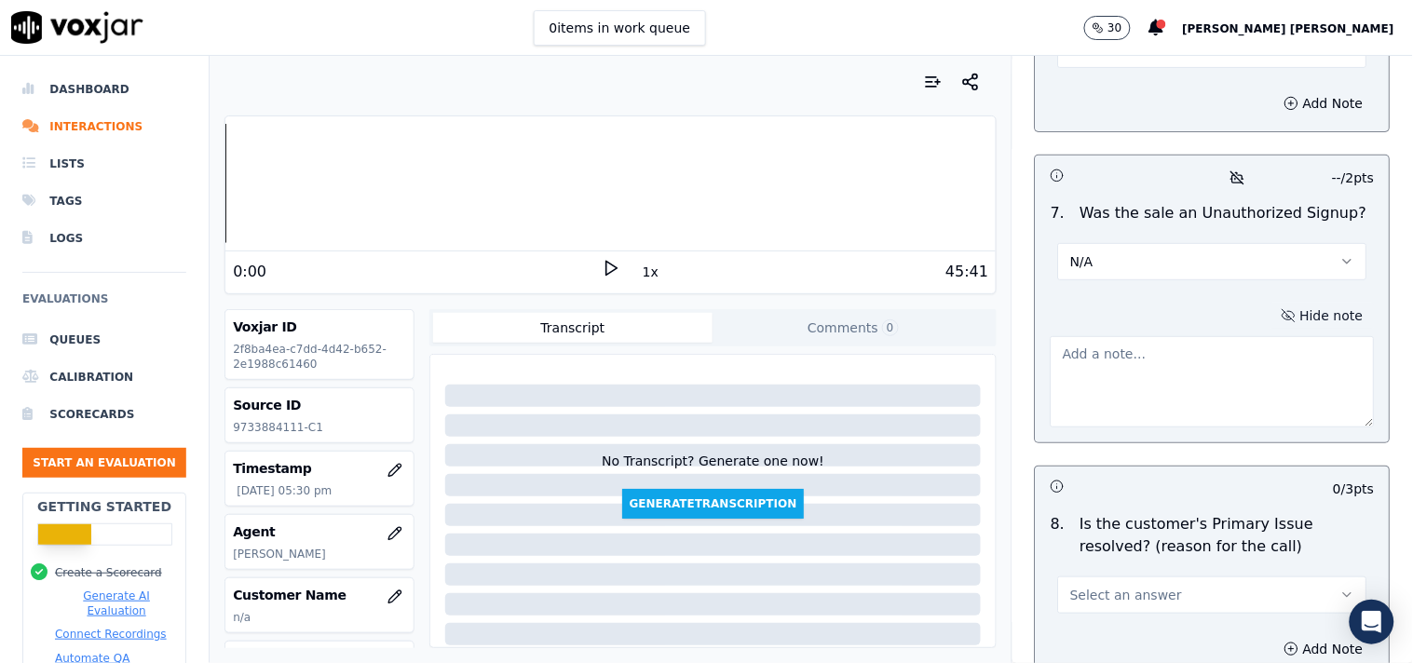
click at [1171, 375] on textarea at bounding box center [1213, 381] width 324 height 91
paste textarea "Call id-20250908-144426 when CTS verification was done then the call get direct…"
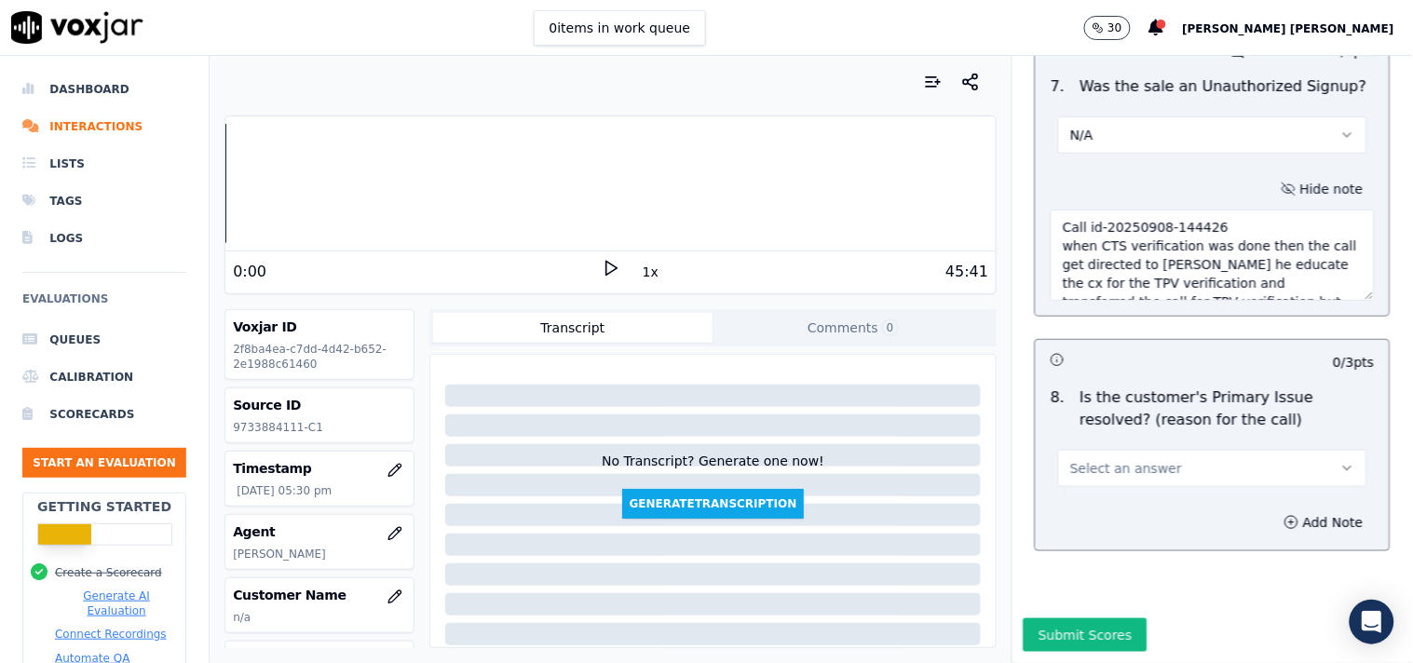
scroll to position [5756, 0]
type textarea "Call id-20250908-144426 when CTS verification was done then the call get direct…"
click at [1165, 450] on button "Select an answer" at bounding box center [1212, 468] width 309 height 37
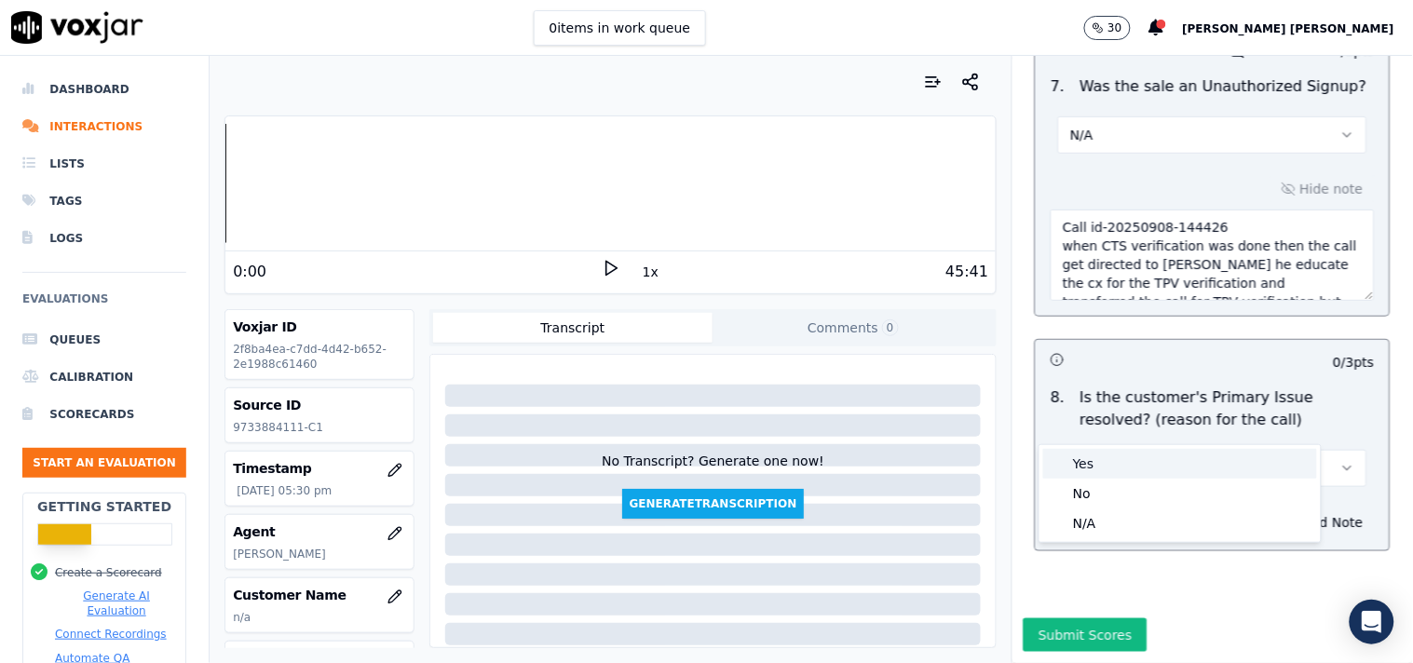
click at [1113, 460] on div "Yes" at bounding box center [1181, 464] width 274 height 30
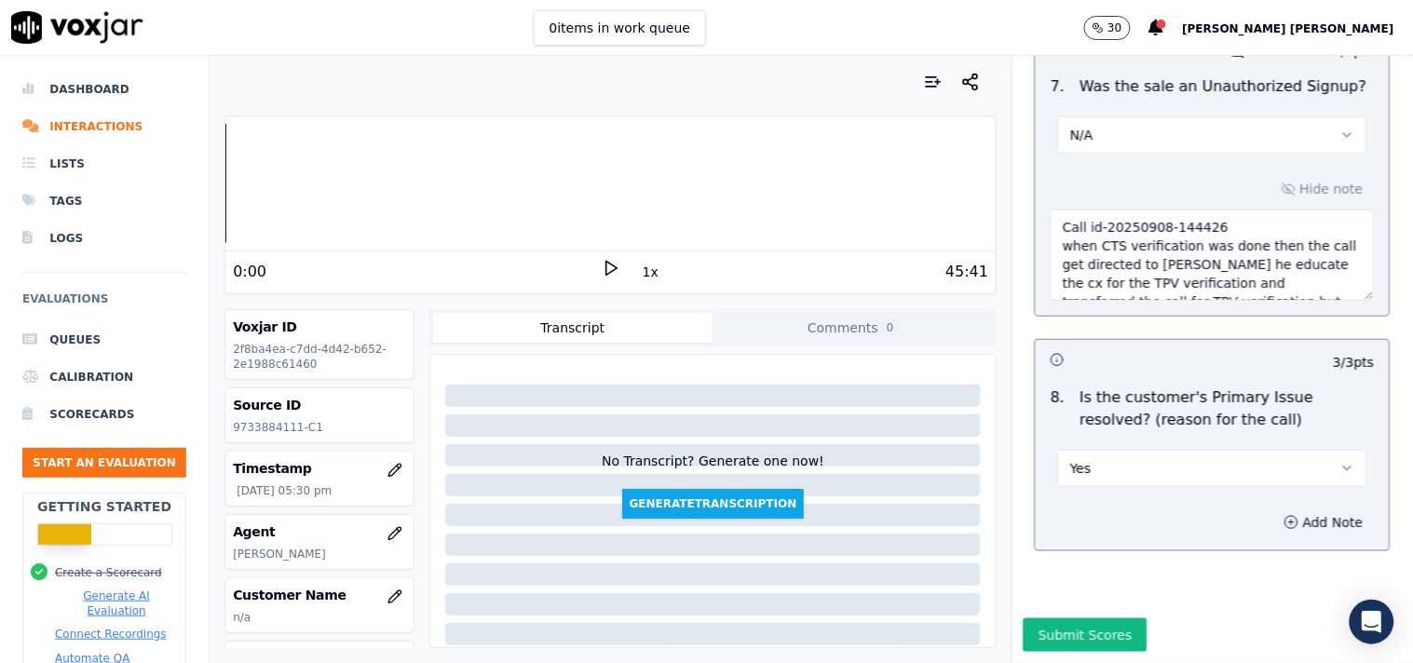
click at [1274, 510] on button "Add Note" at bounding box center [1325, 523] width 102 height 26
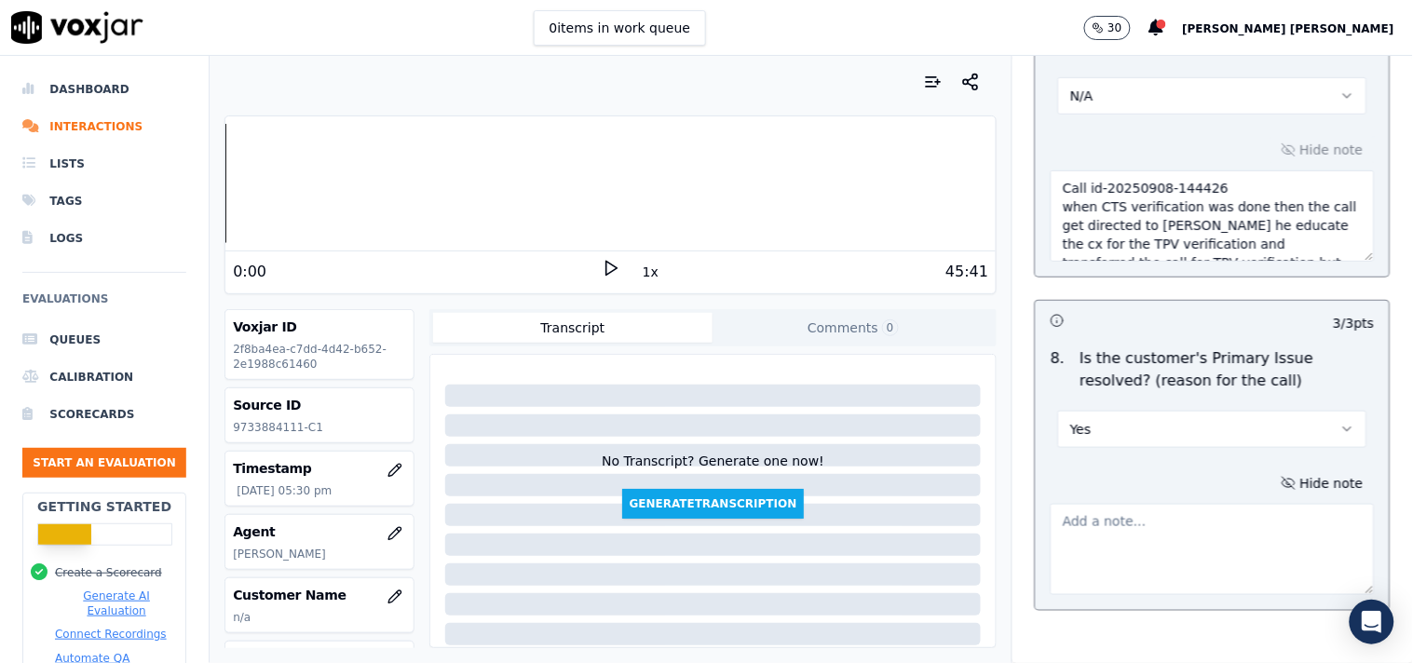
click at [1087, 554] on textarea at bounding box center [1213, 549] width 324 height 91
paste textarea "01:24:[PERSON_NAME]- so I have already sent the request for your Elizabethtown …"
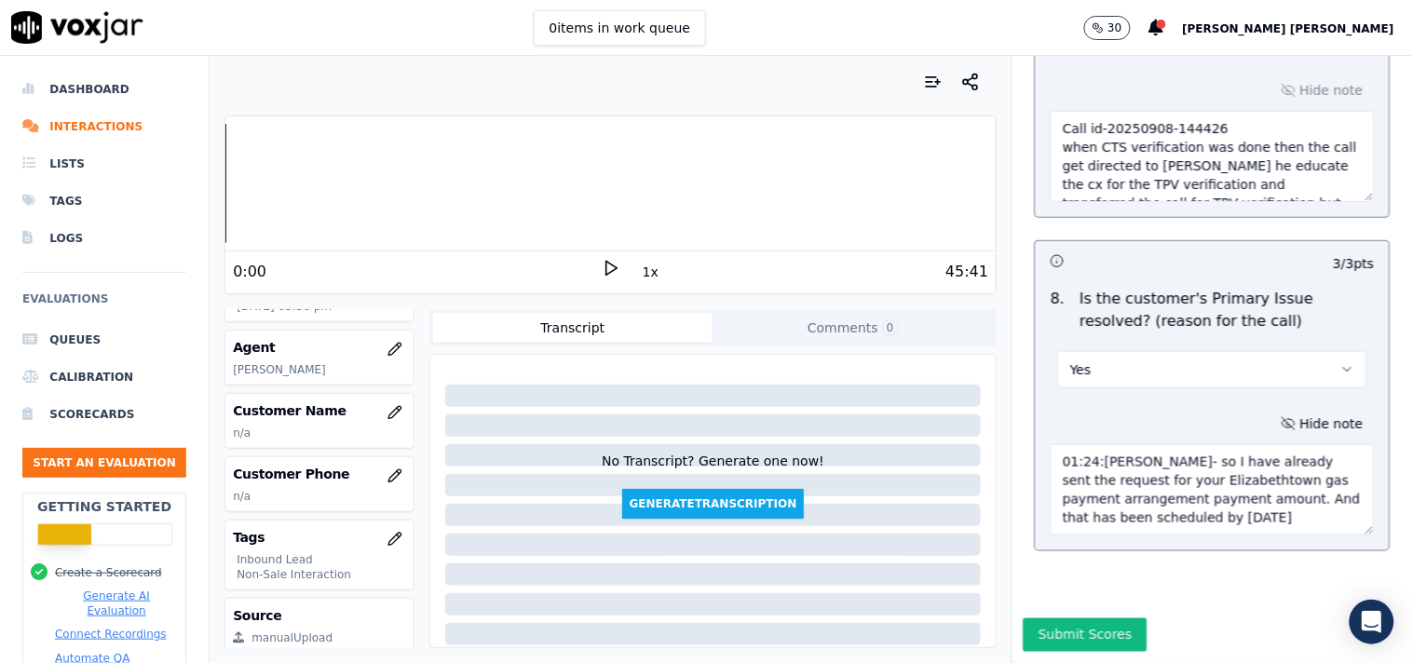
scroll to position [207, 0]
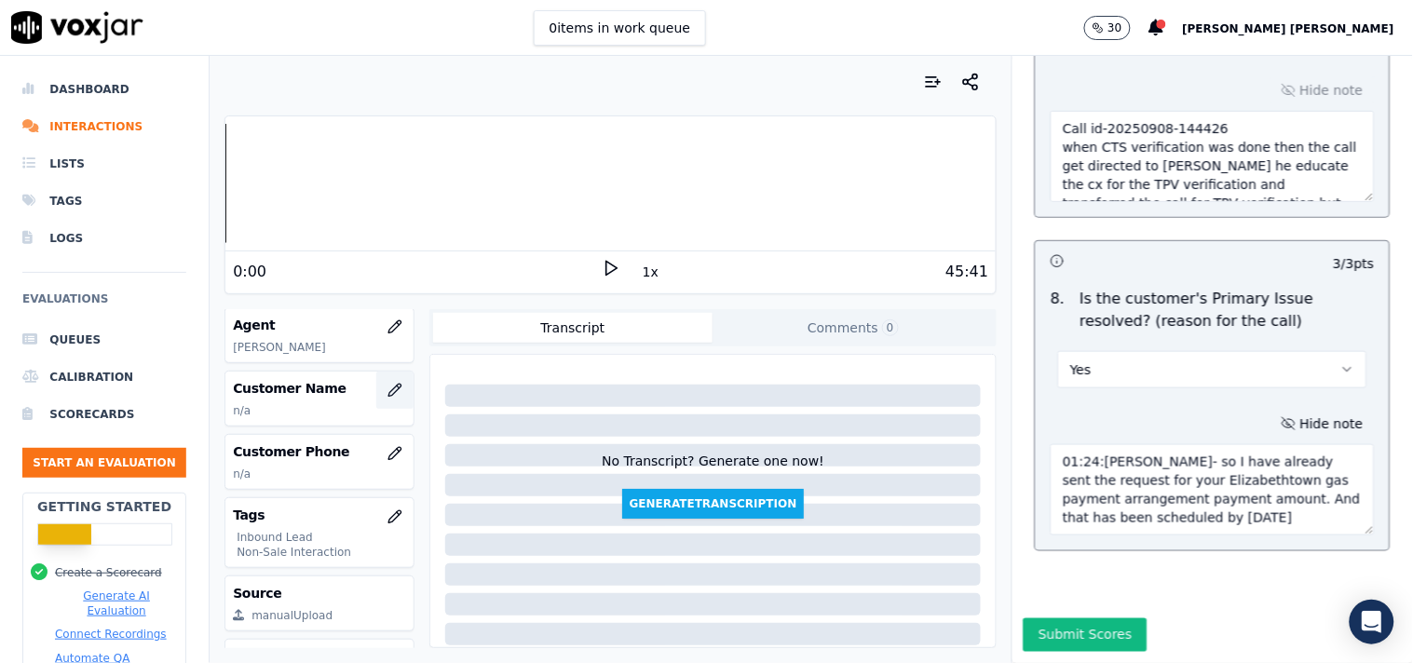
type textarea "01:24:[PERSON_NAME]- so I have already sent the request for your Elizabethtown …"
click at [388, 387] on icon "button" at bounding box center [395, 390] width 15 height 15
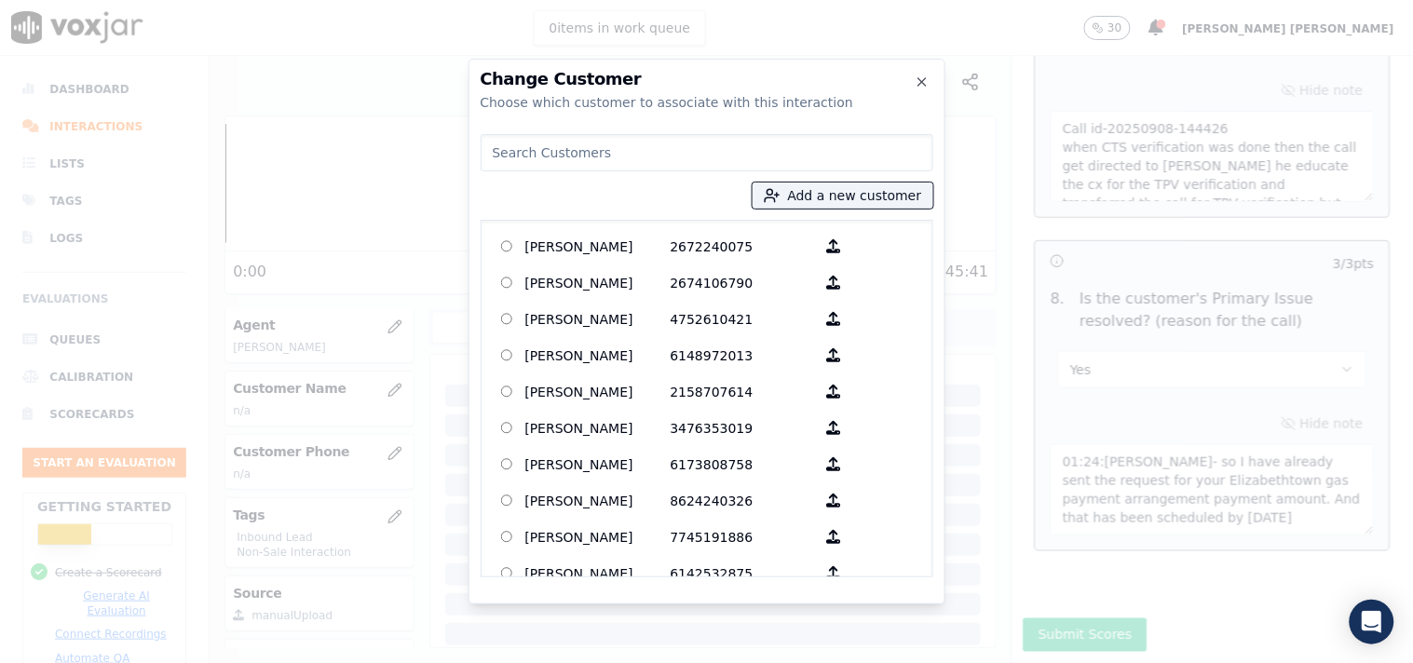
paste input "[PERSON_NAME]"
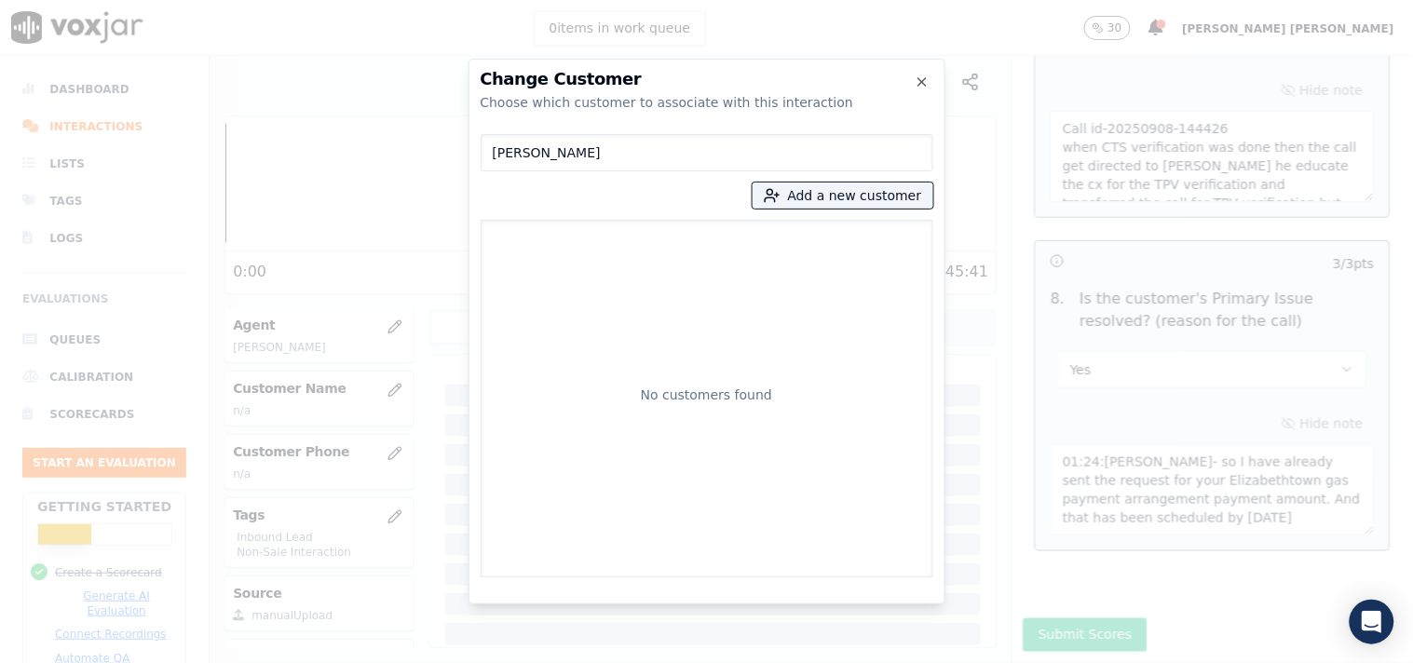
type input "[PERSON_NAME]"
click at [811, 194] on button "Add a new customer" at bounding box center [843, 196] width 181 height 26
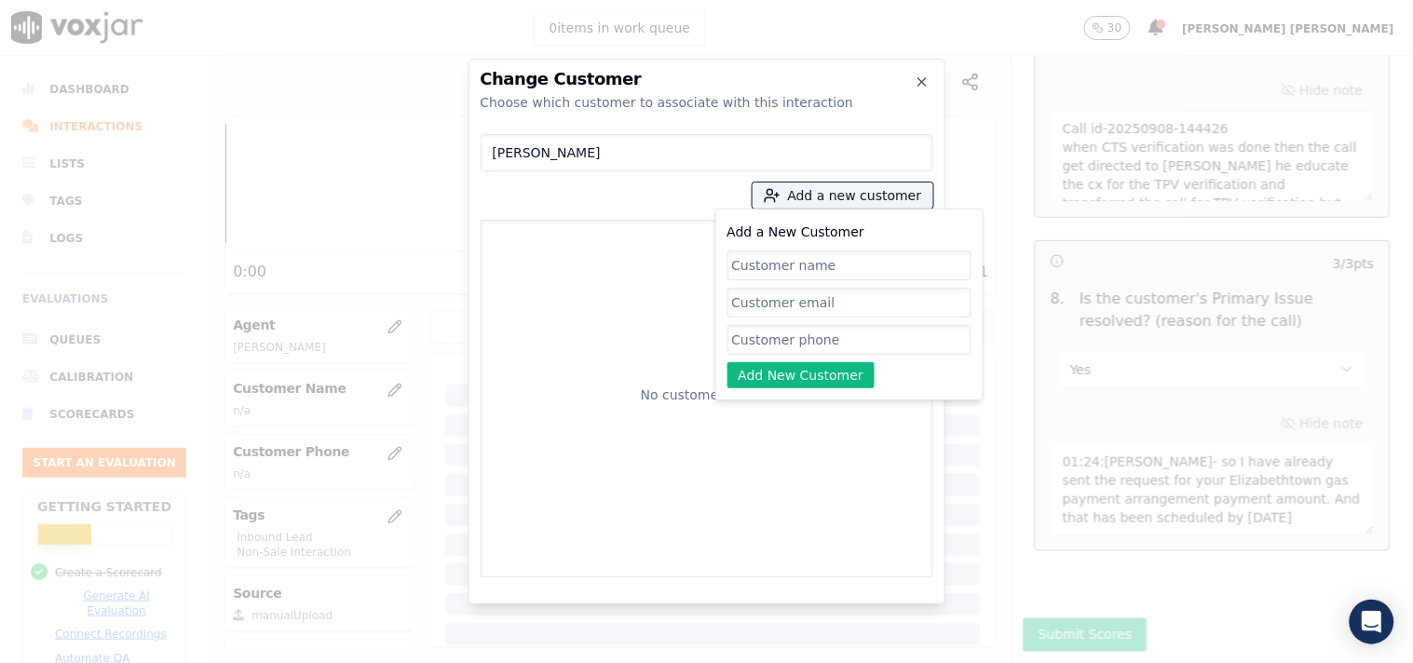
click at [776, 341] on input "Add a New Customer" at bounding box center [850, 340] width 244 height 30
paste input "9733884111"
click at [458, 662] on div "Change Customer Choose which customer to associate with this interaction [PERSO…" at bounding box center [706, 663] width 1413 height 0
type input "9733884111"
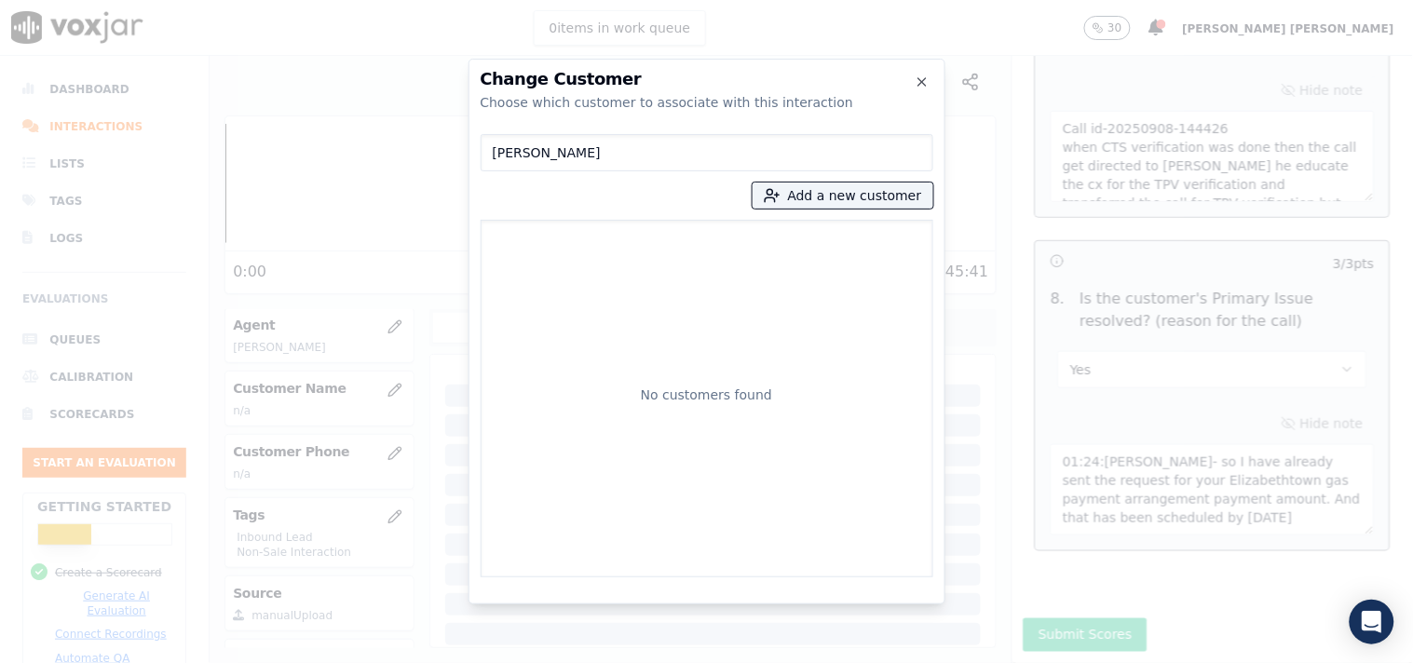
drag, startPoint x: 582, startPoint y: 152, endPoint x: 459, endPoint y: 151, distance: 123.0
click at [459, 662] on div "Change Customer Choose which customer to associate with this interaction [PERSO…" at bounding box center [706, 663] width 1413 height 0
click at [908, 198] on button "Add a new customer" at bounding box center [843, 196] width 181 height 26
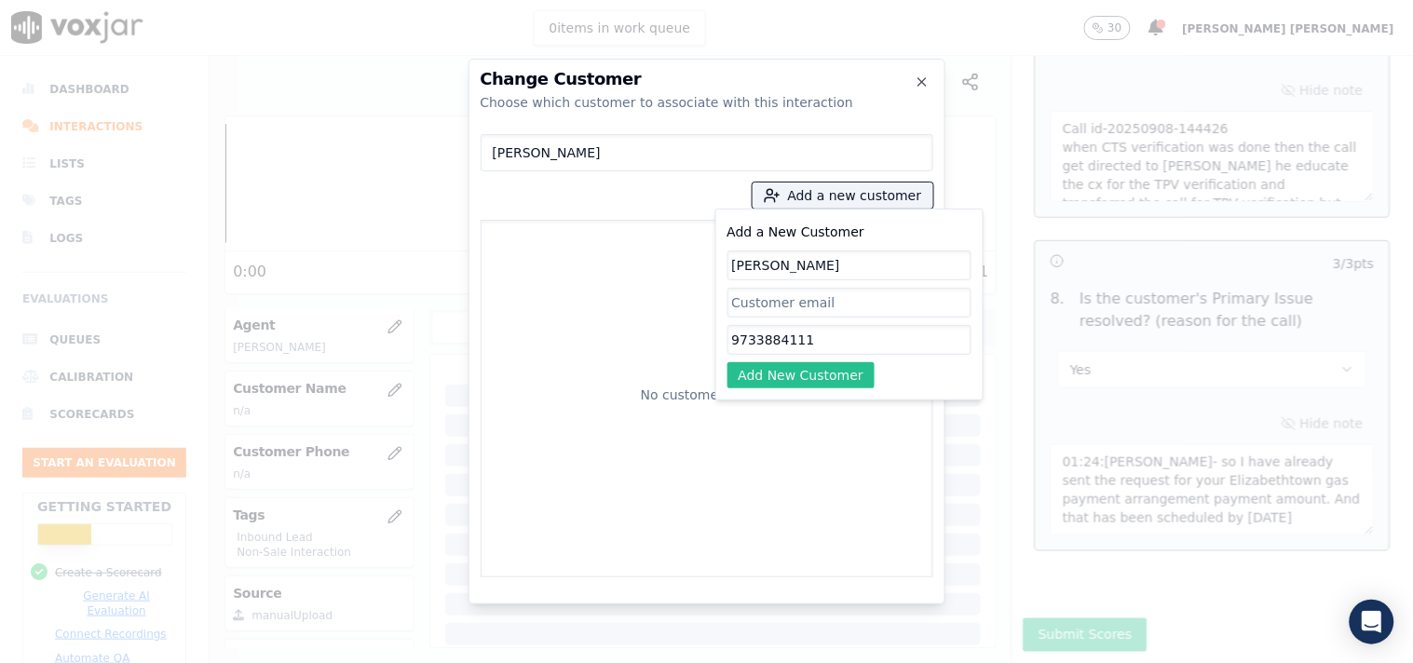
type input "[PERSON_NAME]"
click at [827, 373] on button "Add New Customer" at bounding box center [802, 375] width 148 height 26
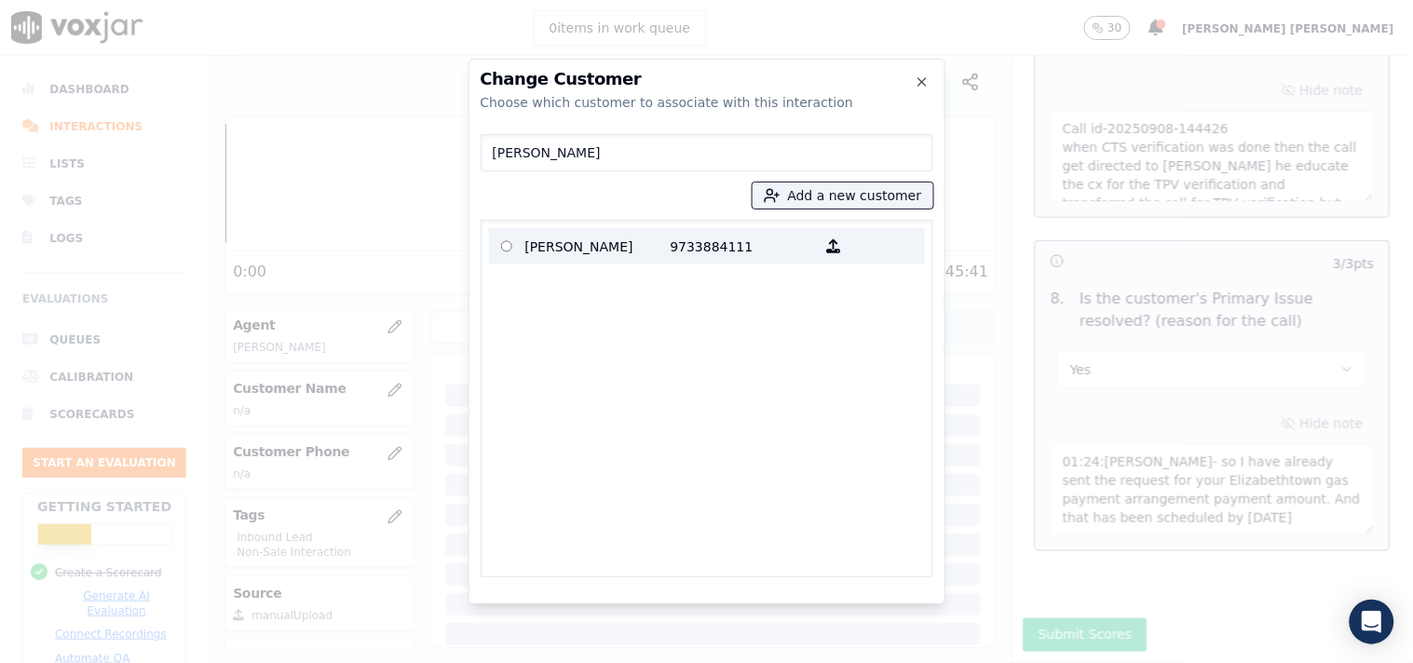
click at [662, 253] on p "[PERSON_NAME]" at bounding box center [597, 246] width 145 height 29
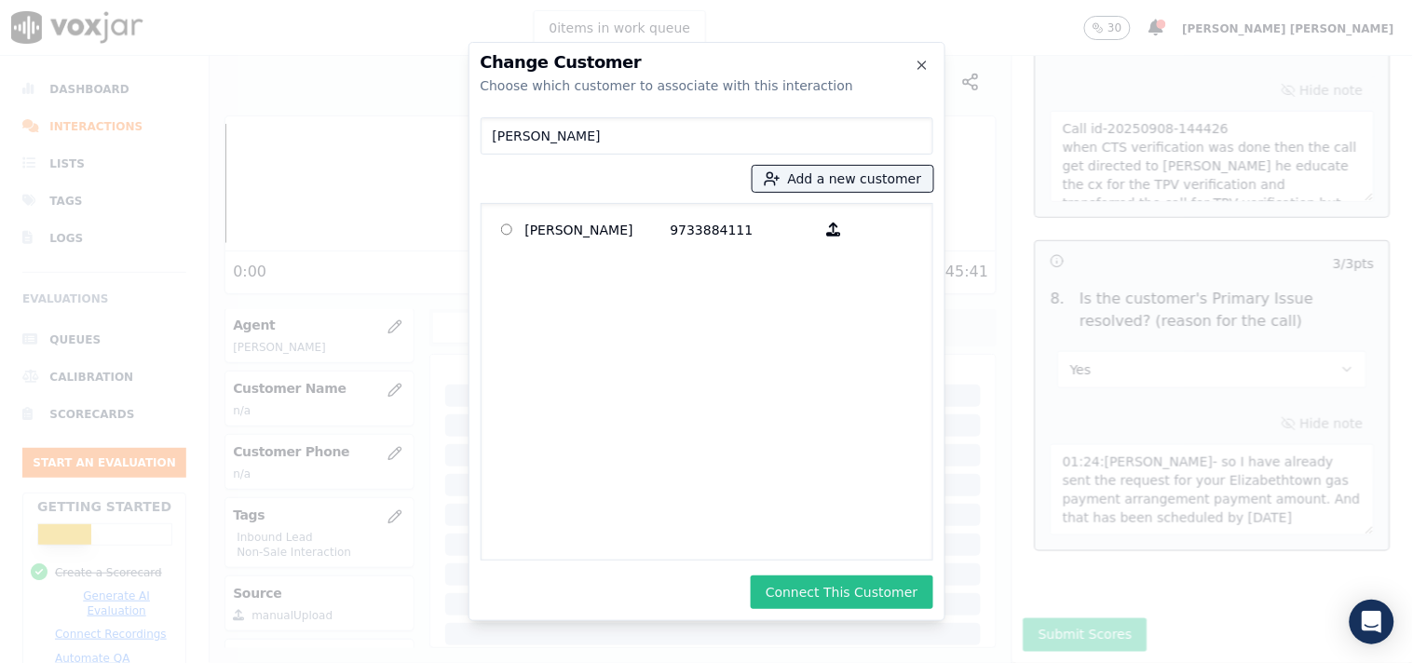
click at [793, 600] on button "Connect This Customer" at bounding box center [842, 593] width 182 height 34
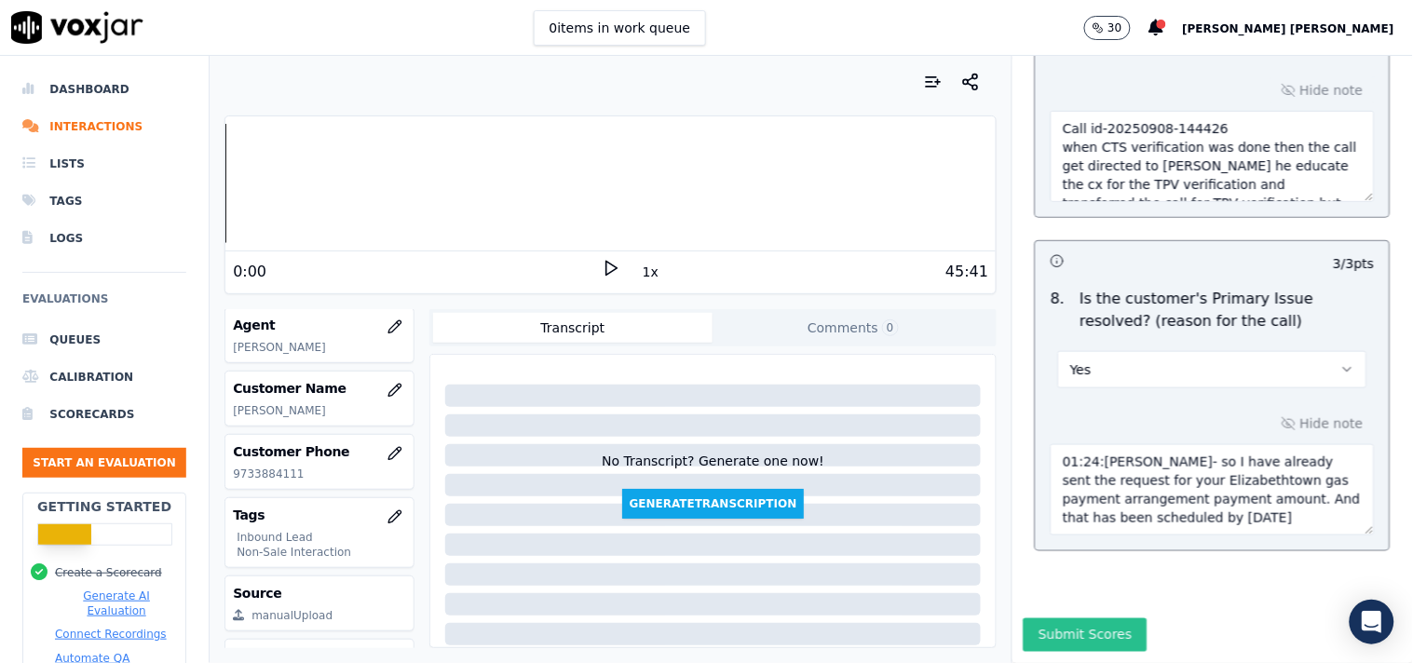
click at [1064, 619] on button "Submit Scores" at bounding box center [1086, 636] width 124 height 34
